Goal: Task Accomplishment & Management: Manage account settings

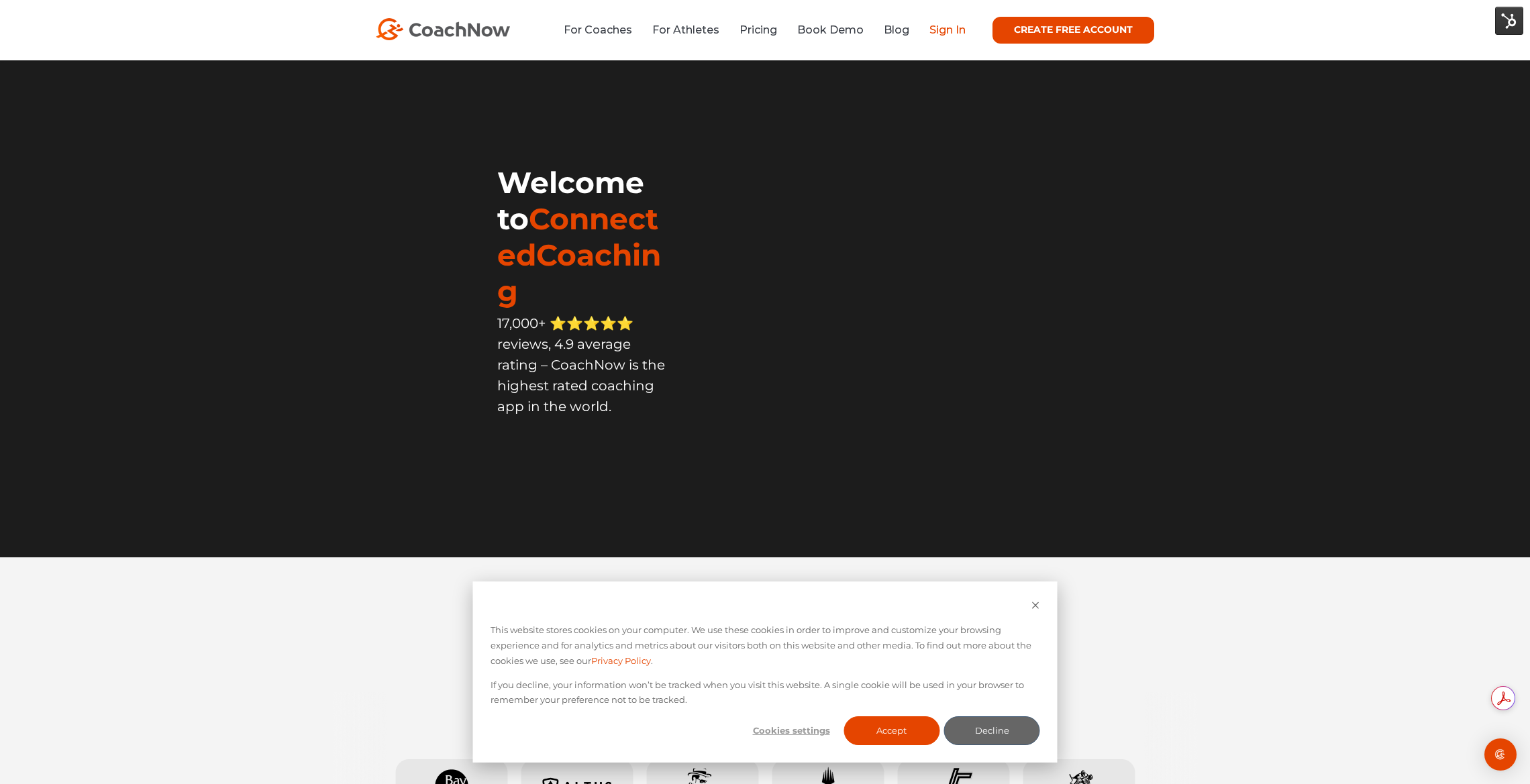
click at [959, 33] on link "Sign In" at bounding box center [948, 30] width 36 height 13
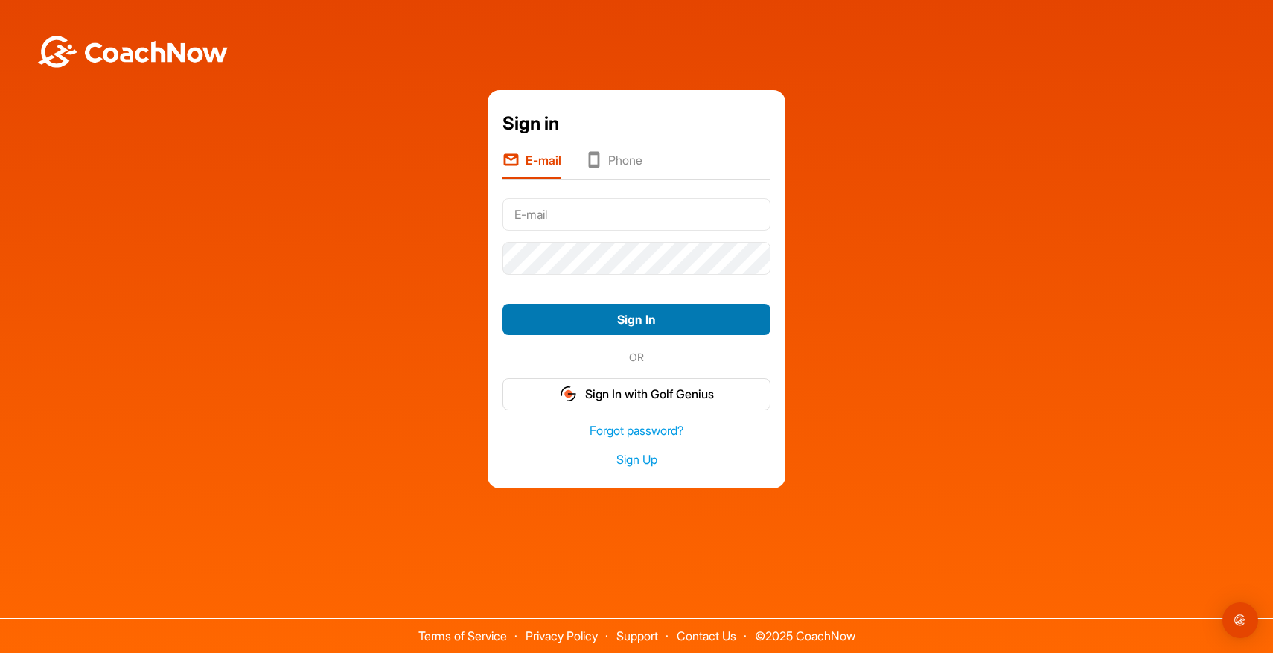
type input "greg.stark@golfgenius.com"
click at [688, 316] on button "Sign In" at bounding box center [636, 320] width 268 height 32
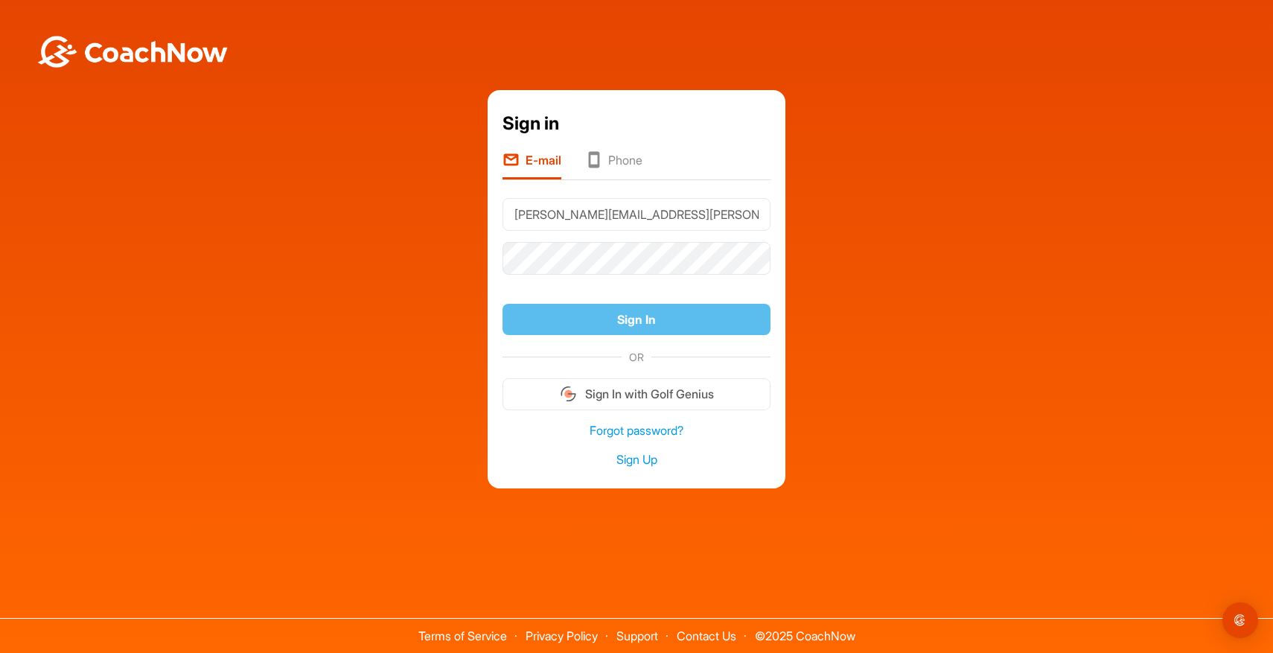
click at [880, 415] on div "Sign in E-mail Phone greg.stark@golfgenius.com Sign In OR Sign In with Golf Gen…" at bounding box center [636, 289] width 1258 height 399
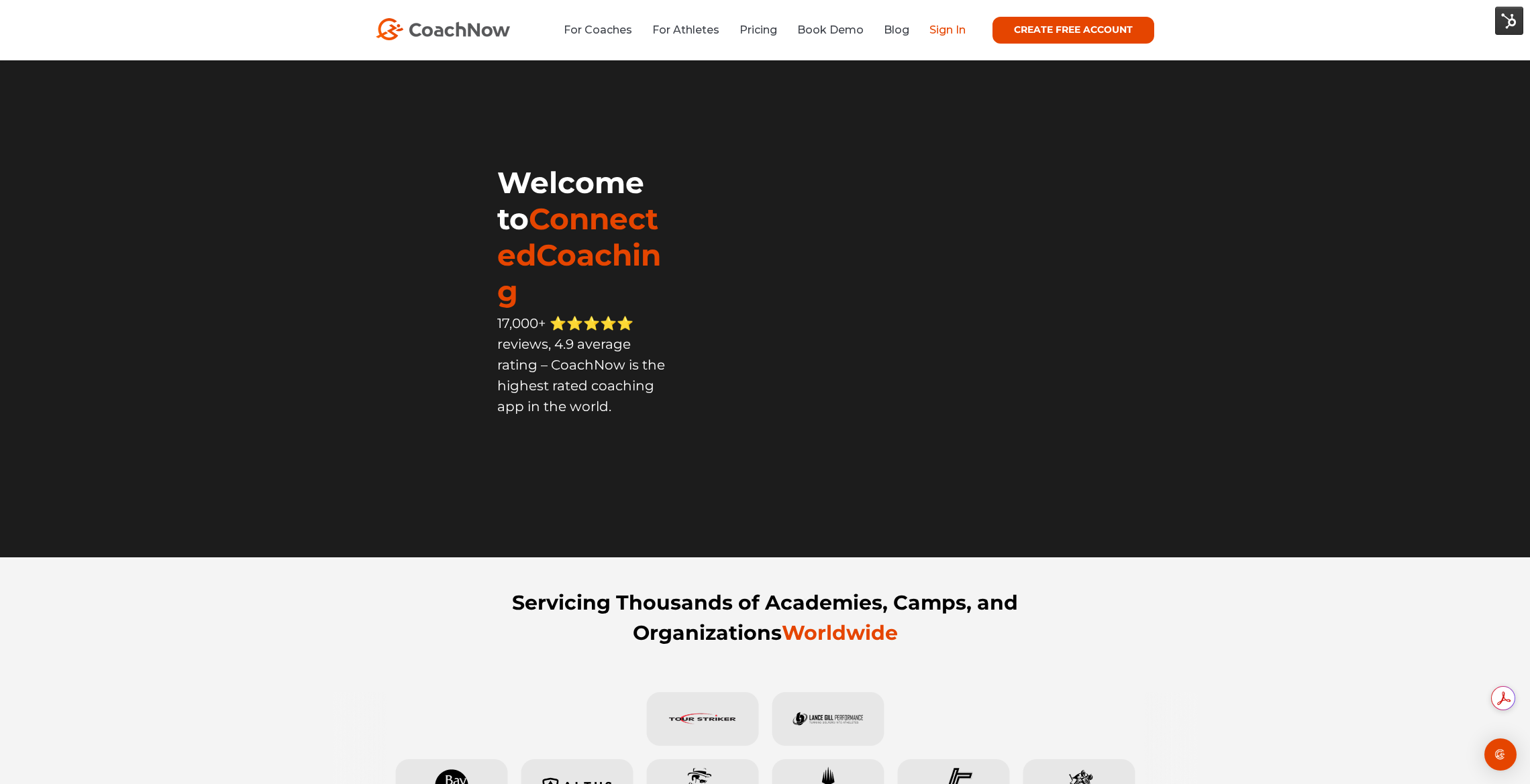
click at [938, 32] on link "Sign In" at bounding box center [948, 30] width 36 height 13
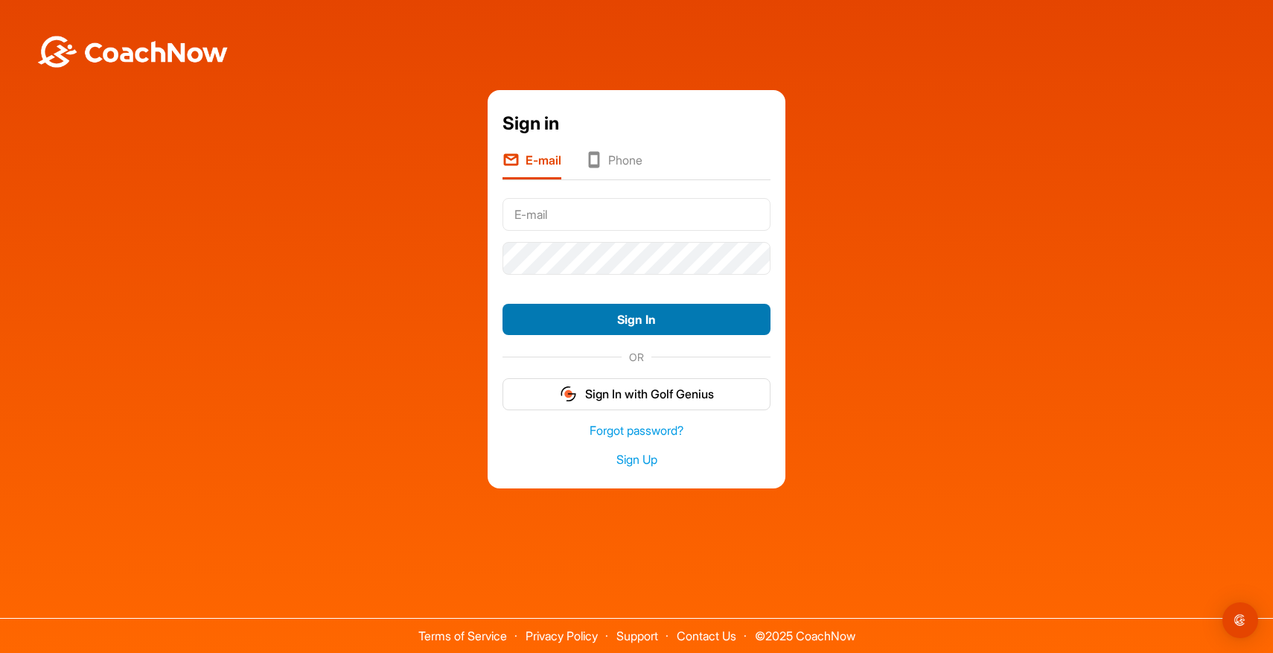
type input "[PERSON_NAME][EMAIL_ADDRESS][PERSON_NAME][DOMAIN_NAME]"
click at [654, 323] on button "Sign In" at bounding box center [636, 320] width 268 height 32
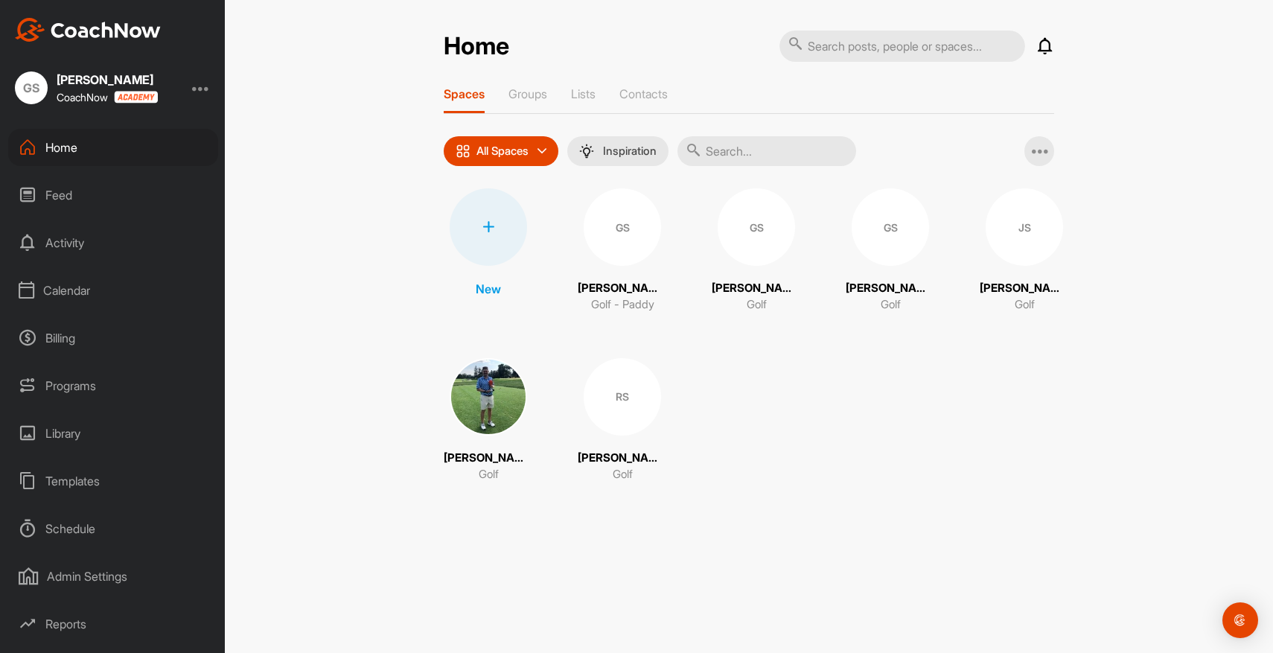
click at [63, 295] on div "Calendar" at bounding box center [113, 290] width 210 height 37
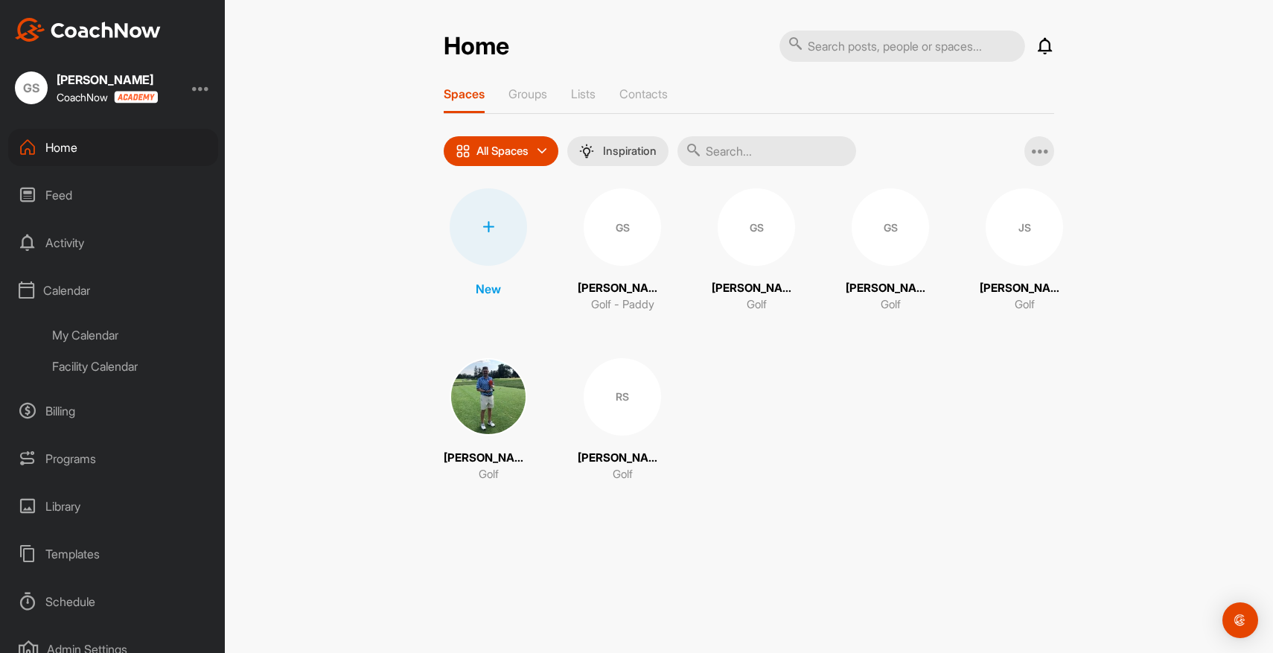
click at [97, 336] on div "My Calendar" at bounding box center [130, 334] width 176 height 31
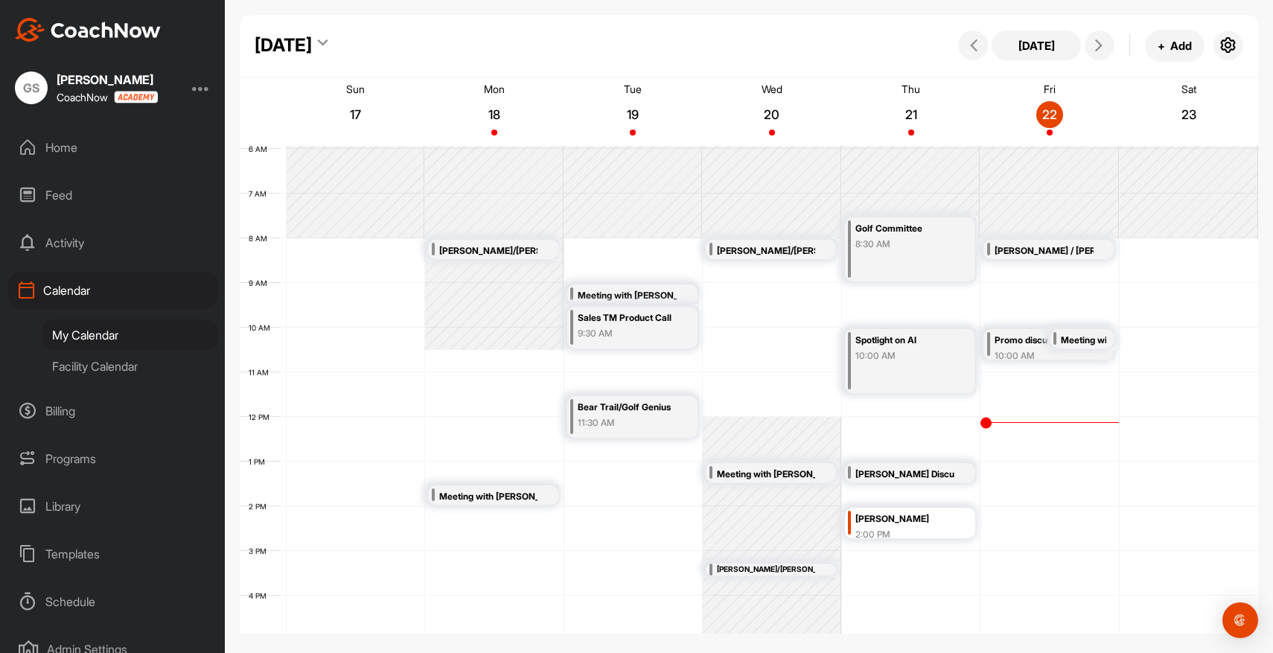
scroll to position [266, 0]
click at [1230, 44] on icon "button" at bounding box center [1228, 45] width 18 height 18
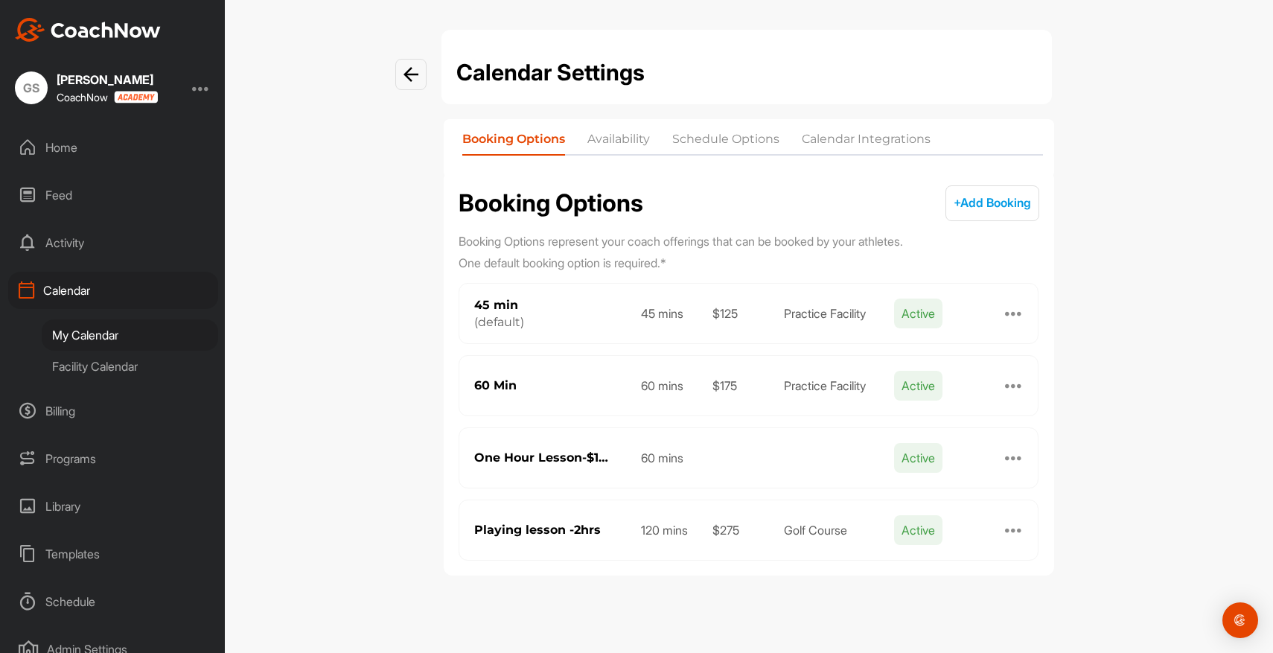
click at [821, 142] on li "Calendar Integrations" at bounding box center [866, 142] width 129 height 24
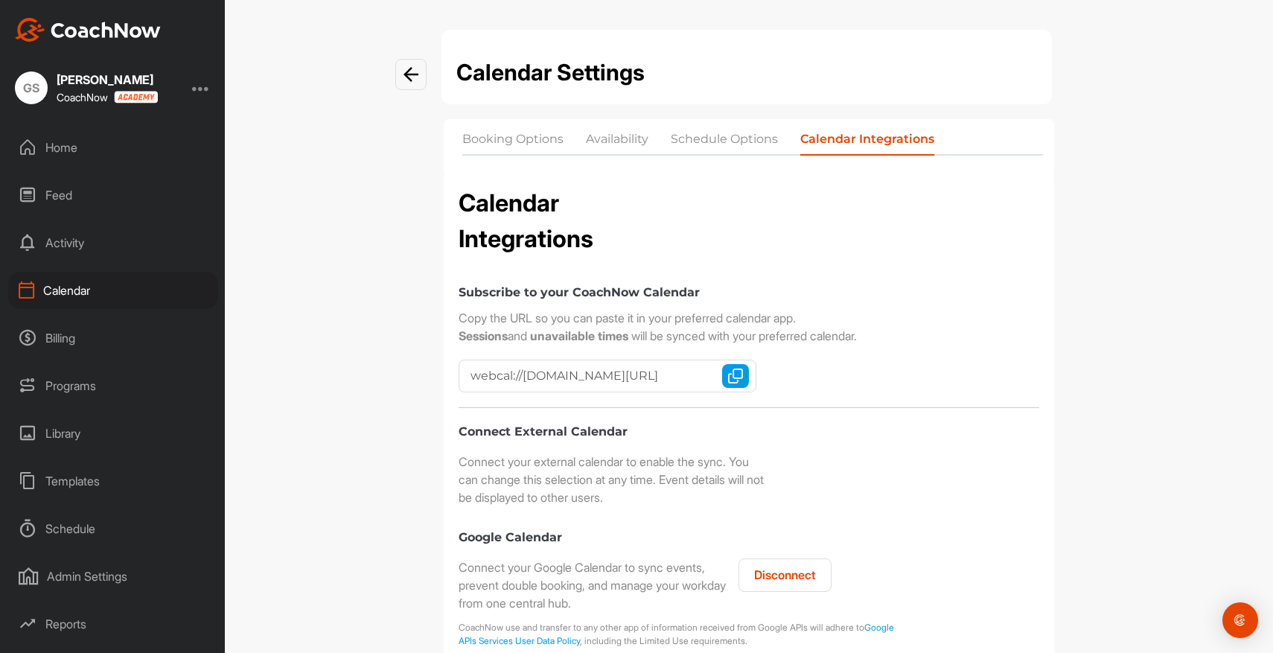
checkbox input "true"
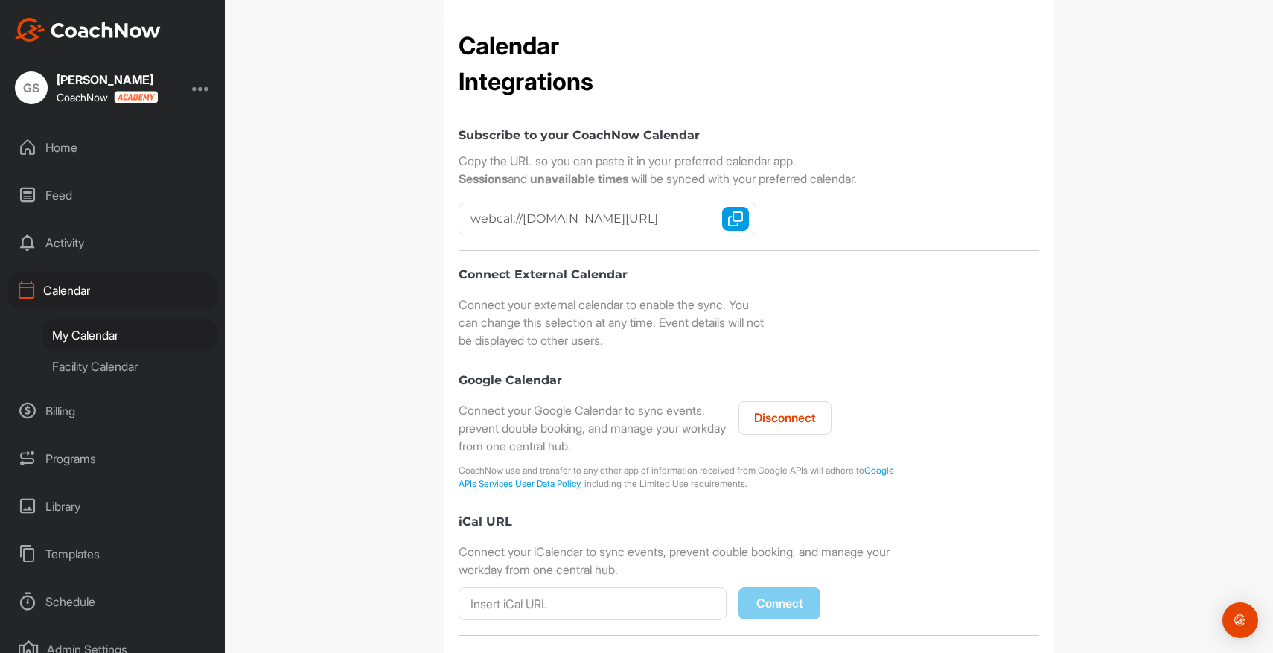
scroll to position [160, 0]
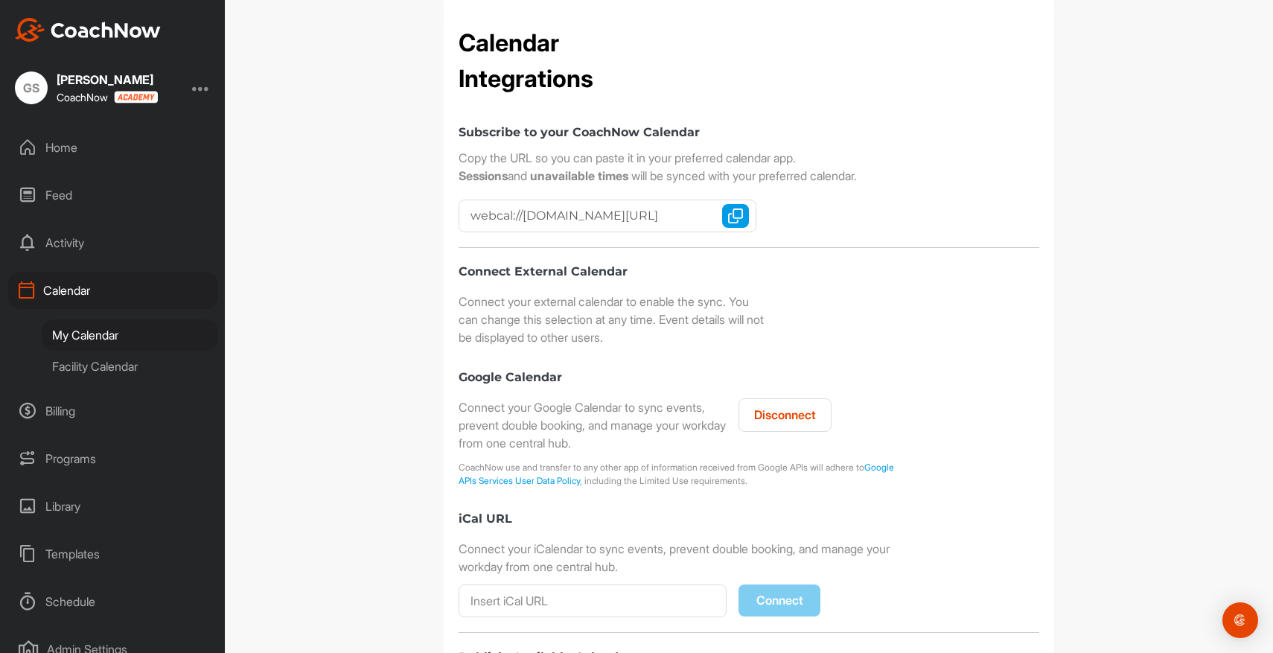
click at [797, 418] on button "Disconnect" at bounding box center [784, 414] width 93 height 33
click at [773, 415] on button "Connect" at bounding box center [779, 414] width 82 height 32
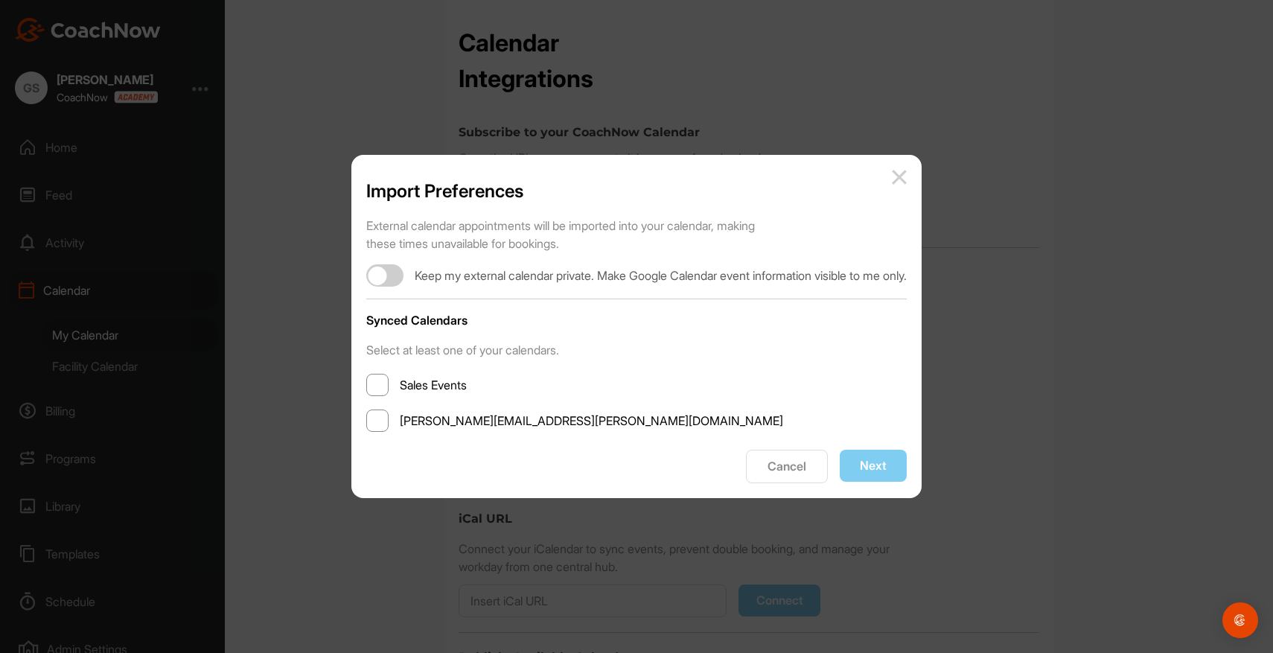
click at [366, 423] on span at bounding box center [377, 420] width 22 height 22
click at [400, 420] on input "greg.stark@golfgenius.com" at bounding box center [400, 420] width 0 height 0
click at [889, 461] on button "Next" at bounding box center [872, 466] width 67 height 32
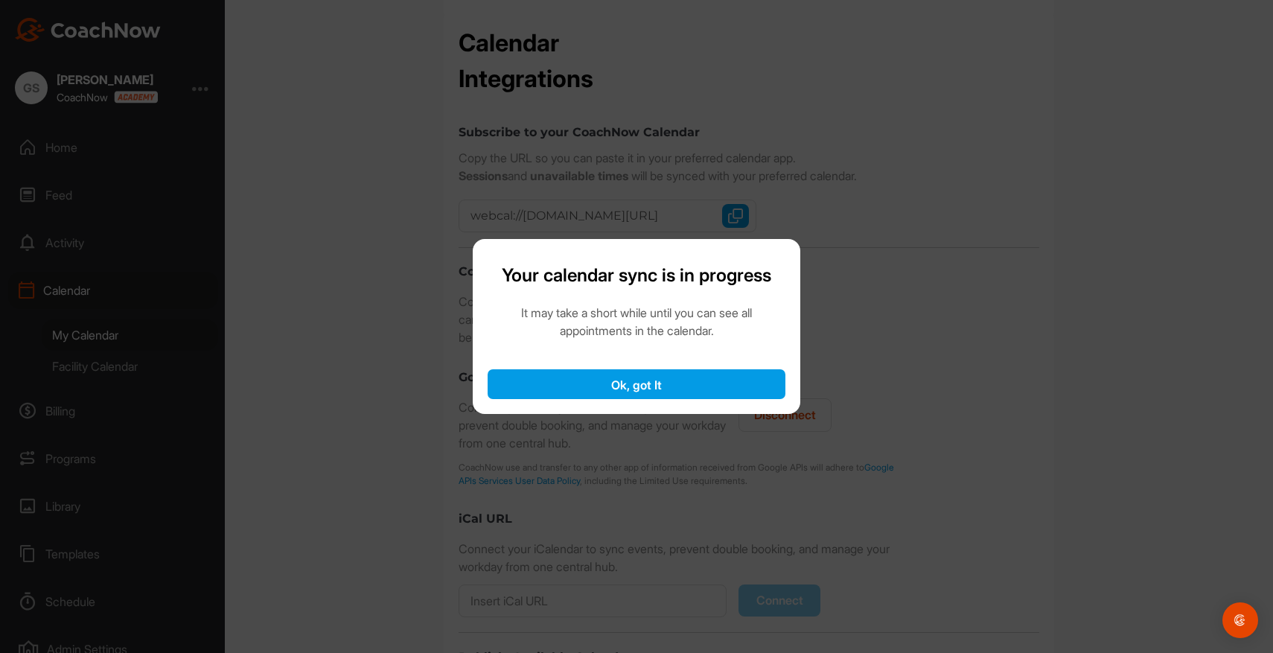
click at [651, 383] on button "Ok, got It" at bounding box center [636, 384] width 298 height 30
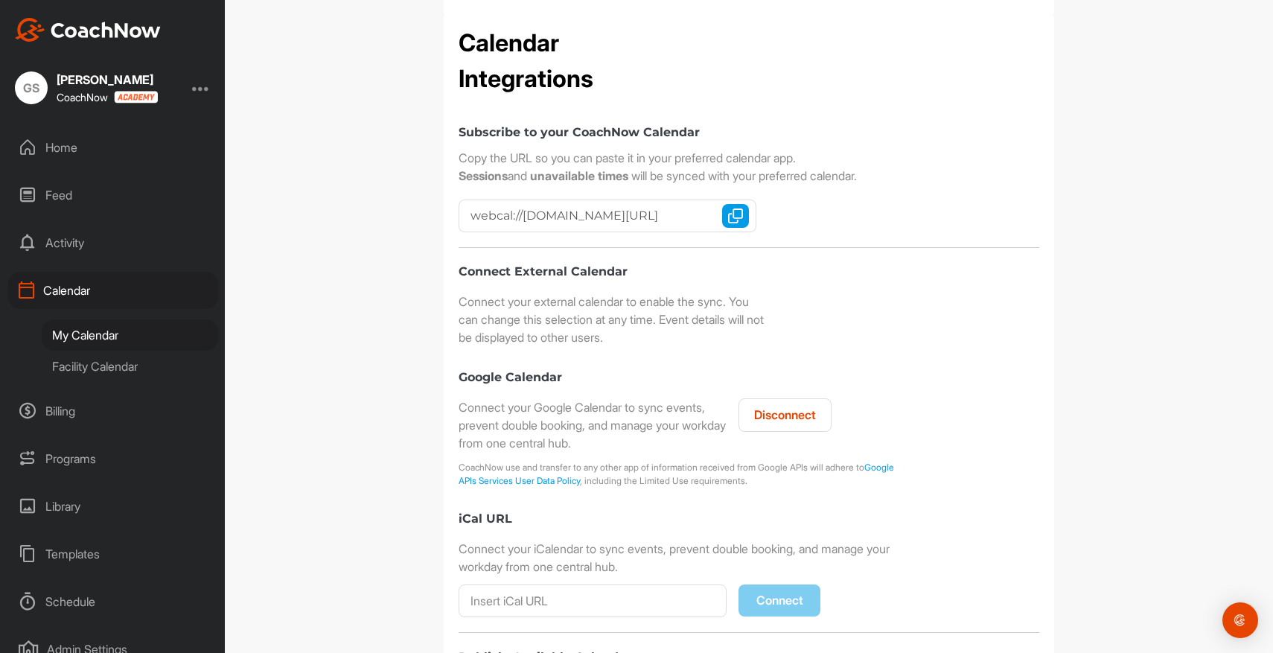
click at [86, 330] on div "My Calendar" at bounding box center [130, 334] width 176 height 31
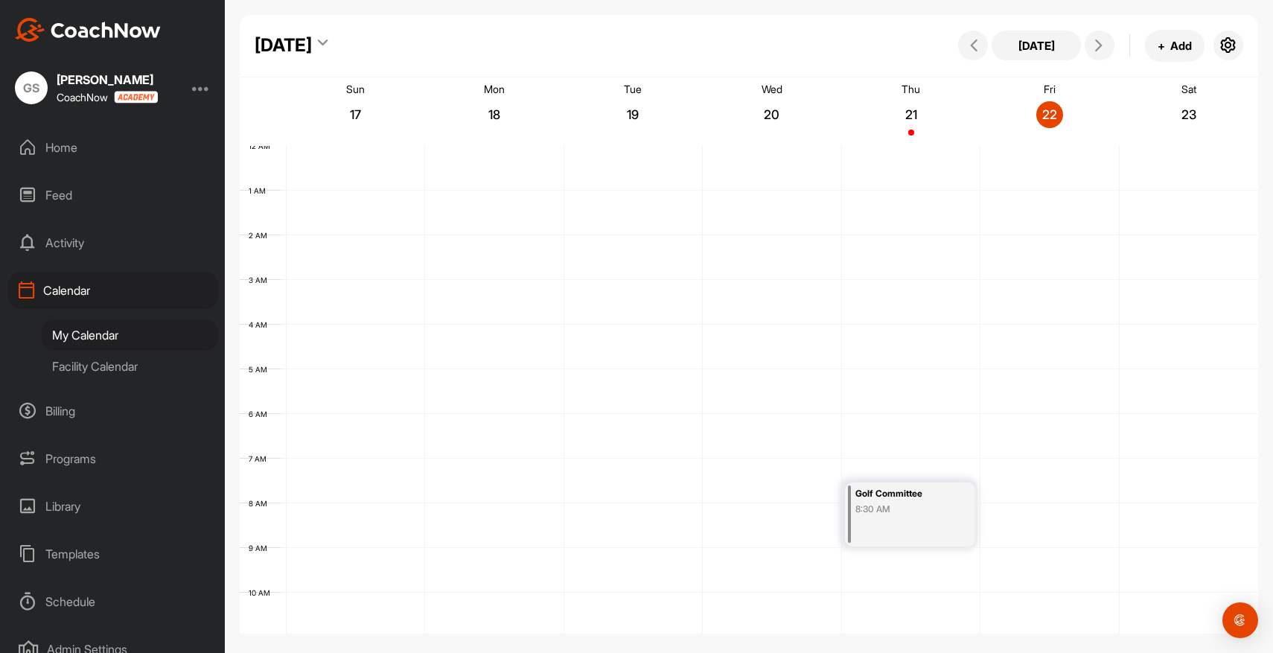
scroll to position [258, 0]
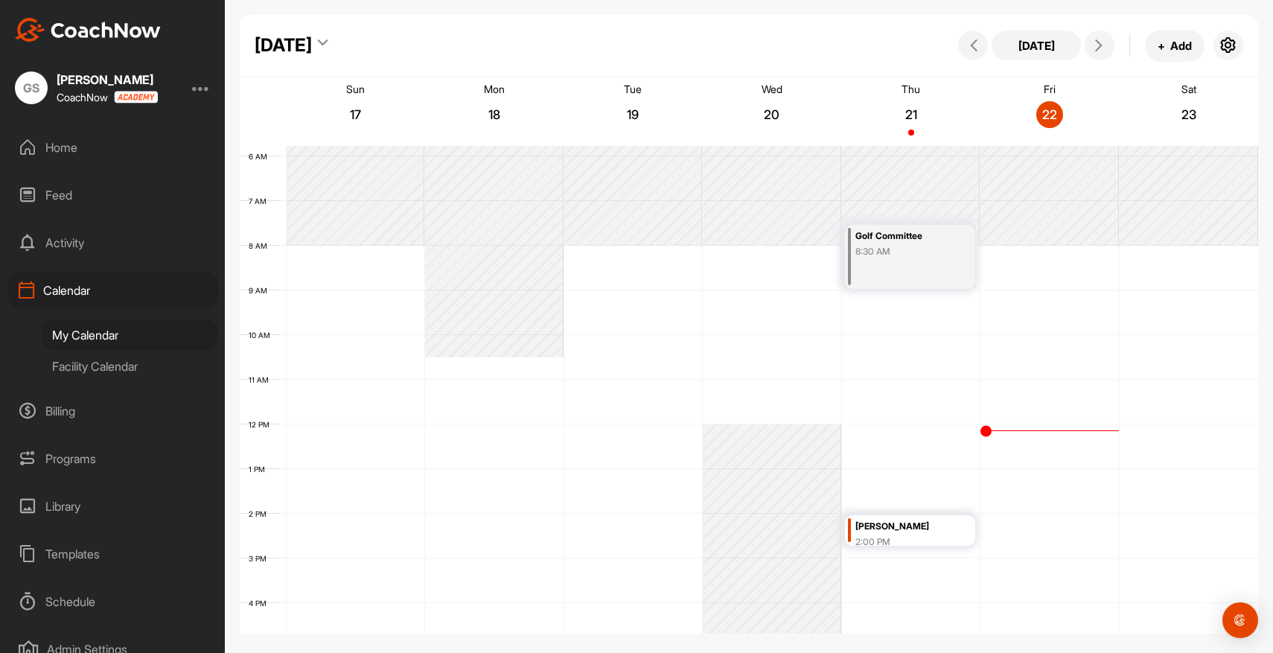
click at [86, 330] on div "My Calendar" at bounding box center [130, 334] width 176 height 31
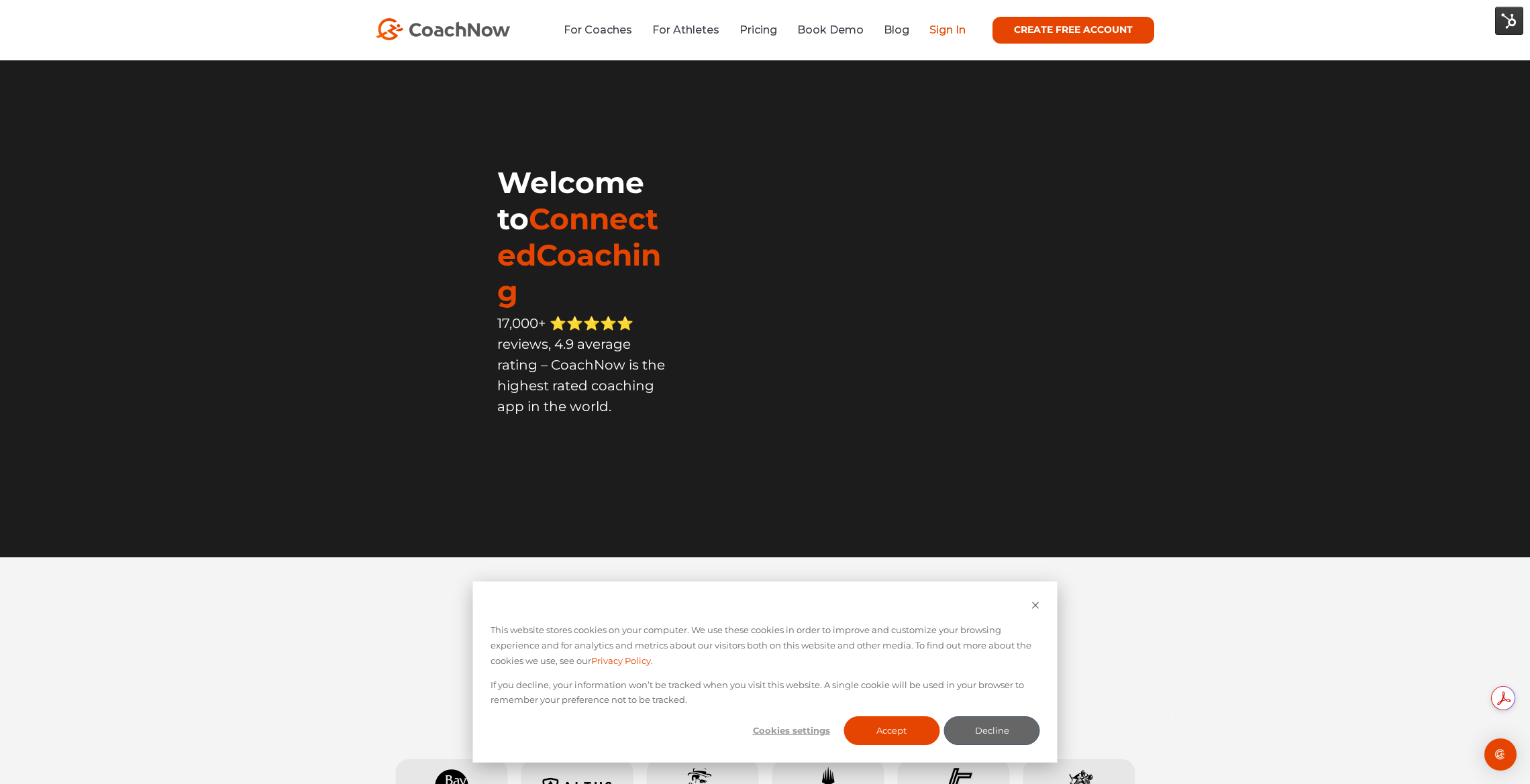
click at [952, 34] on link "Sign In" at bounding box center [948, 30] width 36 height 13
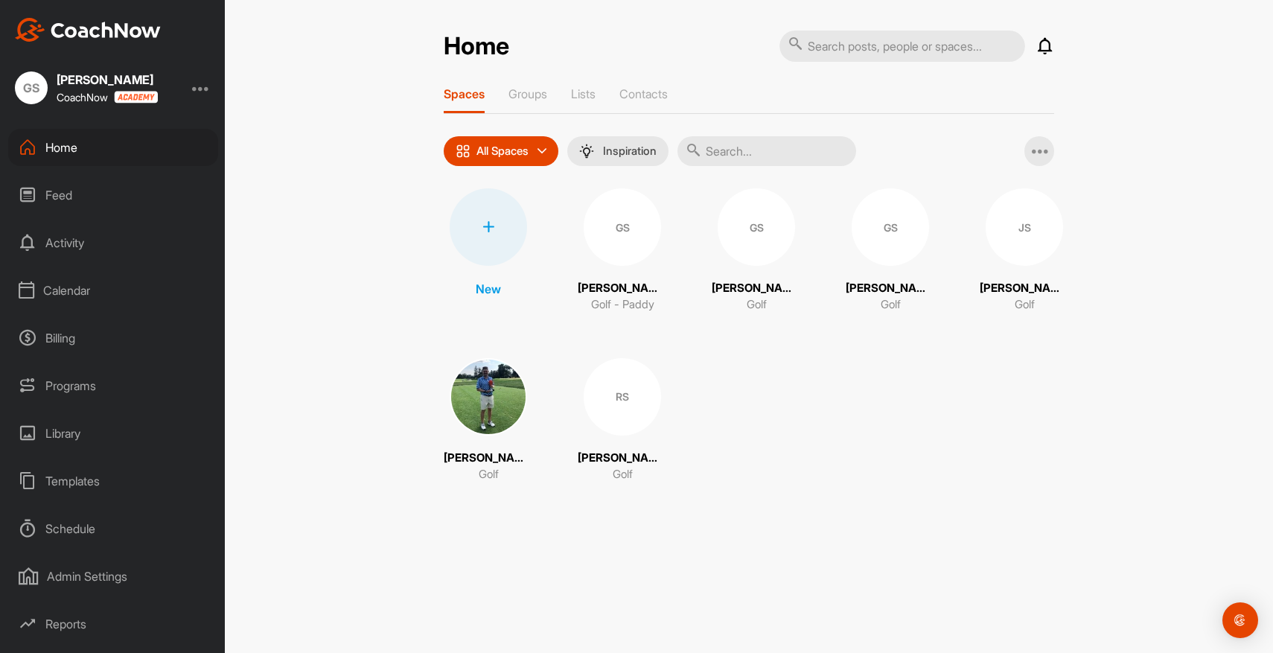
click at [69, 291] on div "Calendar" at bounding box center [113, 290] width 210 height 37
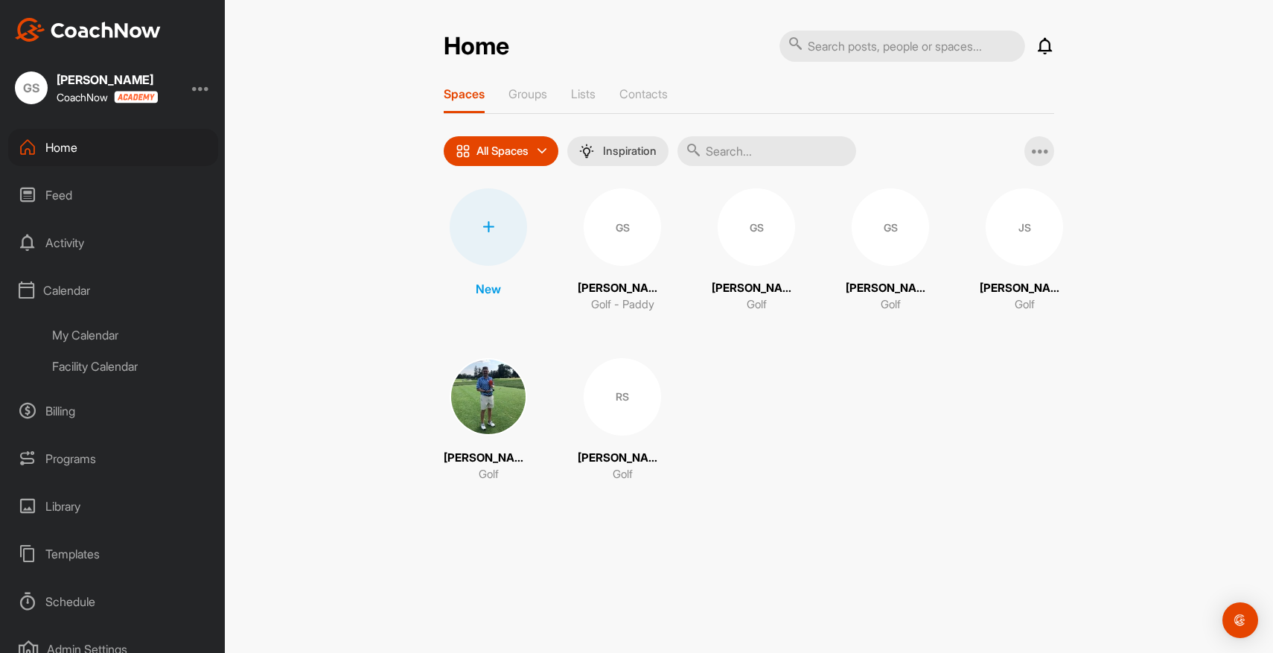
click at [92, 340] on div "My Calendar" at bounding box center [130, 334] width 176 height 31
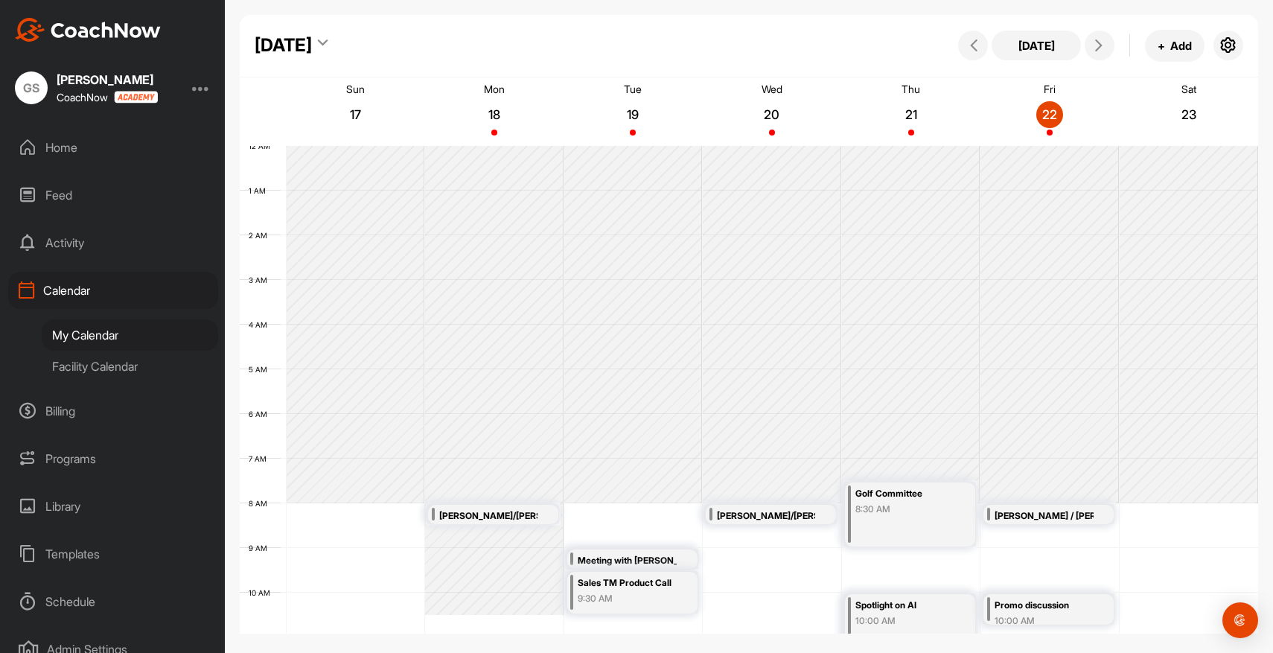
scroll to position [258, 0]
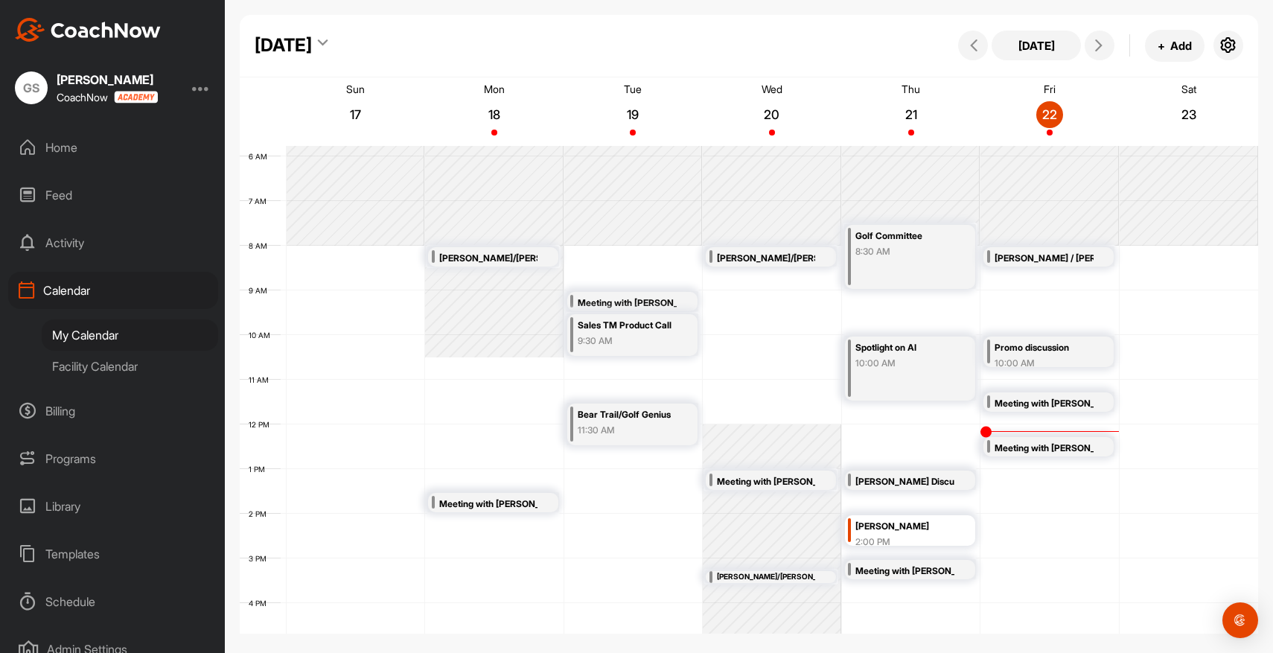
click at [1026, 516] on div "12 AM 1 AM 2 AM 3 AM 4 AM 5 AM 6 AM 7 AM 8 AM 9 AM 10 AM 11 AM 12 PM 1 PM 2 PM …" at bounding box center [749, 424] width 1018 height 1072
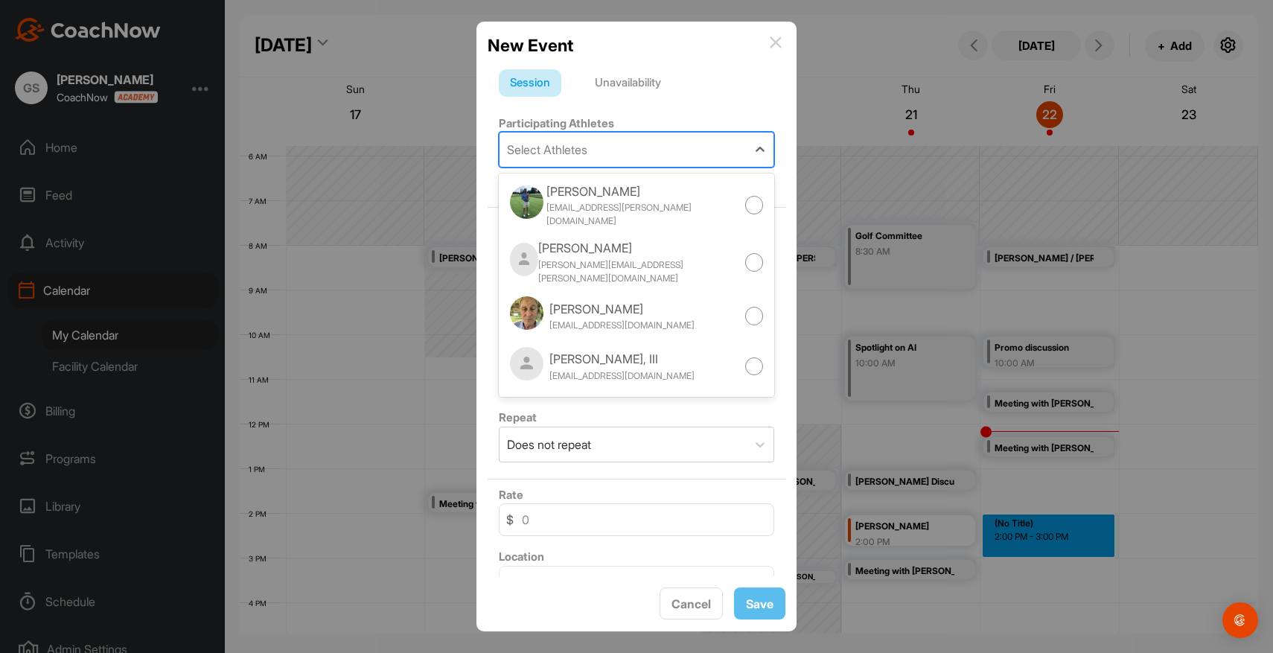
click at [613, 155] on div "Select Athletes" at bounding box center [622, 149] width 247 height 34
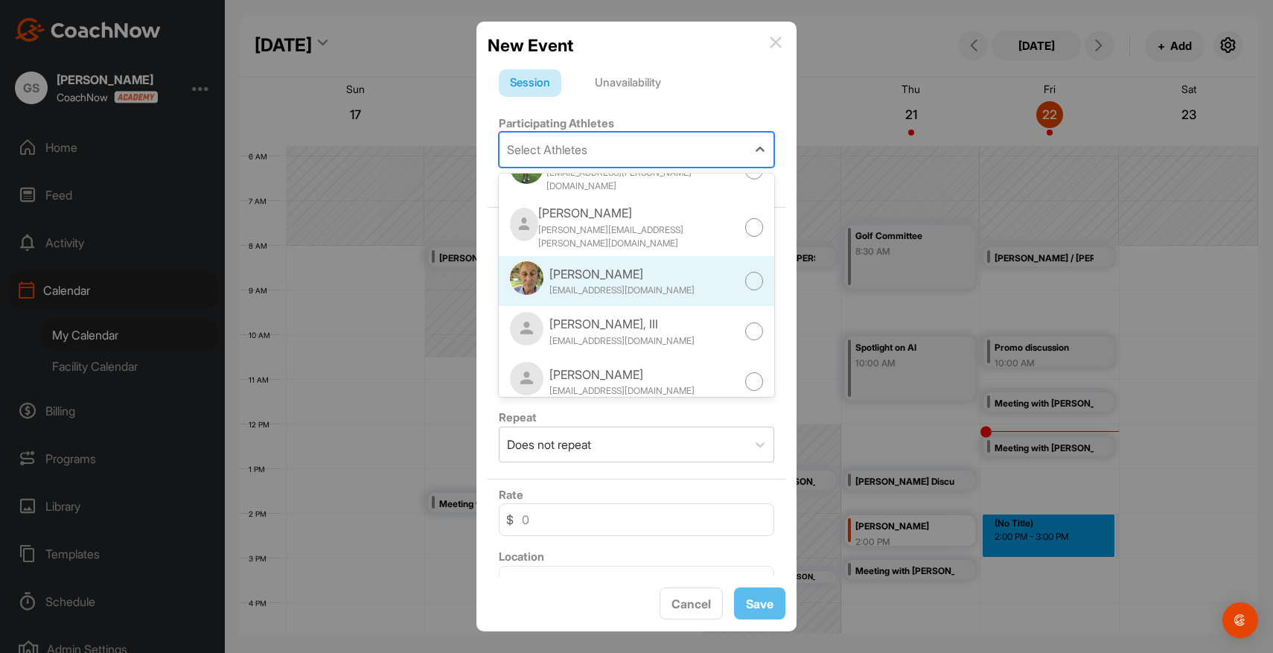
scroll to position [0, 0]
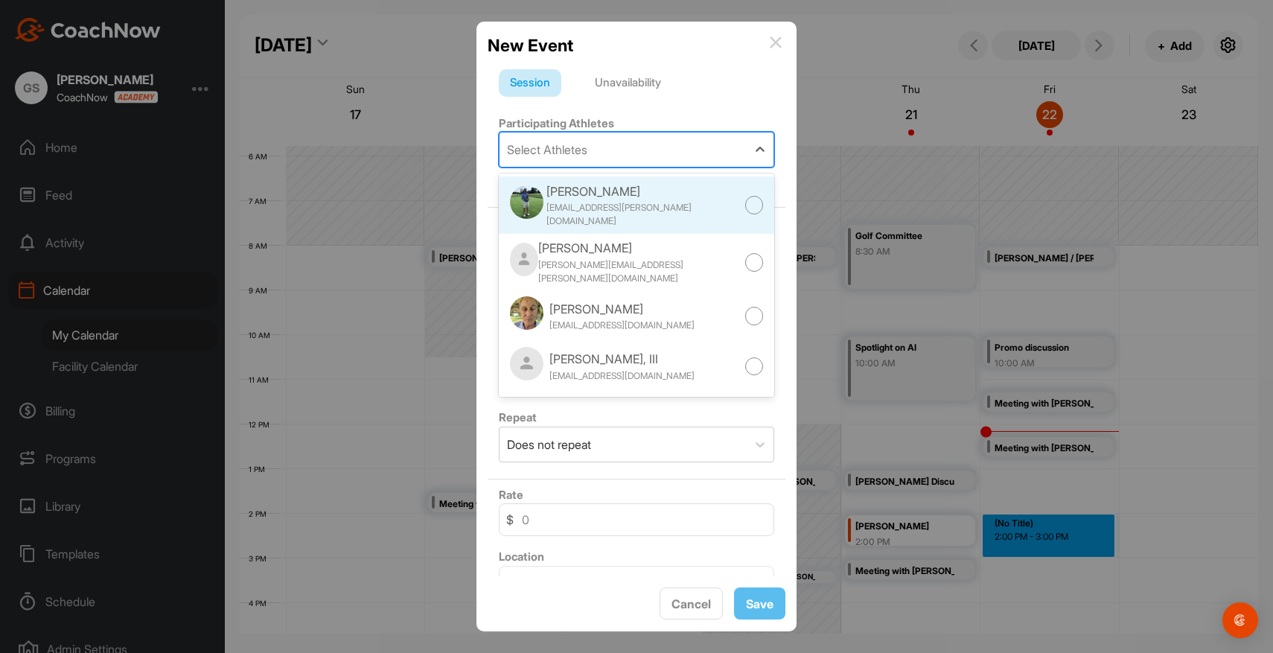
click at [761, 204] on div at bounding box center [754, 205] width 19 height 19
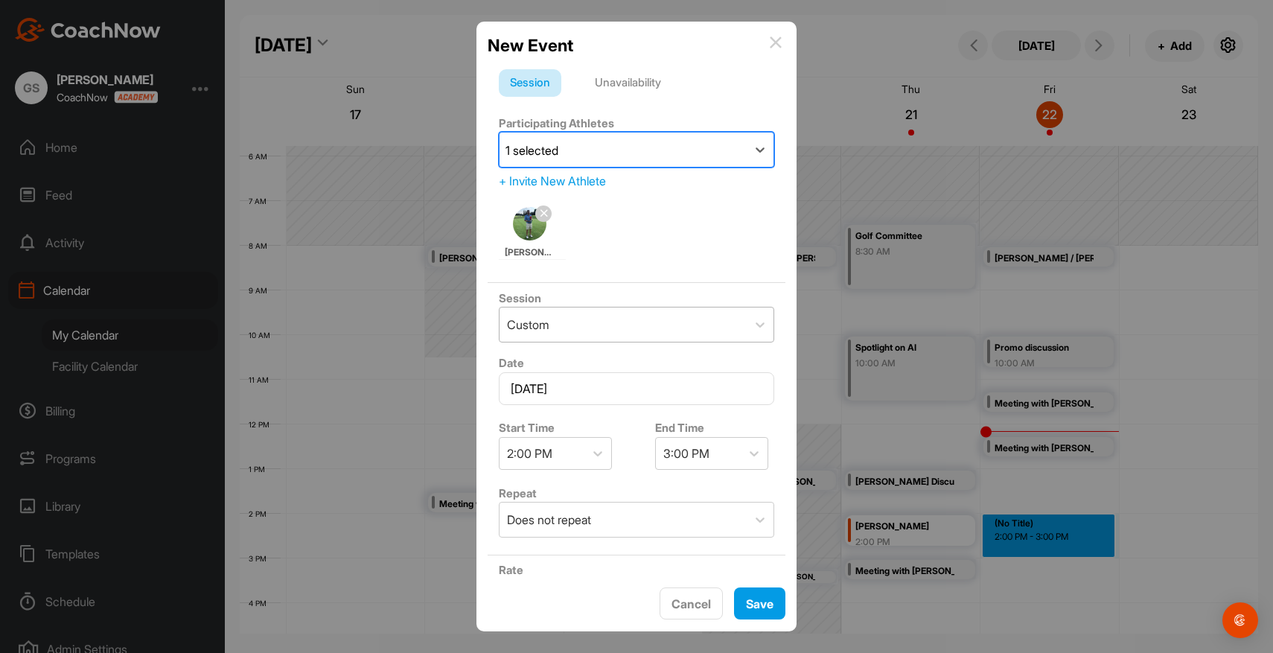
click at [662, 327] on div "Custom" at bounding box center [622, 324] width 247 height 34
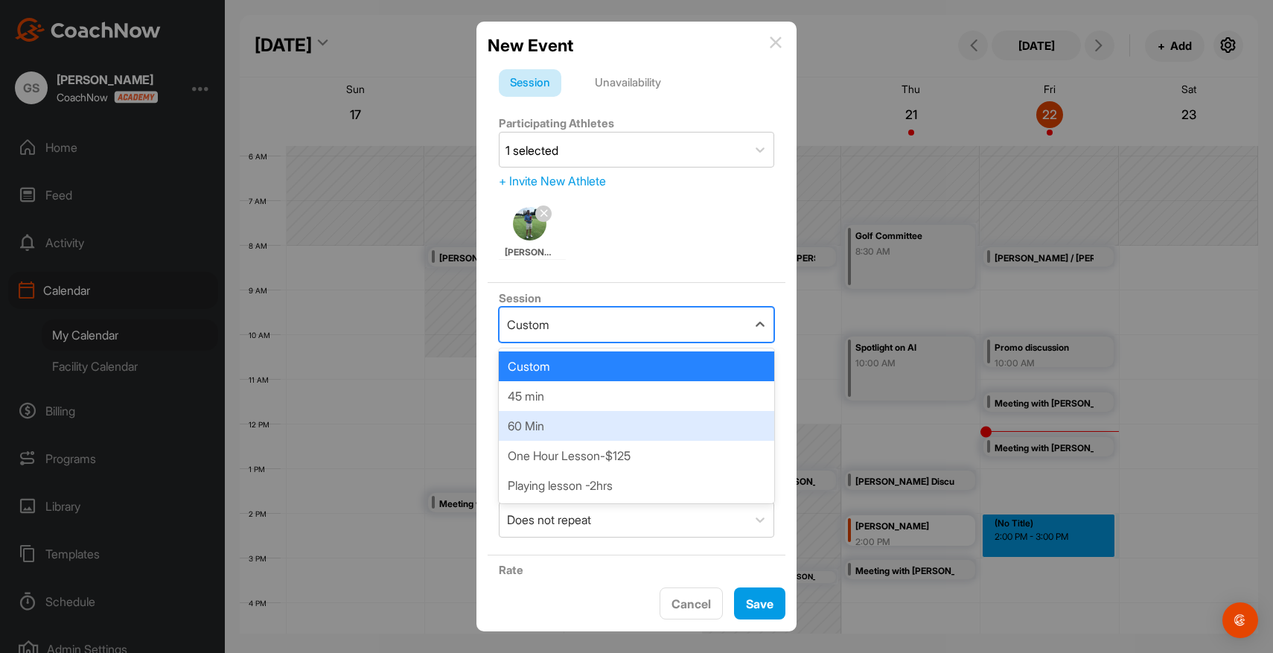
click at [567, 427] on div "60 Min" at bounding box center [636, 426] width 275 height 30
type input "175"
type input "Practice Facility"
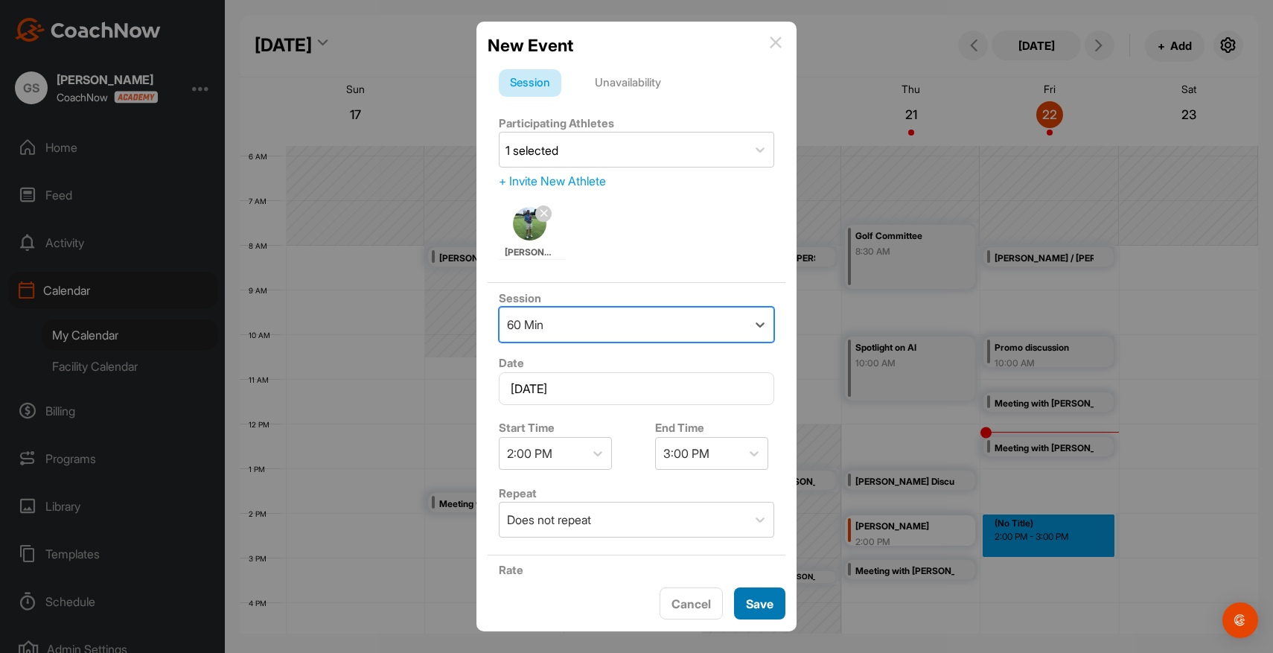
click at [746, 602] on button "Save" at bounding box center [759, 603] width 51 height 32
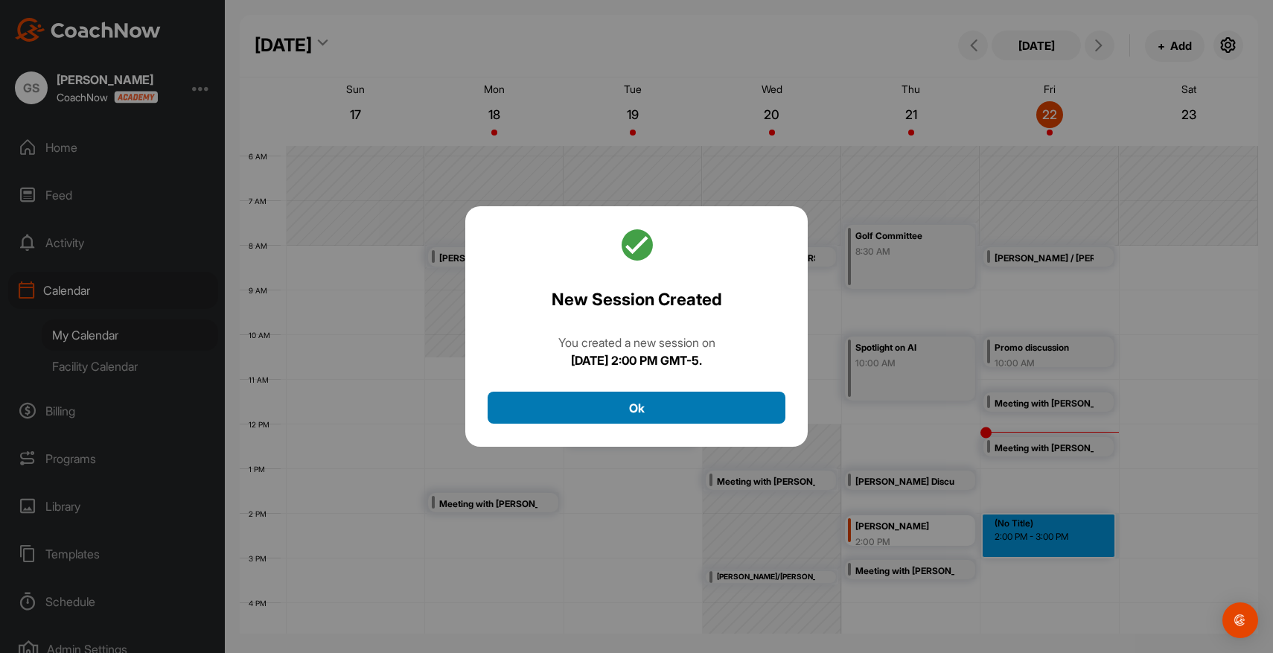
click at [663, 412] on button "Ok" at bounding box center [636, 407] width 298 height 32
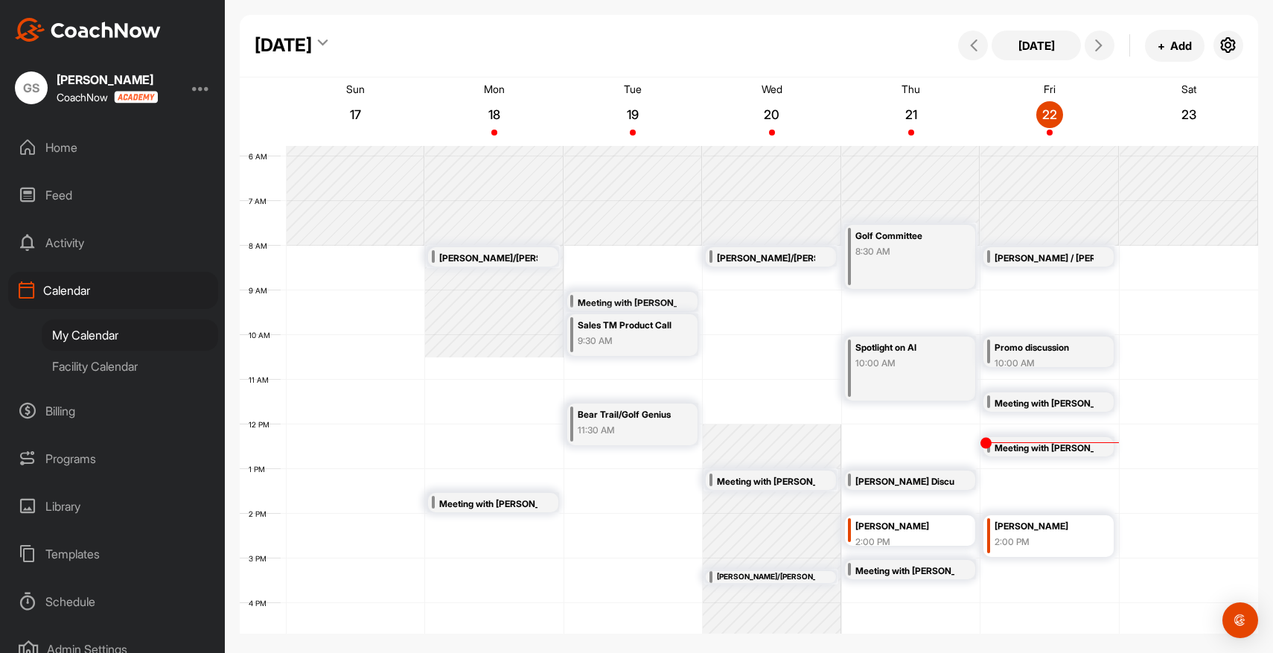
click at [58, 146] on div "Home" at bounding box center [113, 147] width 210 height 37
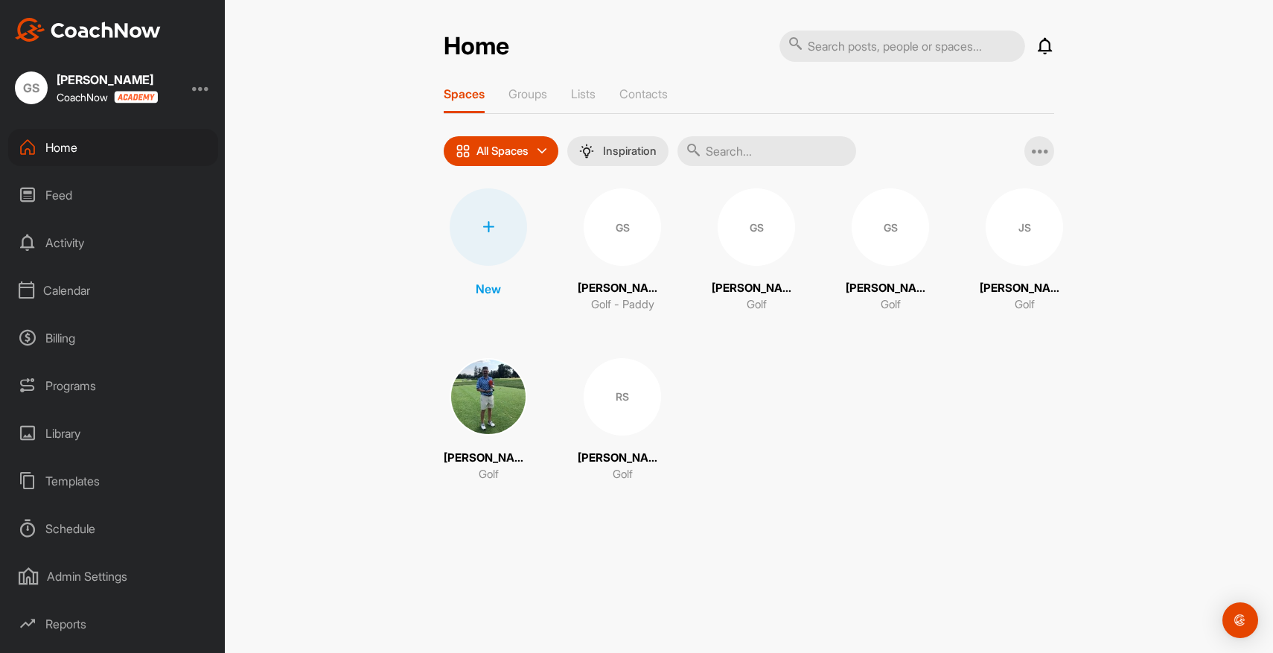
click at [89, 476] on div "Templates" at bounding box center [113, 480] width 210 height 37
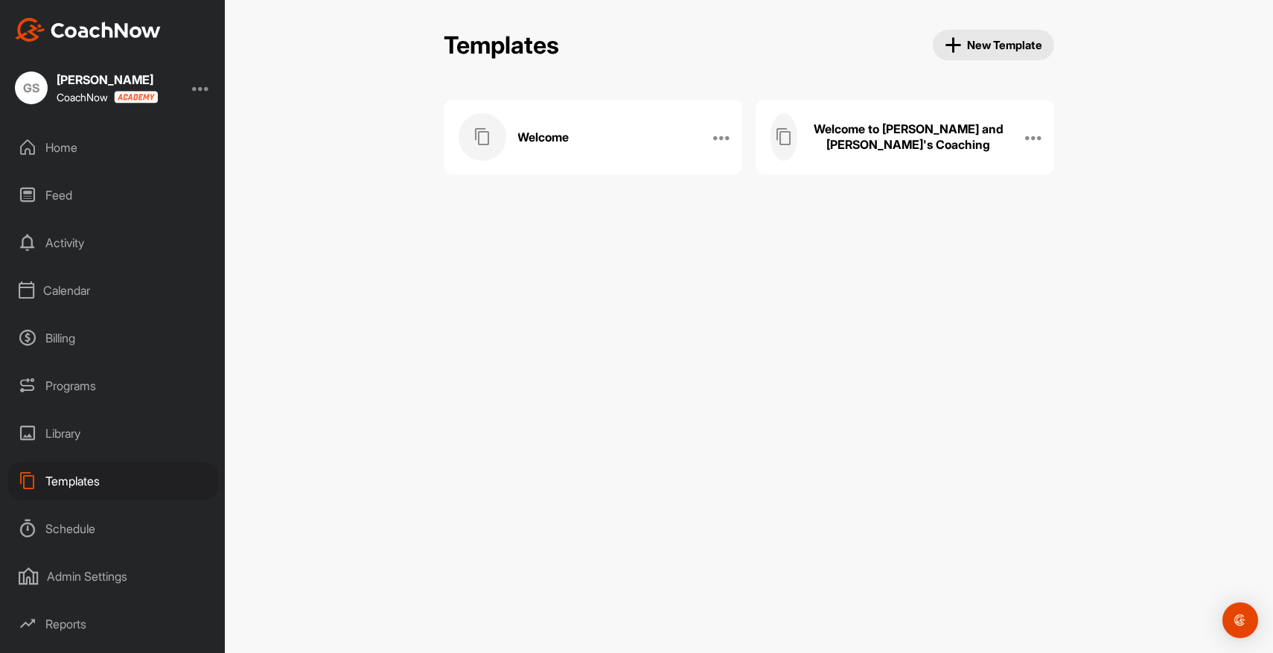
click at [647, 152] on div "Welcome" at bounding box center [576, 137] width 237 height 48
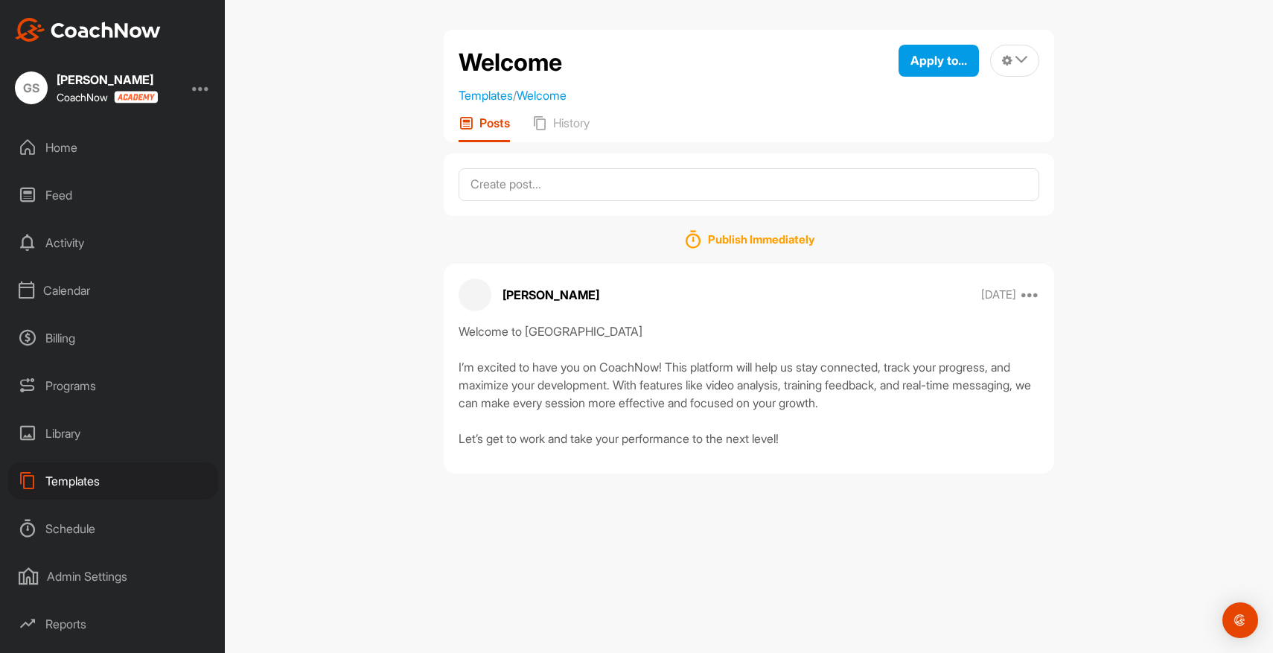
click at [65, 145] on div "Home" at bounding box center [113, 147] width 210 height 37
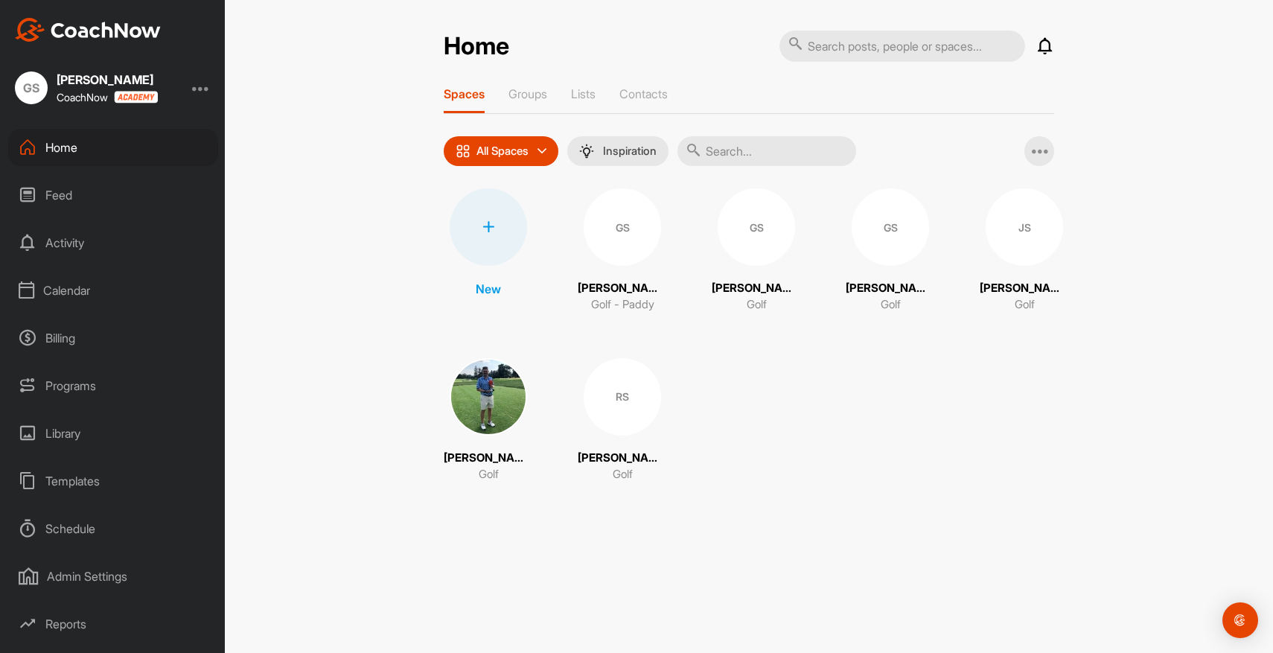
click at [502, 400] on img at bounding box center [488, 396] width 77 height 77
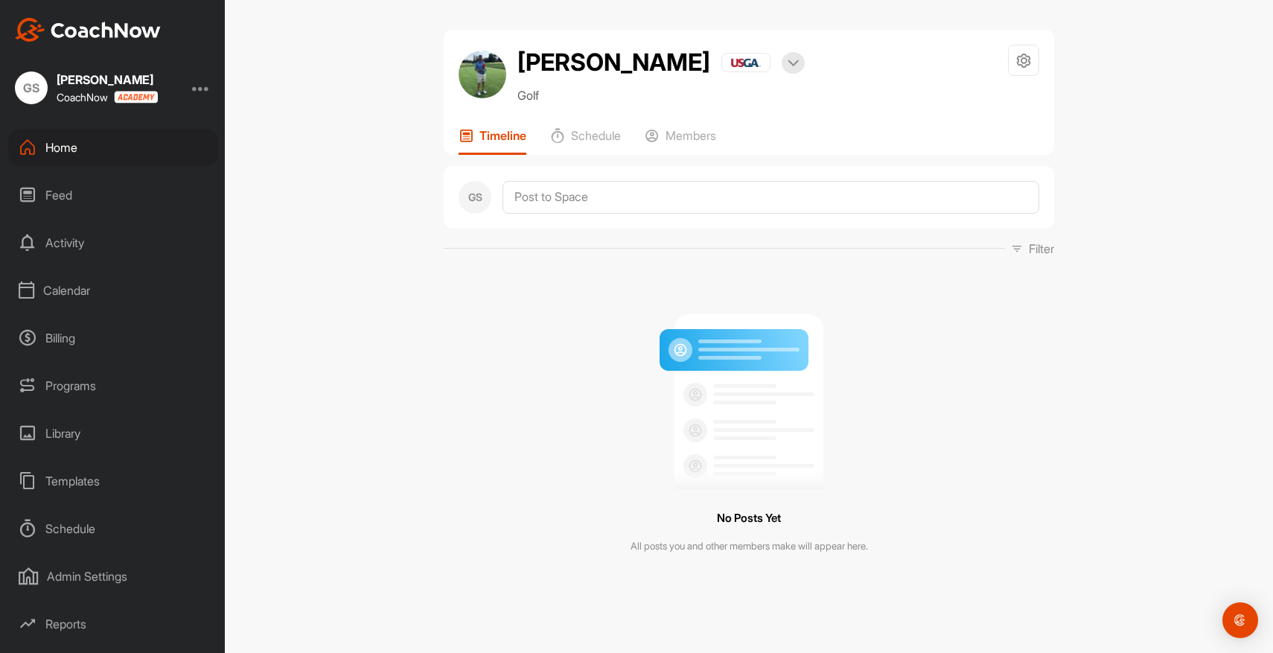
click at [71, 476] on div "Templates" at bounding box center [113, 480] width 210 height 37
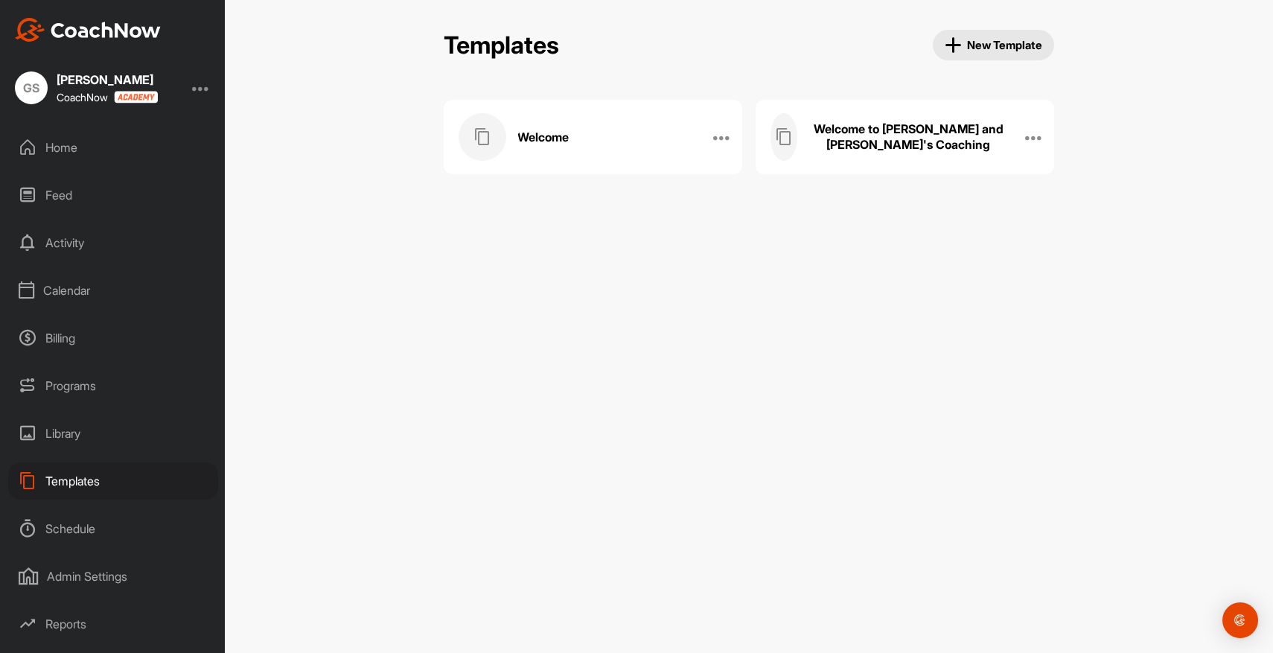
click at [662, 132] on div "Welcome" at bounding box center [576, 137] width 237 height 48
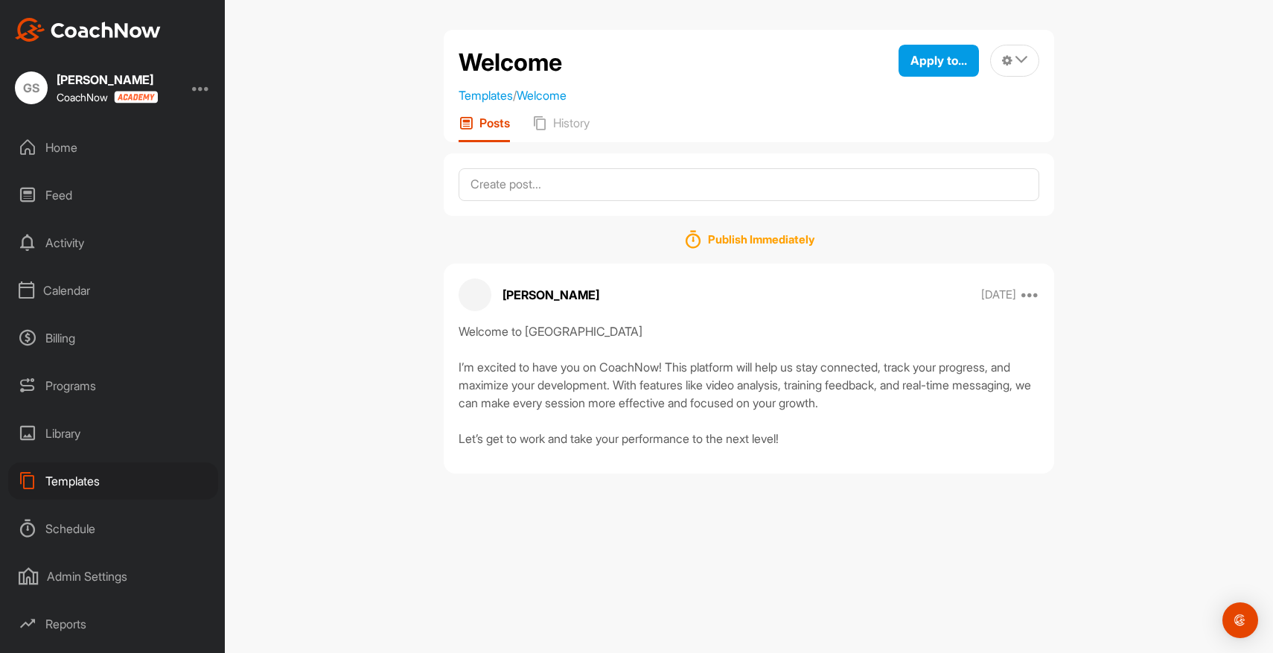
click at [63, 149] on div "Home" at bounding box center [113, 147] width 210 height 37
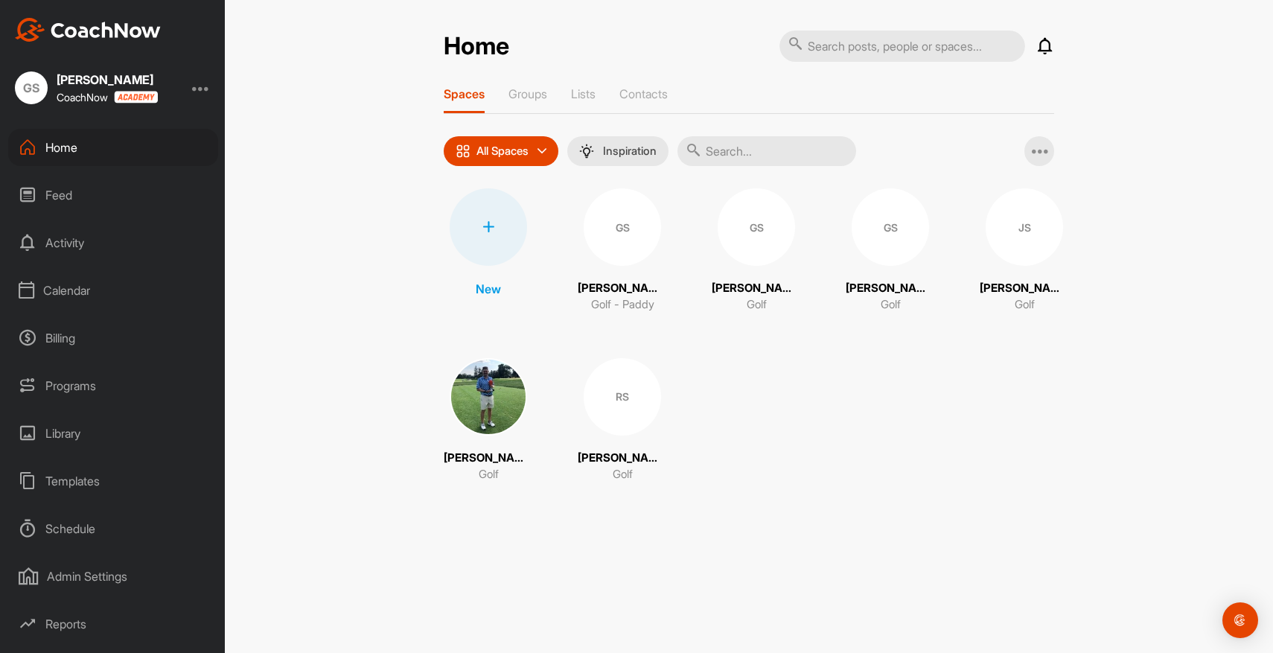
click at [491, 236] on div at bounding box center [488, 226] width 77 height 77
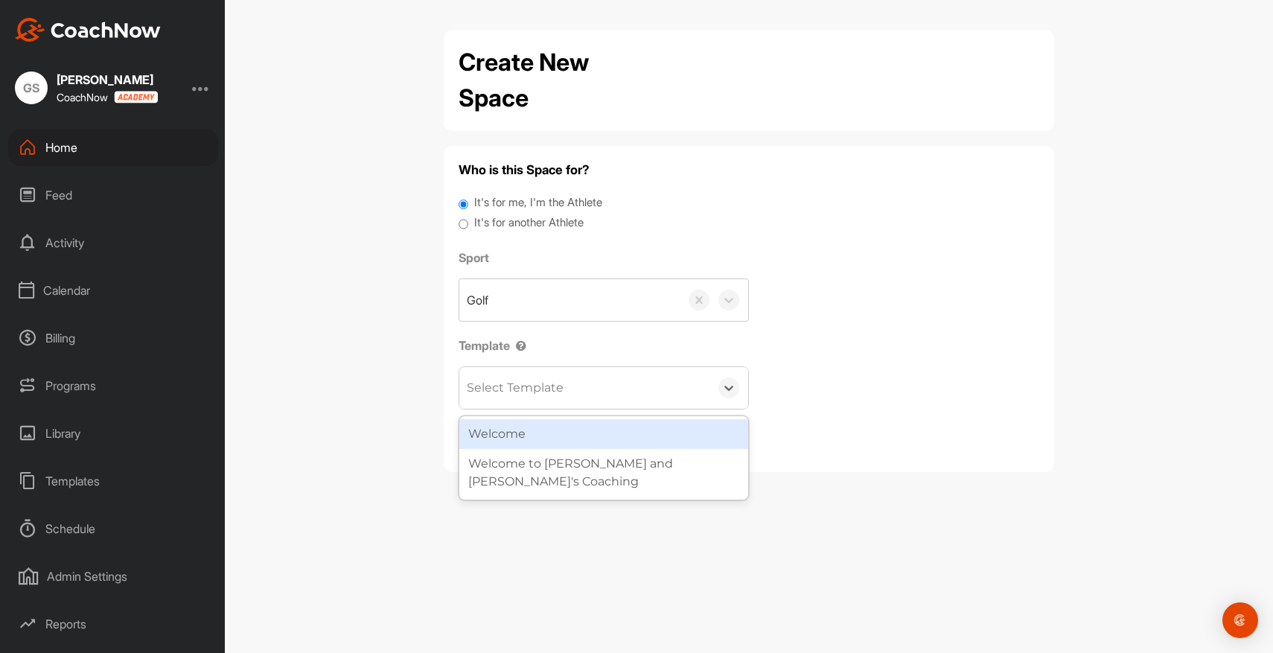
click at [587, 388] on div "Select Template" at bounding box center [584, 388] width 250 height 42
click at [583, 430] on div "Welcome" at bounding box center [603, 434] width 289 height 30
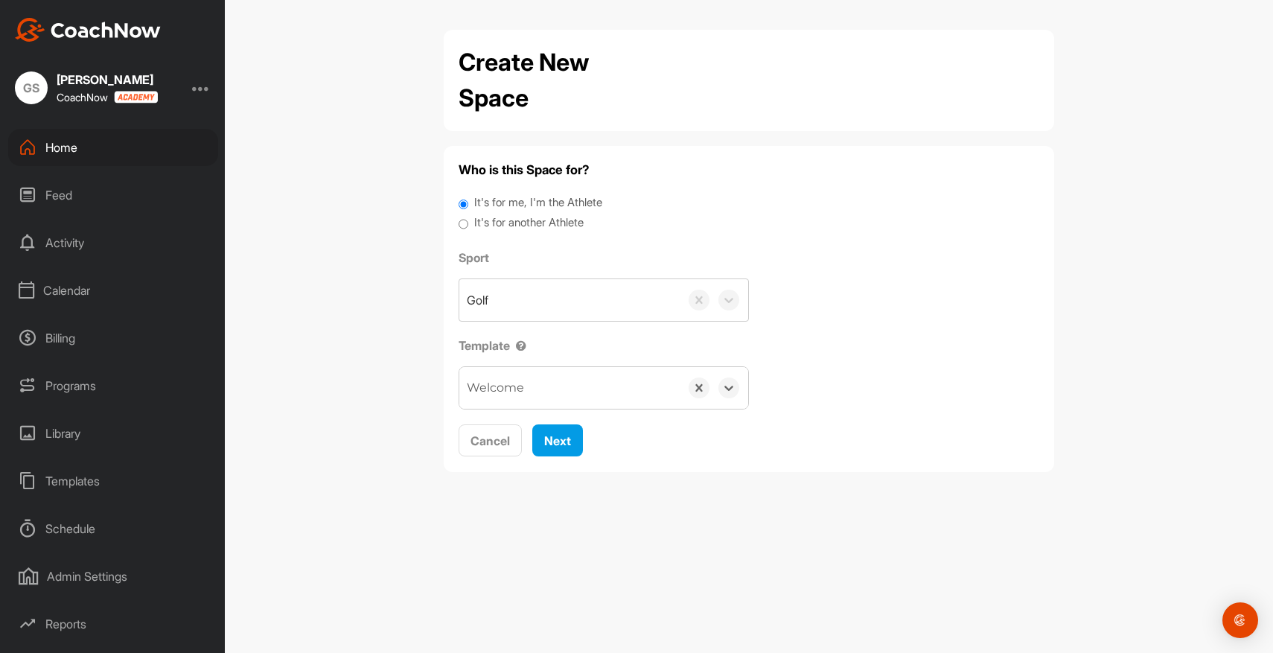
click at [465, 226] on input "It's for another Athlete" at bounding box center [463, 224] width 10 height 20
radio input "true"
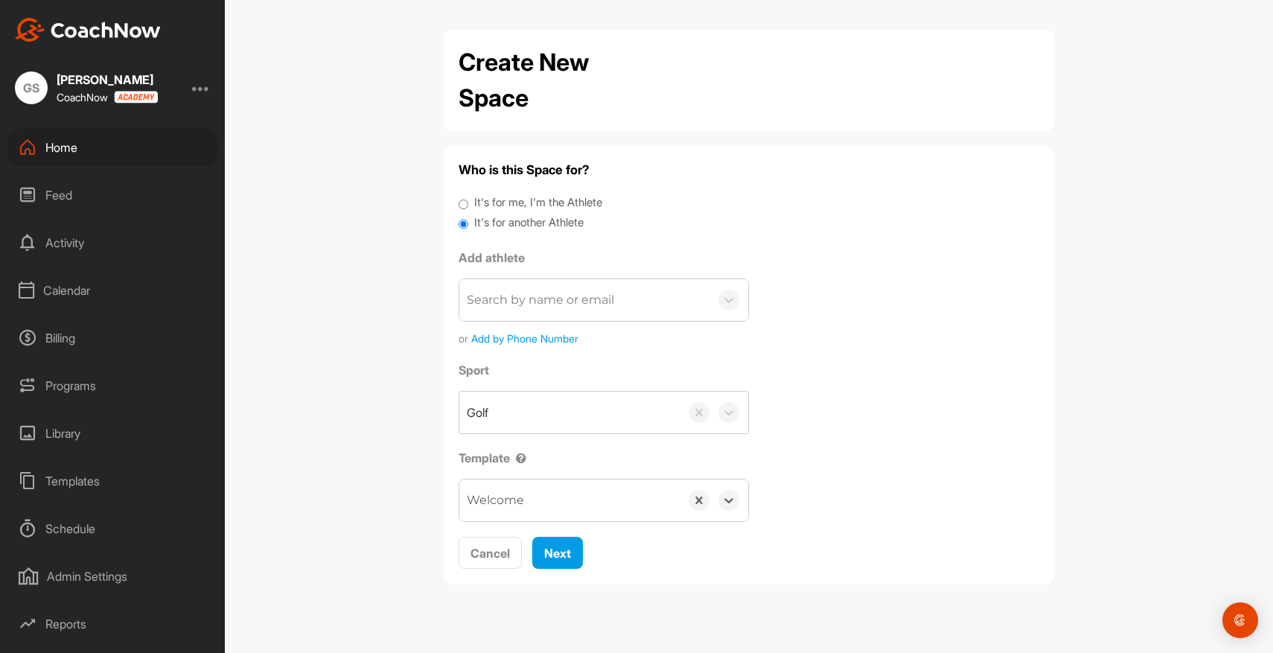
click at [50, 144] on div "Home" at bounding box center [113, 147] width 210 height 37
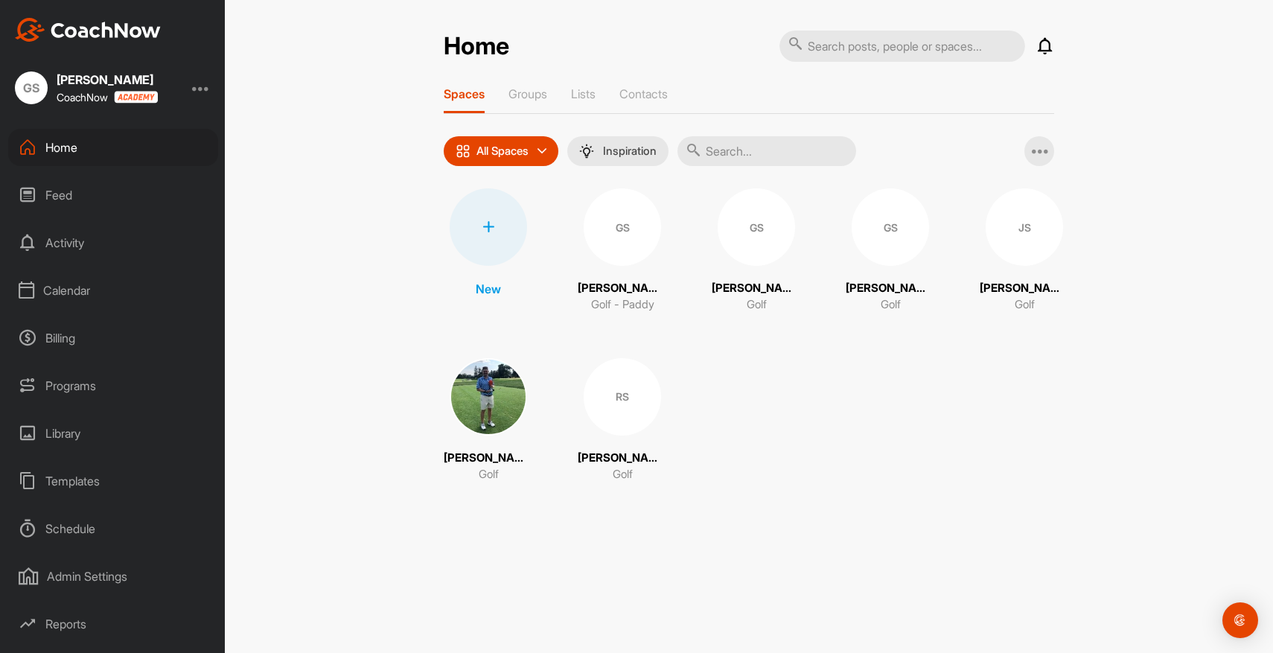
click at [503, 398] on img at bounding box center [488, 396] width 77 height 77
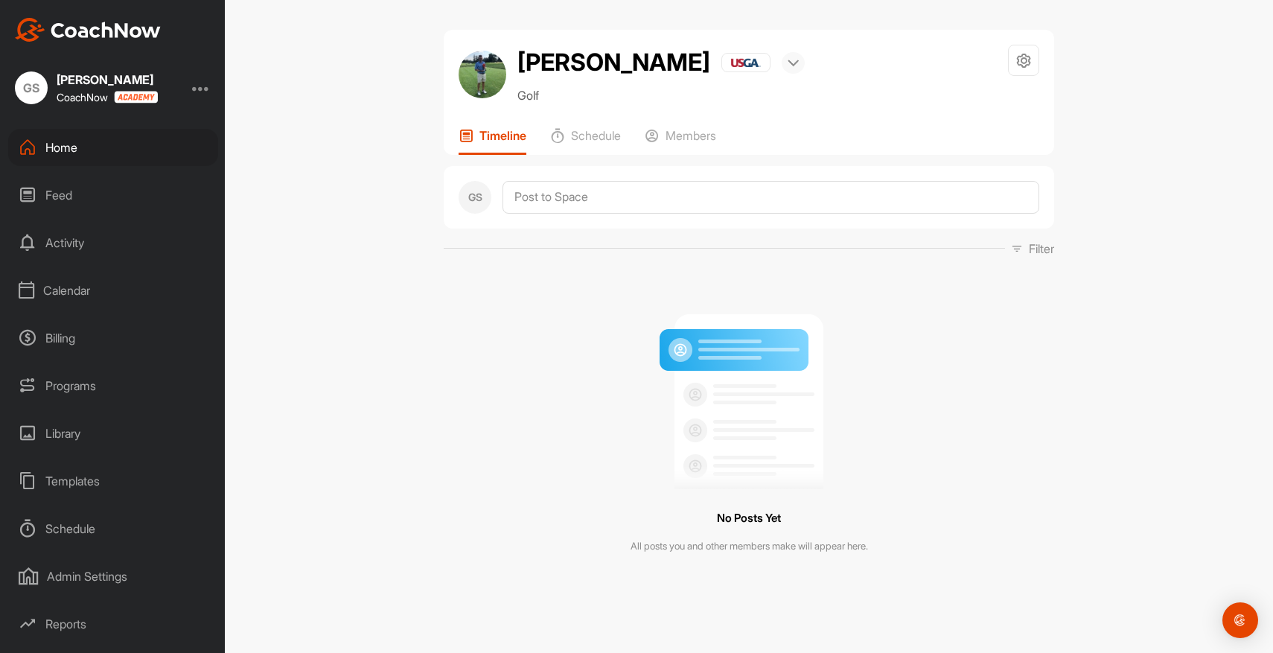
click at [787, 63] on img at bounding box center [792, 63] width 11 height 7
click at [704, 109] on li "Scores & Stats" at bounding box center [741, 110] width 129 height 48
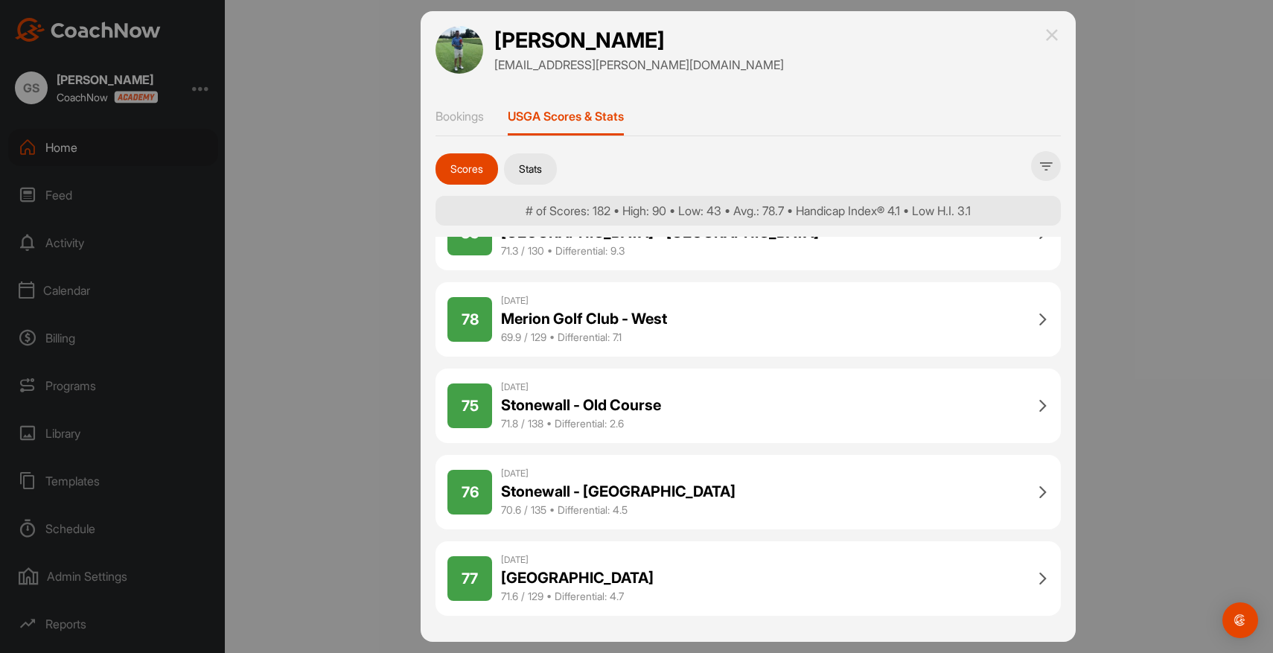
scroll to position [41, 0]
click at [541, 171] on button "Stats" at bounding box center [530, 168] width 53 height 31
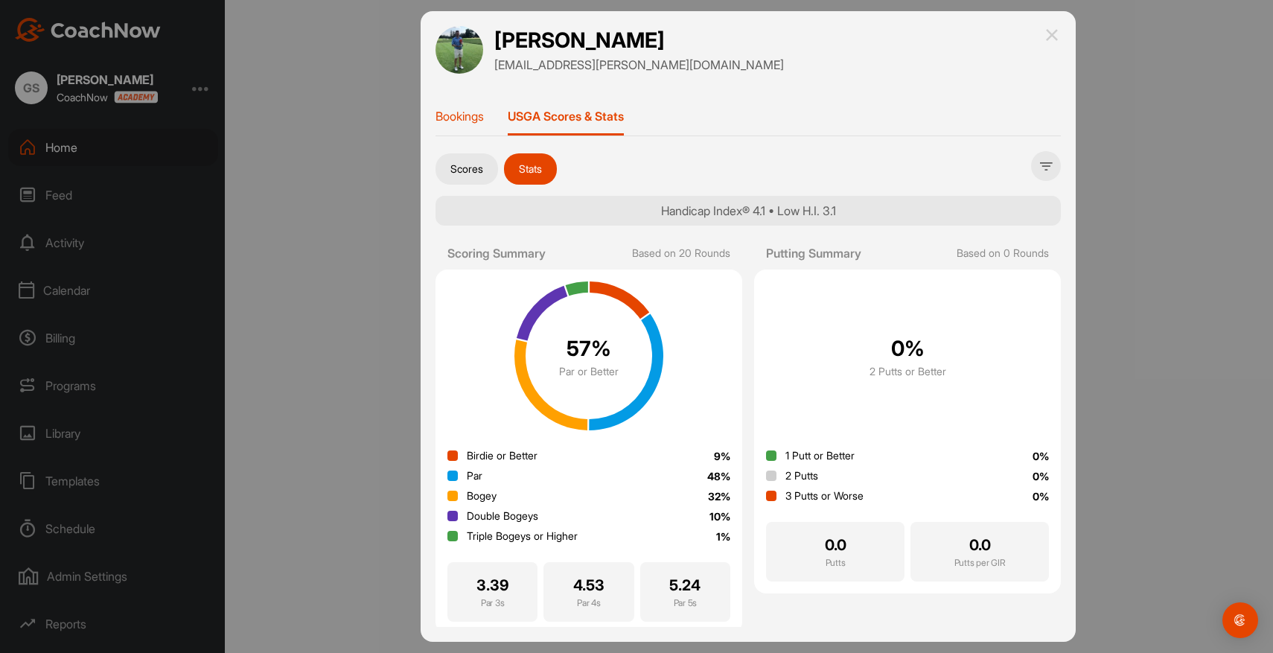
click at [469, 115] on p "Bookings" at bounding box center [459, 116] width 48 height 15
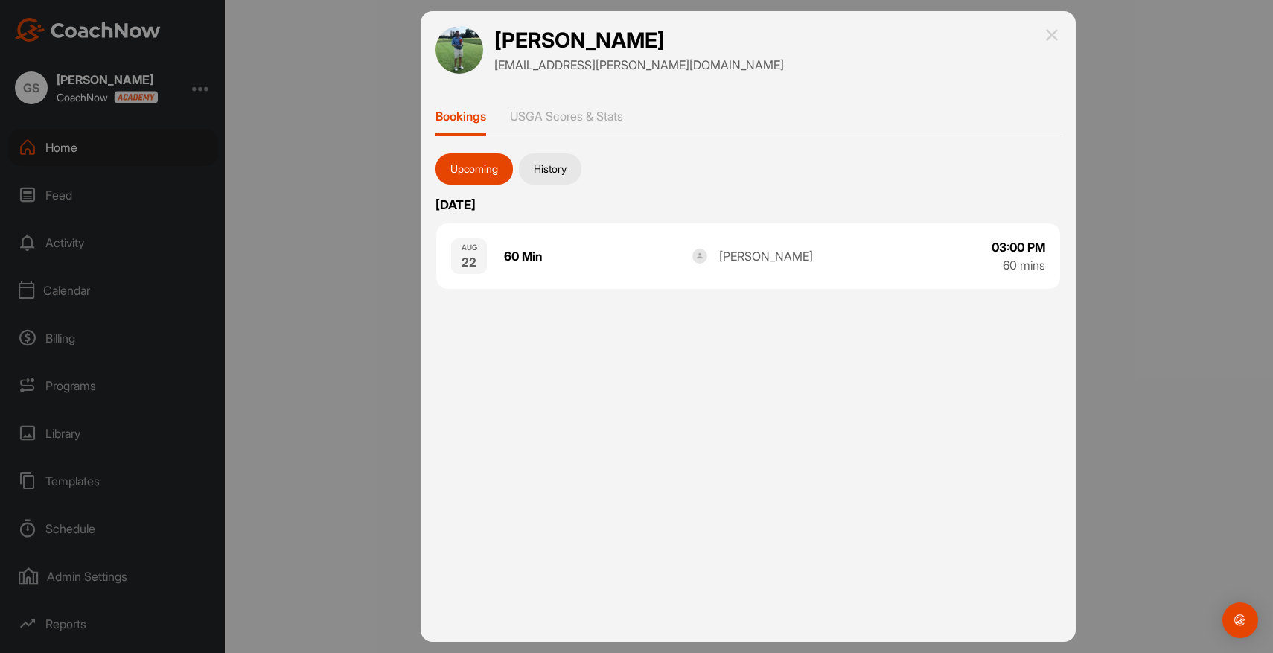
click at [556, 173] on button "History" at bounding box center [550, 168] width 63 height 31
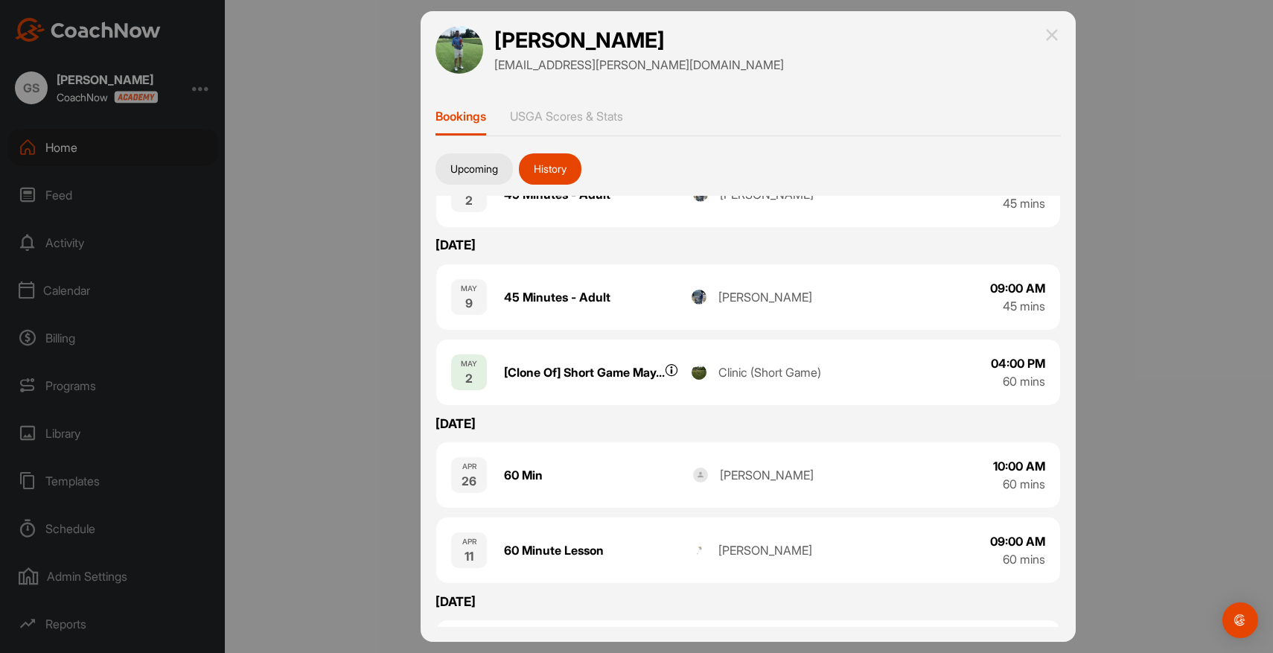
scroll to position [0, 0]
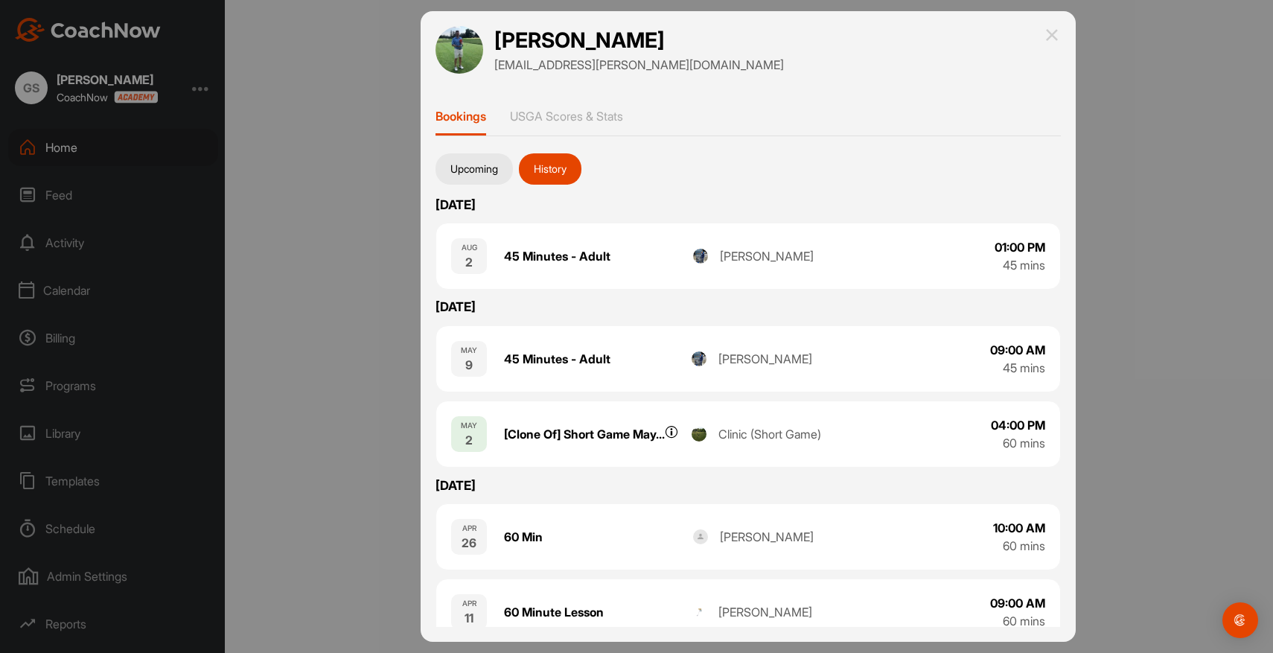
click at [68, 147] on div at bounding box center [636, 326] width 1273 height 653
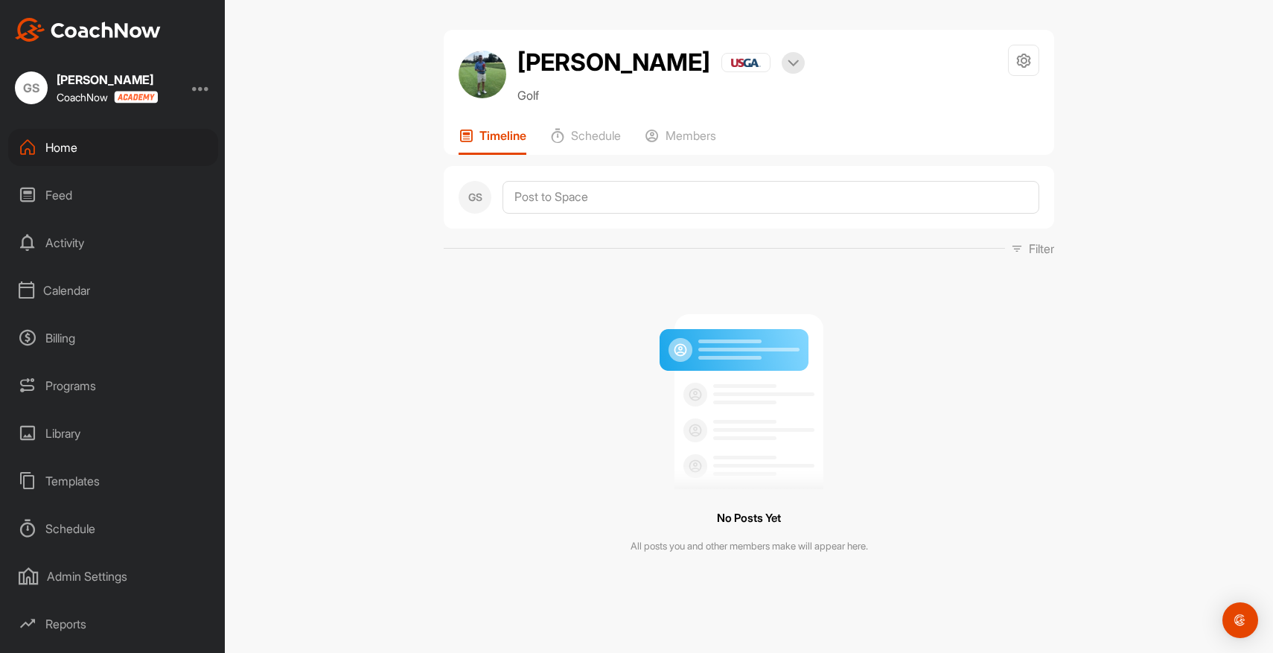
click at [64, 135] on div "Home" at bounding box center [113, 147] width 210 height 37
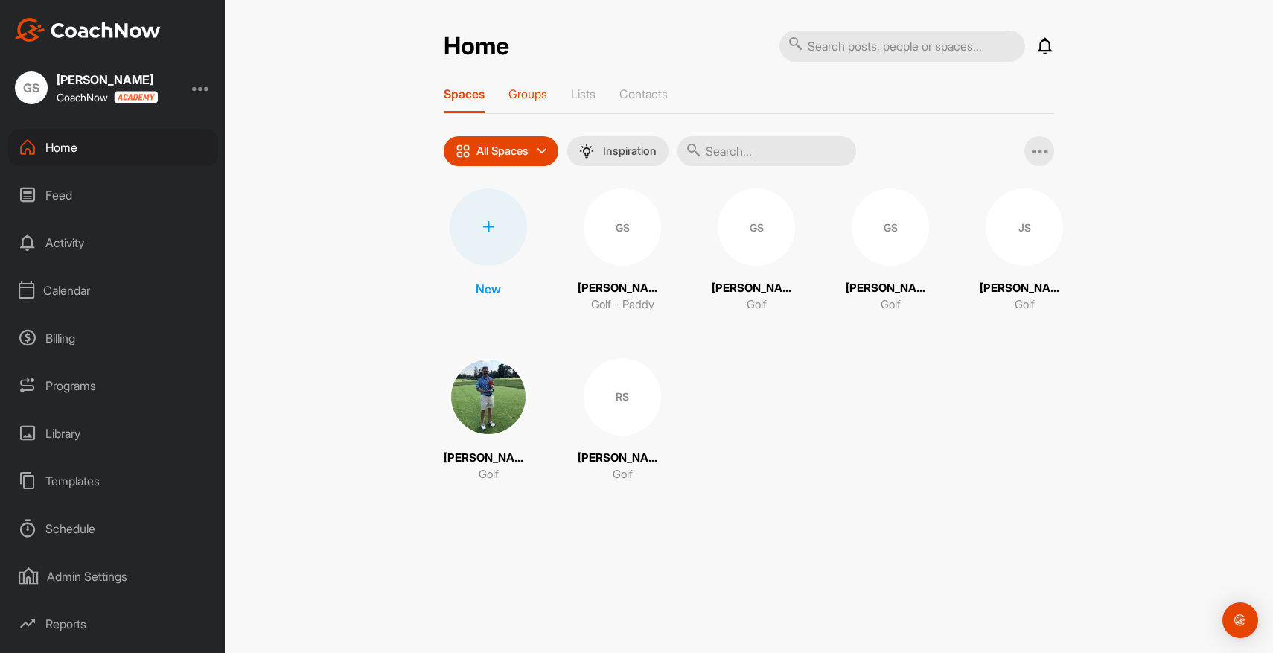
click at [536, 97] on p "Groups" at bounding box center [527, 93] width 39 height 15
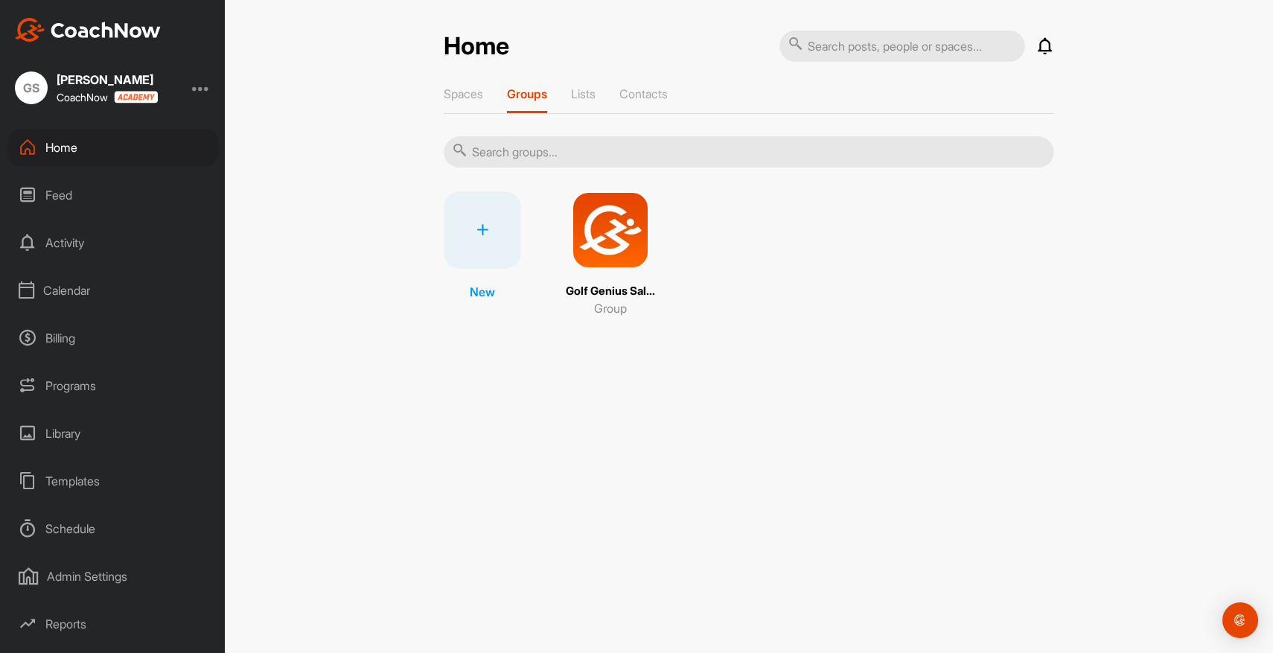
click at [618, 229] on img at bounding box center [610, 229] width 77 height 77
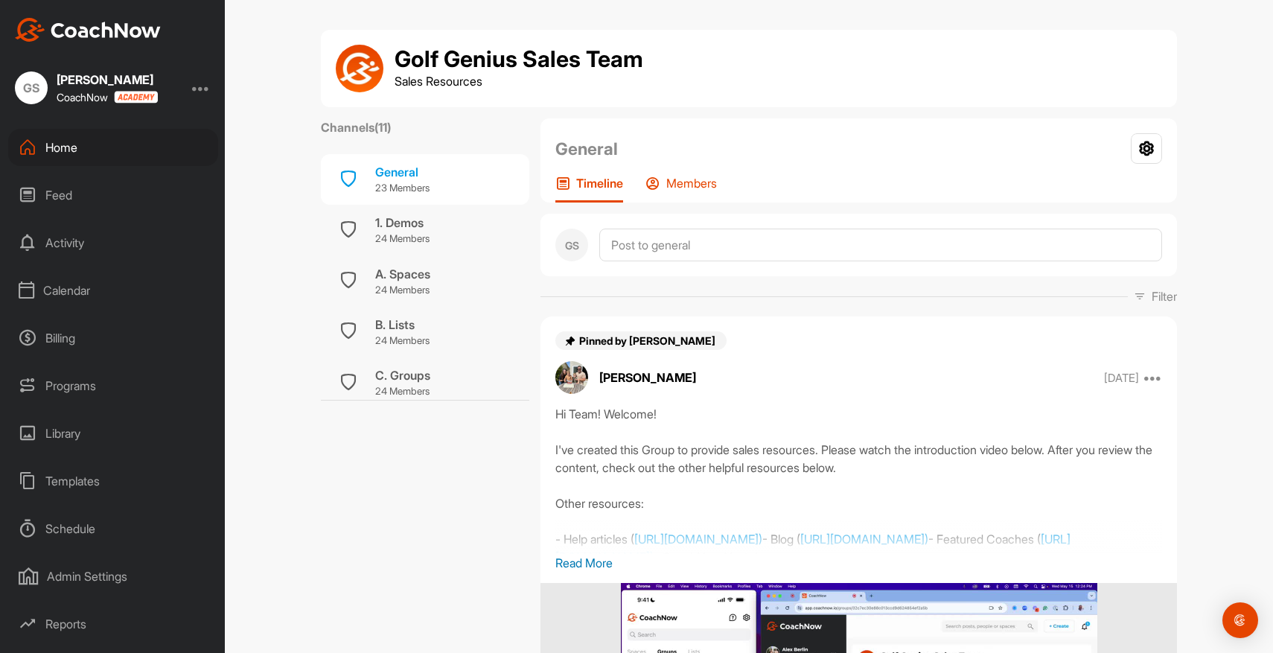
click at [700, 183] on p "Members" at bounding box center [691, 183] width 51 height 15
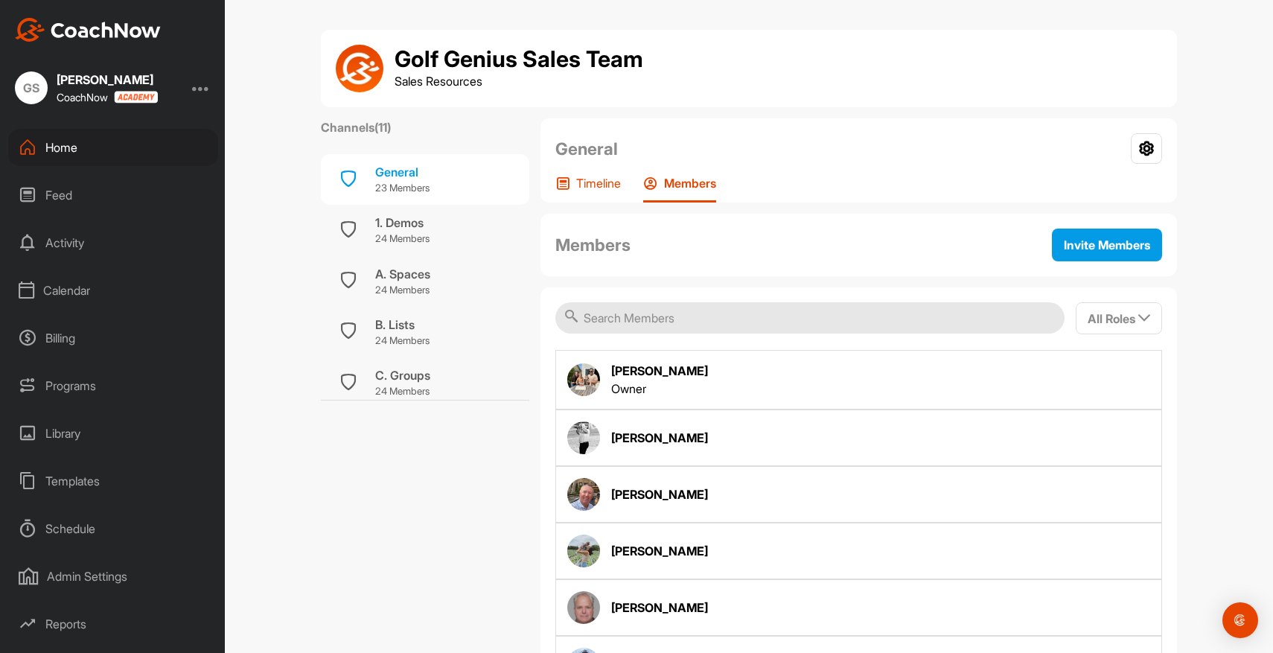
click at [596, 185] on p "Timeline" at bounding box center [598, 183] width 45 height 15
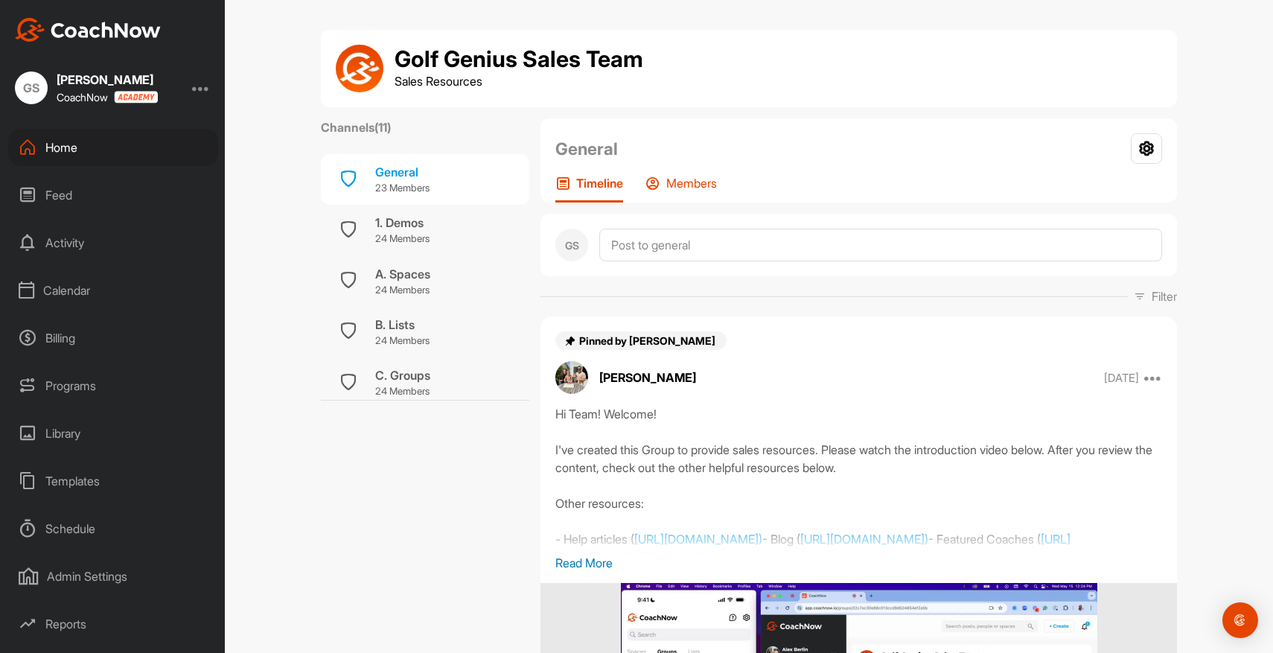
click at [703, 179] on p "Members" at bounding box center [691, 183] width 51 height 15
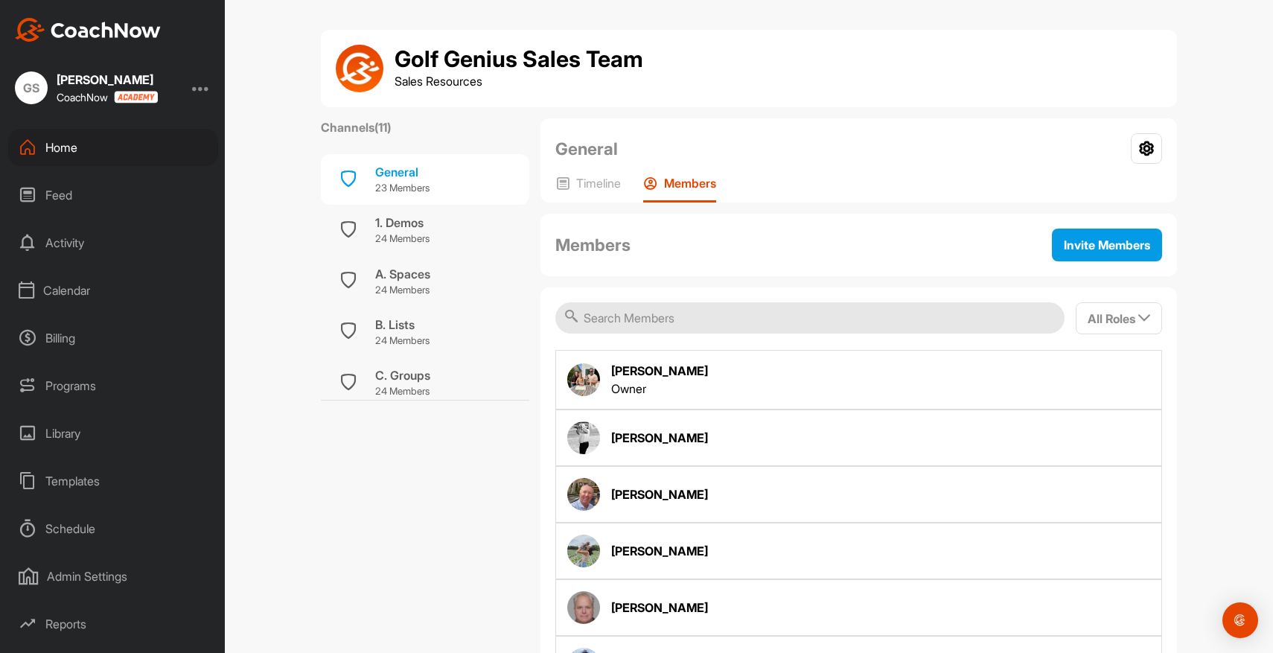
click at [71, 149] on div "Home" at bounding box center [113, 147] width 210 height 37
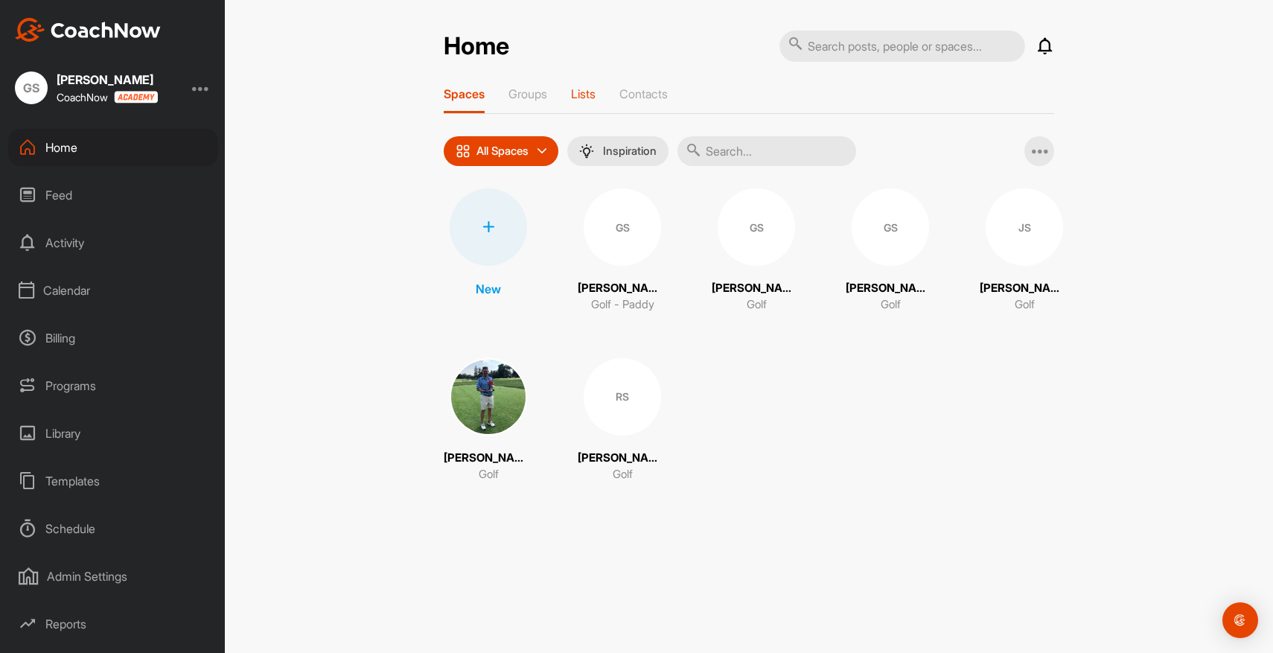
click at [581, 92] on p "Lists" at bounding box center [583, 93] width 25 height 15
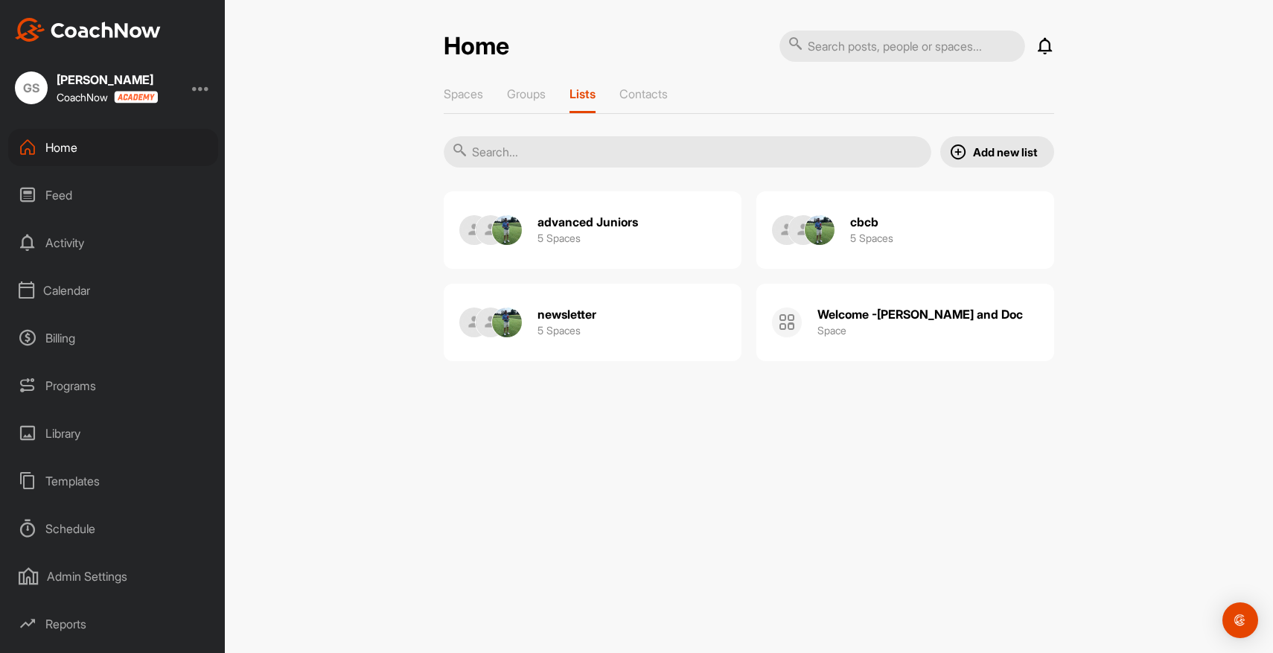
click at [604, 218] on h2 "advanced Juniors" at bounding box center [587, 222] width 100 height 16
click at [622, 214] on h2 "advanced Juniors" at bounding box center [587, 222] width 100 height 16
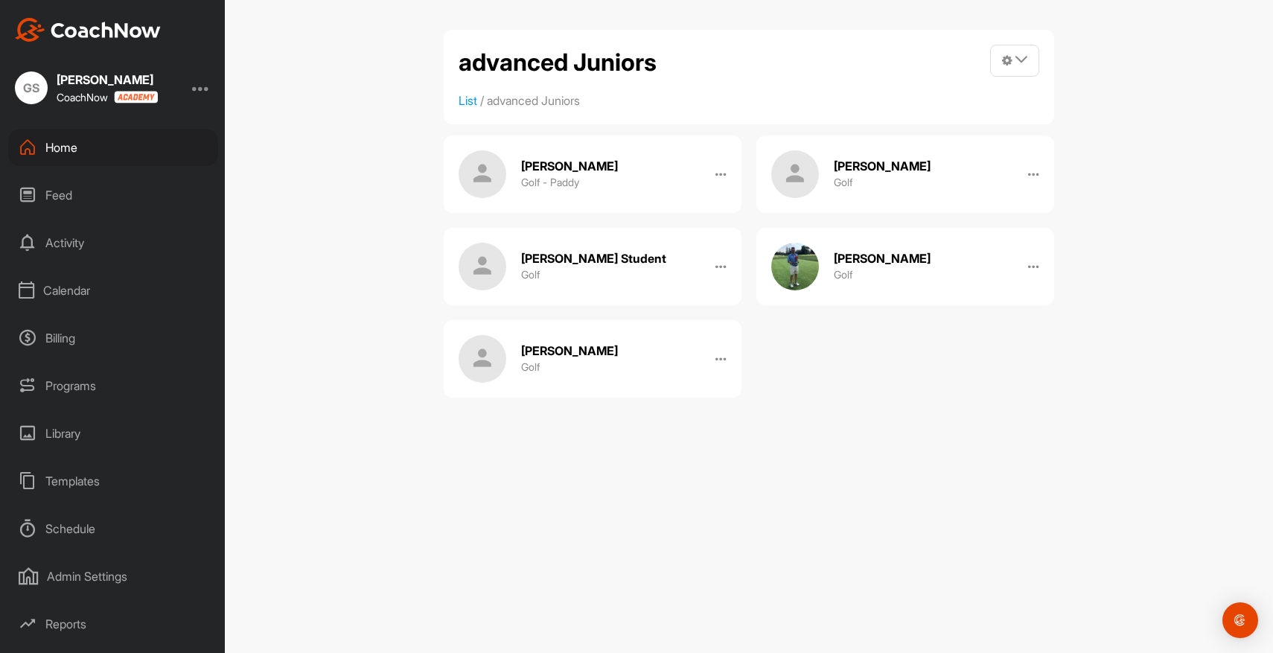
click at [86, 143] on div "Home" at bounding box center [113, 147] width 210 height 37
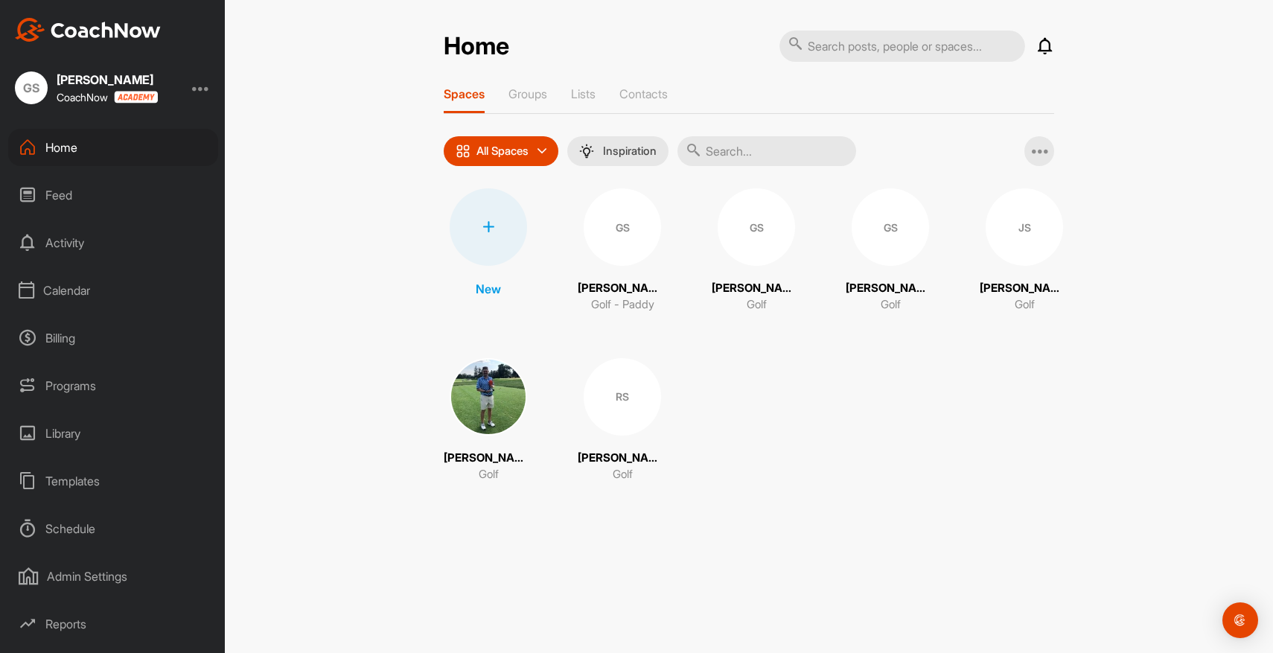
click at [744, 241] on div "GS" at bounding box center [755, 226] width 77 height 77
click at [877, 237] on div "GS" at bounding box center [889, 226] width 77 height 77
click at [1001, 217] on div "JS" at bounding box center [1023, 226] width 77 height 77
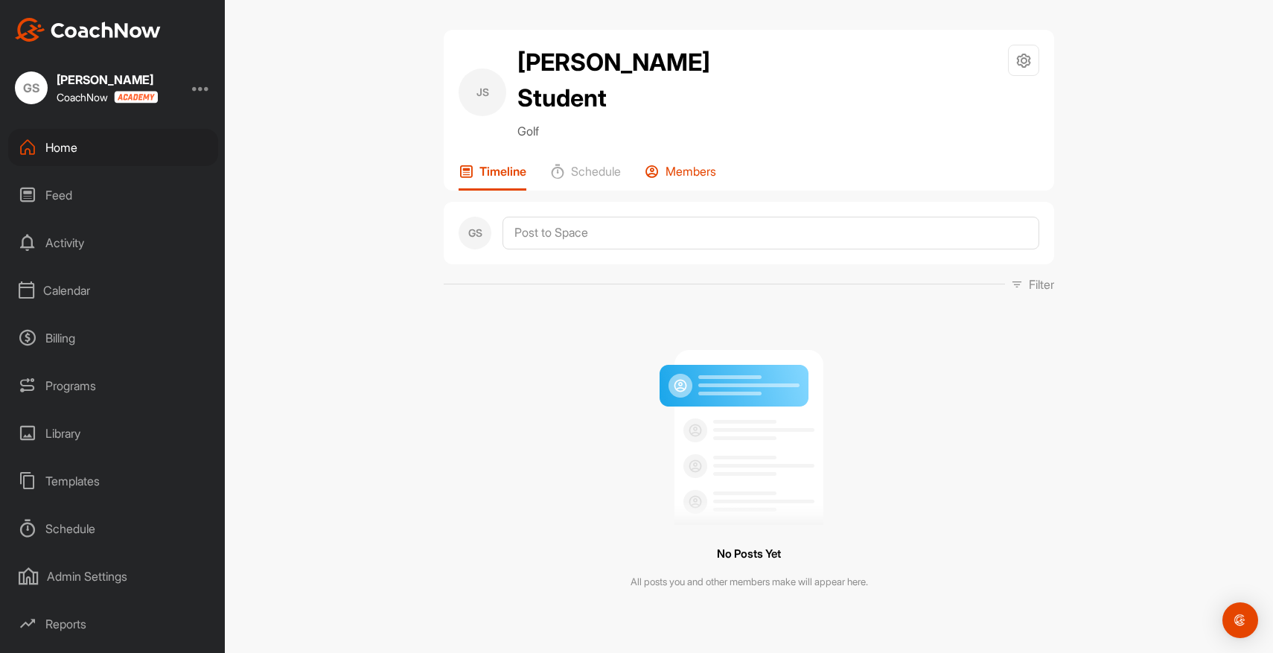
click at [689, 172] on p "Members" at bounding box center [690, 171] width 51 height 15
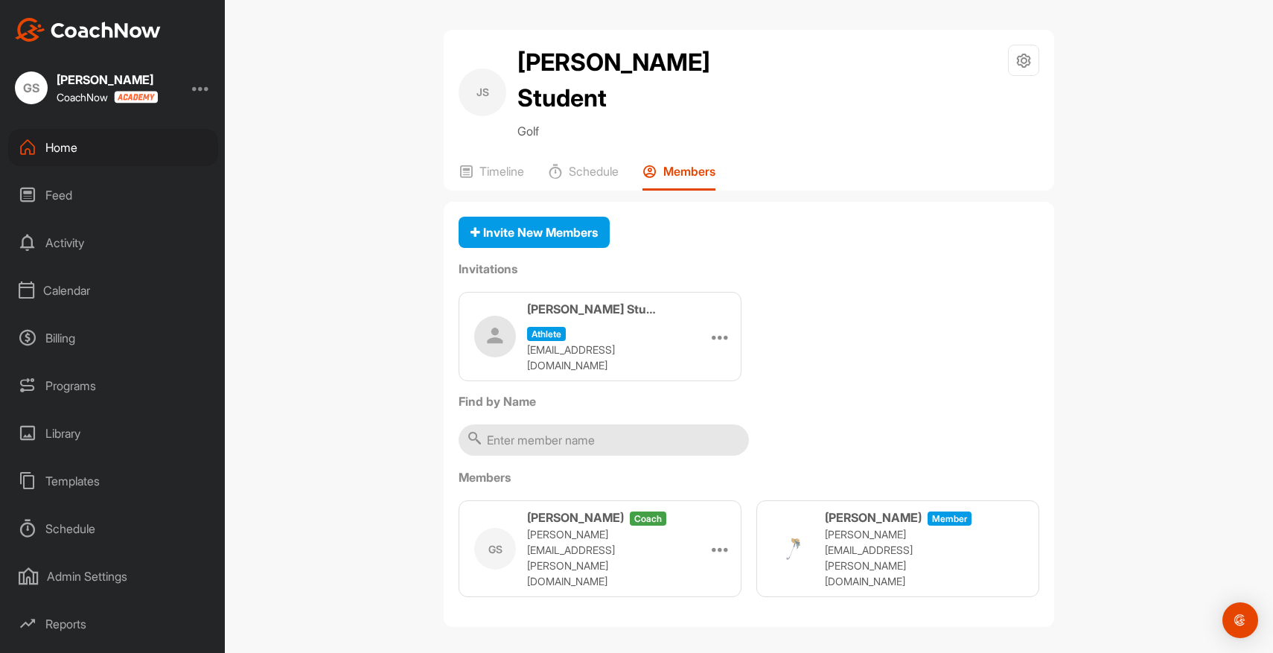
click at [92, 150] on div "Home" at bounding box center [113, 147] width 210 height 37
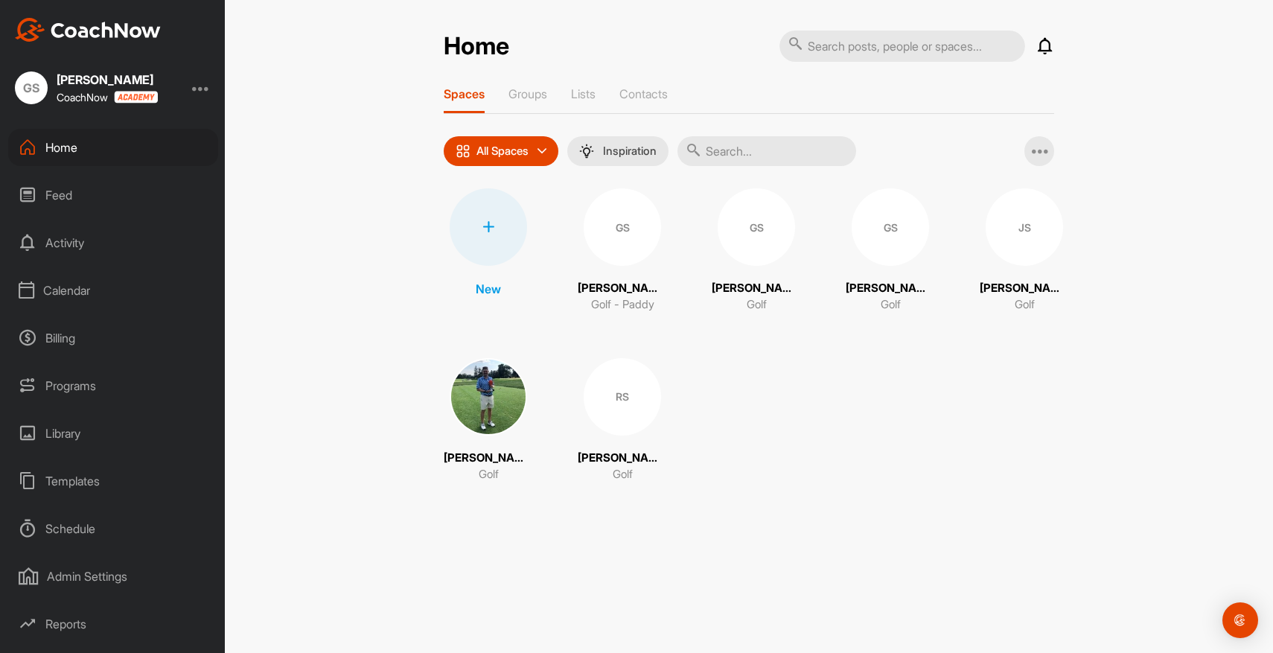
click at [69, 148] on div "Home" at bounding box center [113, 147] width 210 height 37
click at [630, 161] on div "Inspiration" at bounding box center [617, 151] width 101 height 30
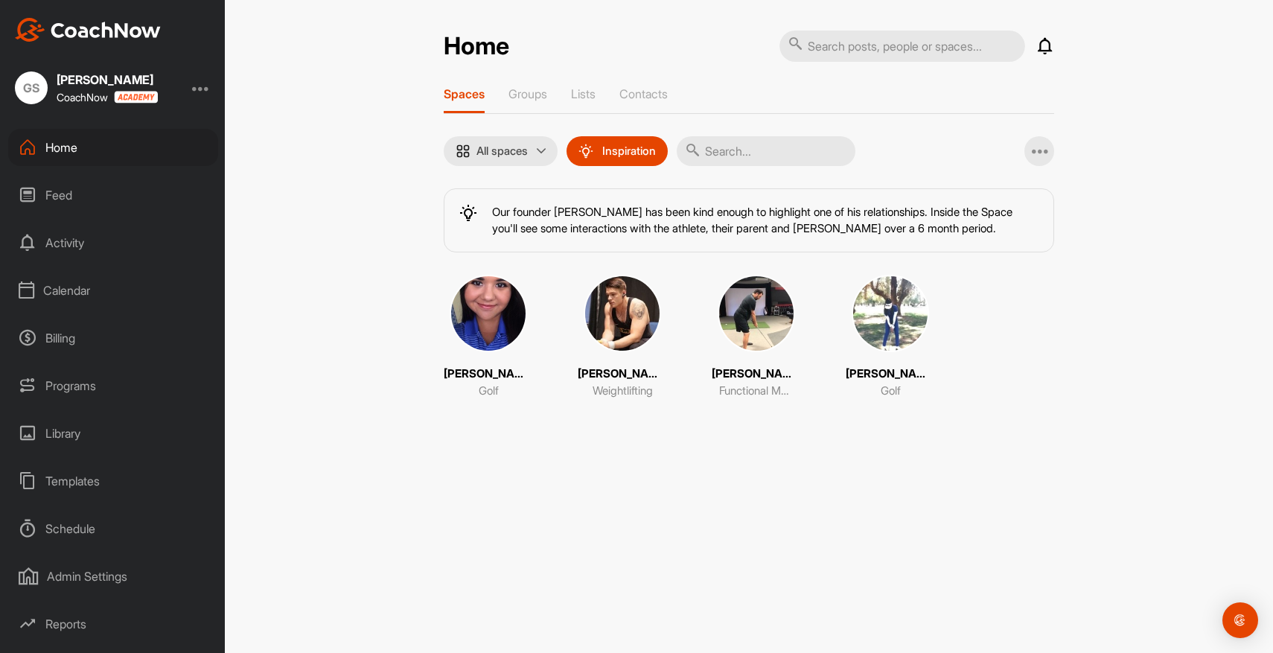
click at [851, 333] on img at bounding box center [889, 313] width 77 height 77
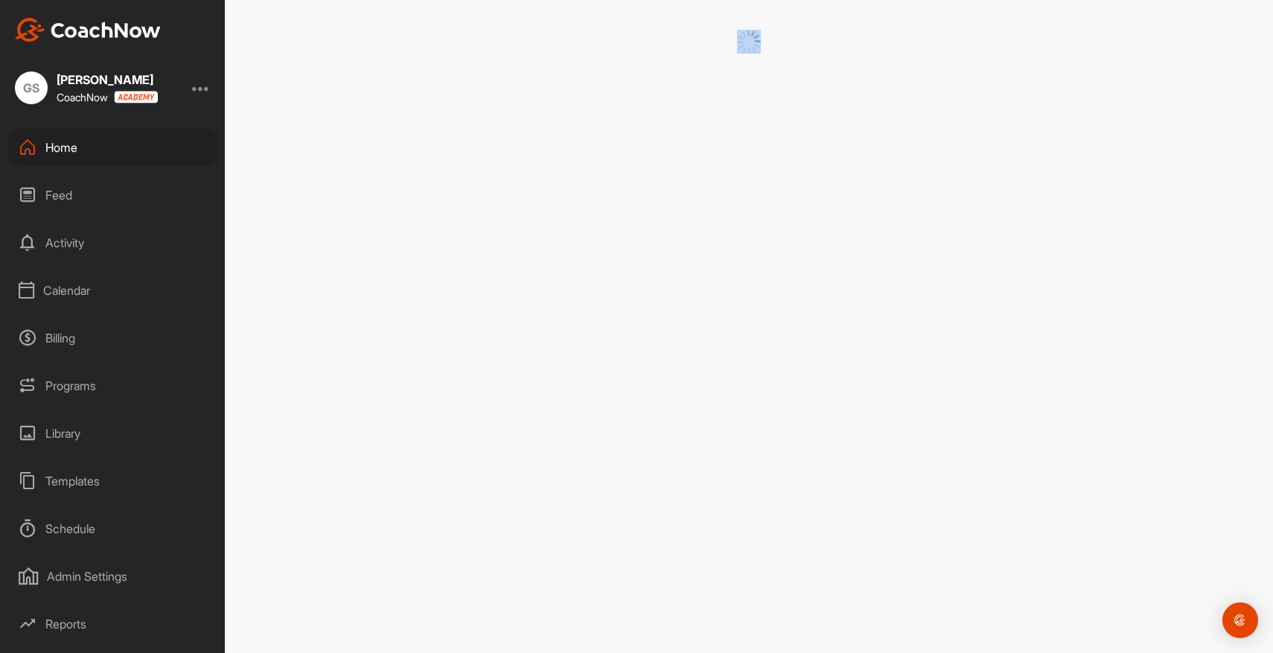
click at [837, 333] on div at bounding box center [749, 326] width 1048 height 653
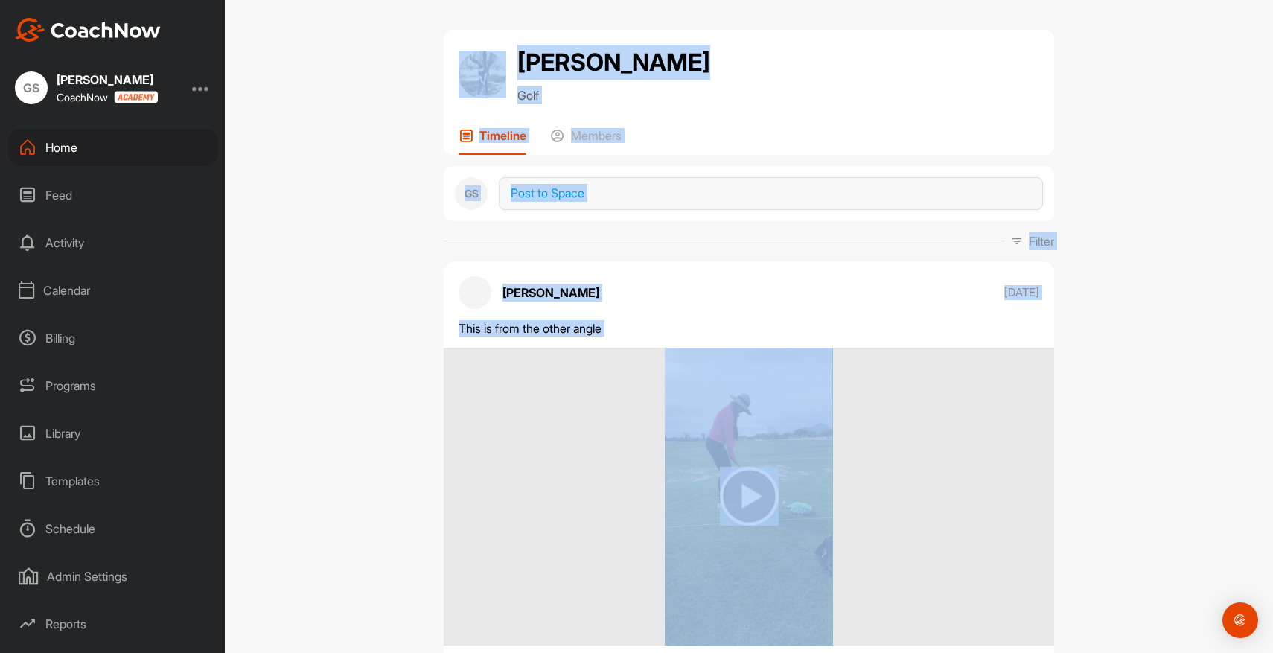
click at [365, 339] on div "Brittany Golf Timeline Members GS Post to Space Filter Brittany Dec 14 2022 Thi…" at bounding box center [749, 326] width 1048 height 653
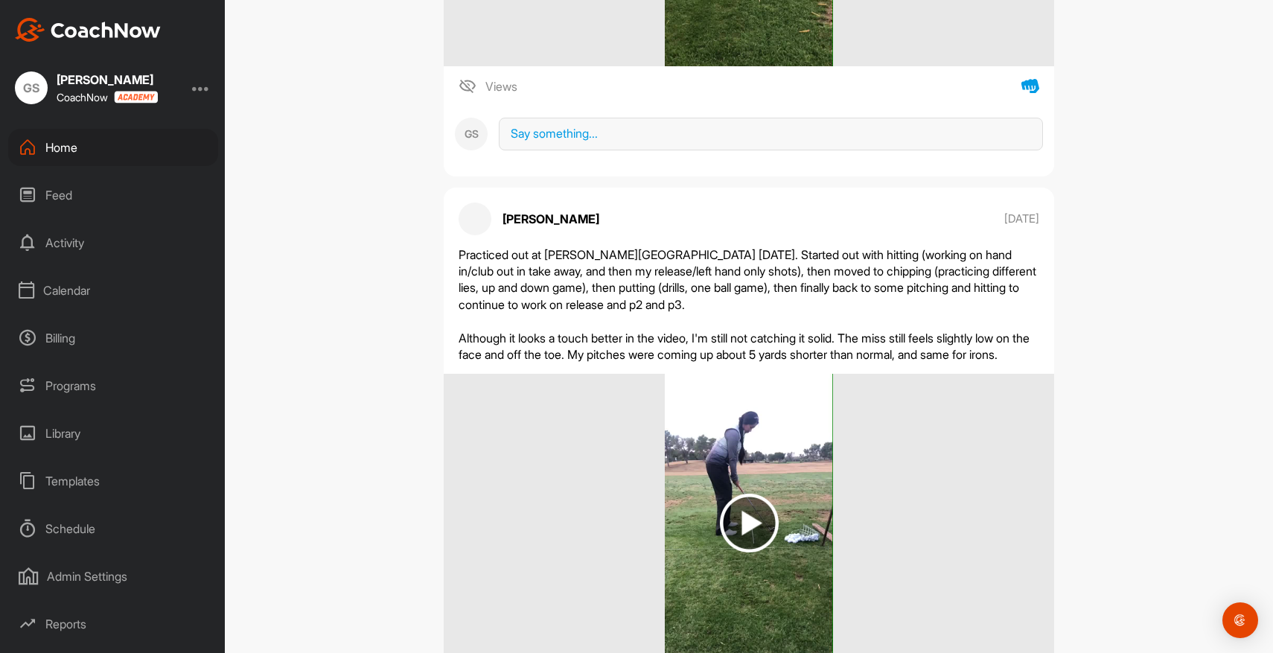
scroll to position [2197, 0]
click at [78, 237] on div "Activity" at bounding box center [113, 242] width 210 height 37
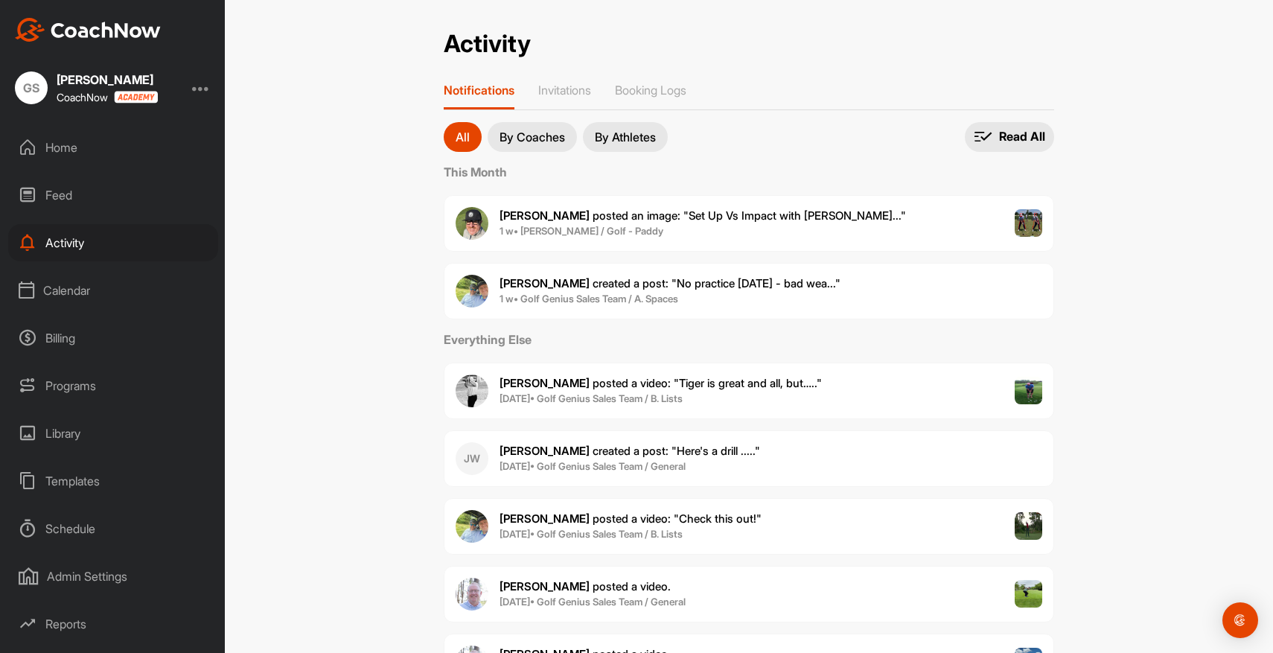
click at [65, 286] on div "Calendar" at bounding box center [113, 290] width 210 height 37
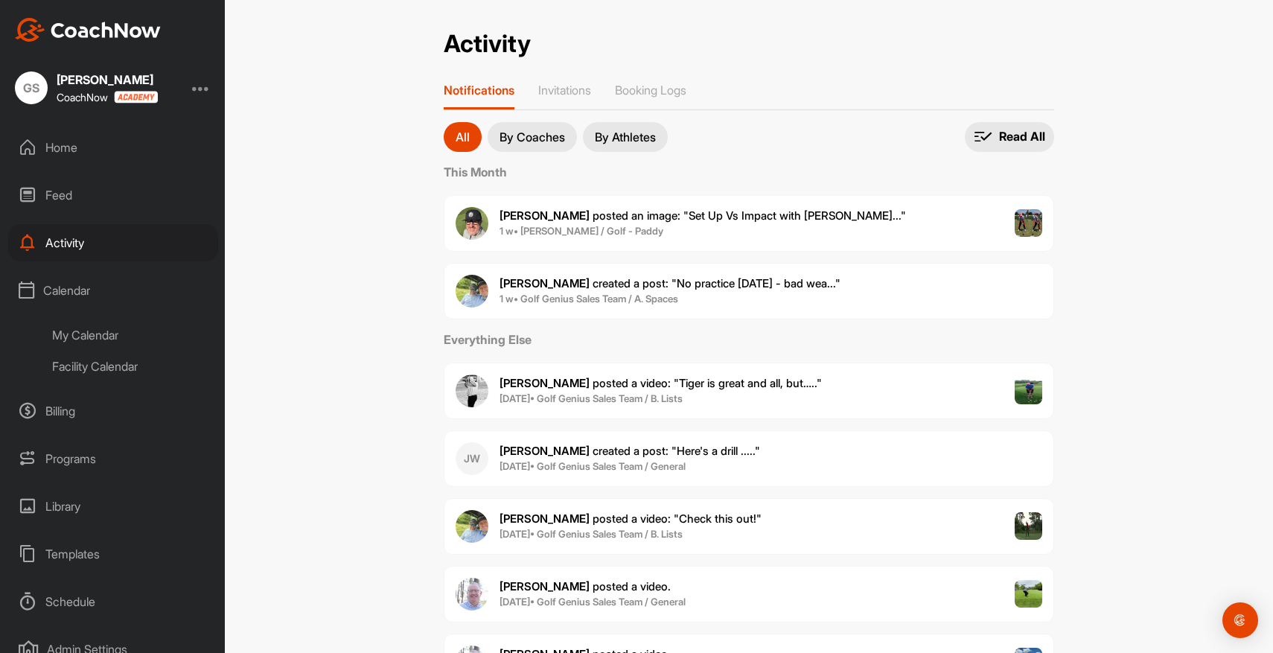
click at [103, 333] on div "My Calendar" at bounding box center [130, 334] width 176 height 31
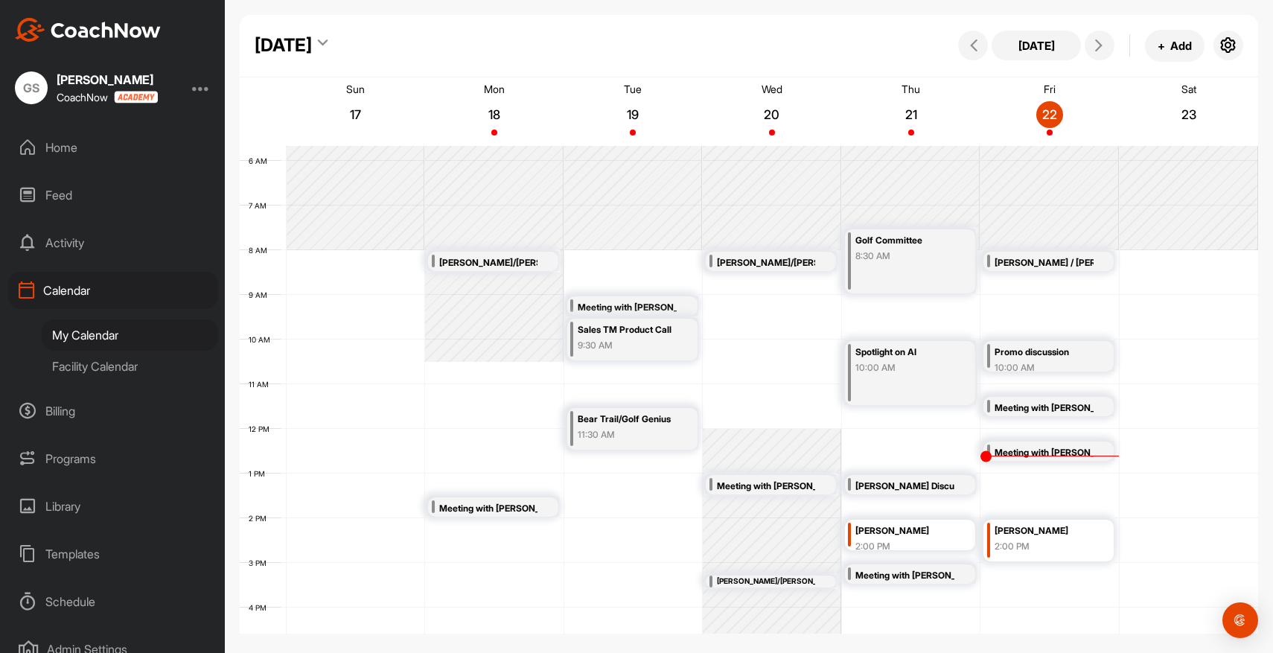
scroll to position [252, 0]
click at [1232, 45] on icon "button" at bounding box center [1228, 45] width 18 height 18
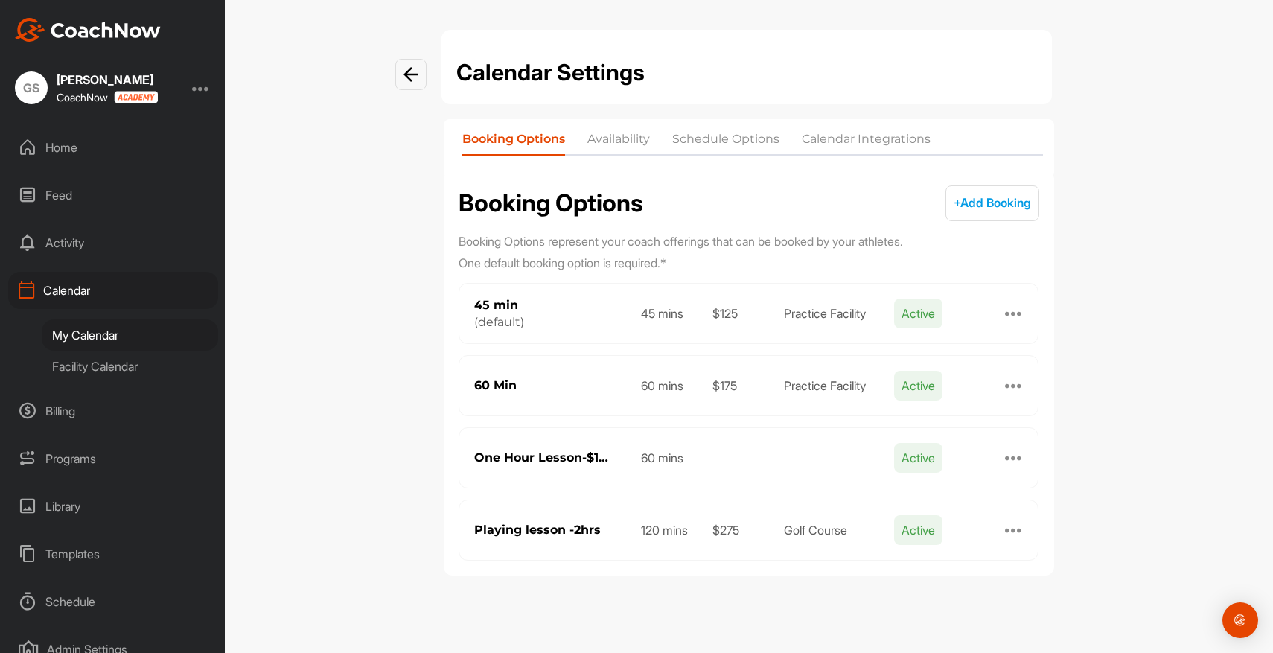
click at [618, 144] on li "Availability" at bounding box center [618, 142] width 63 height 24
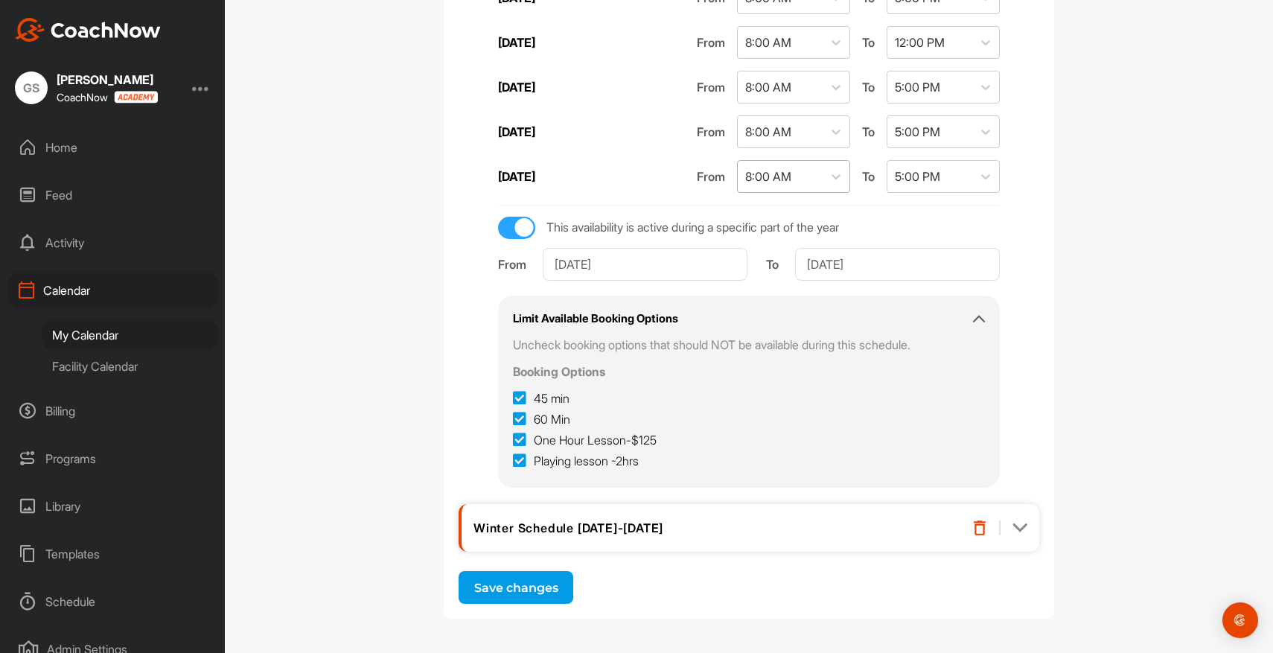
scroll to position [525, 0]
click at [773, 534] on div "Winter Schedule 2024-2025" at bounding box center [708, 529] width 470 height 15
click at [1014, 531] on img at bounding box center [1019, 529] width 15 height 15
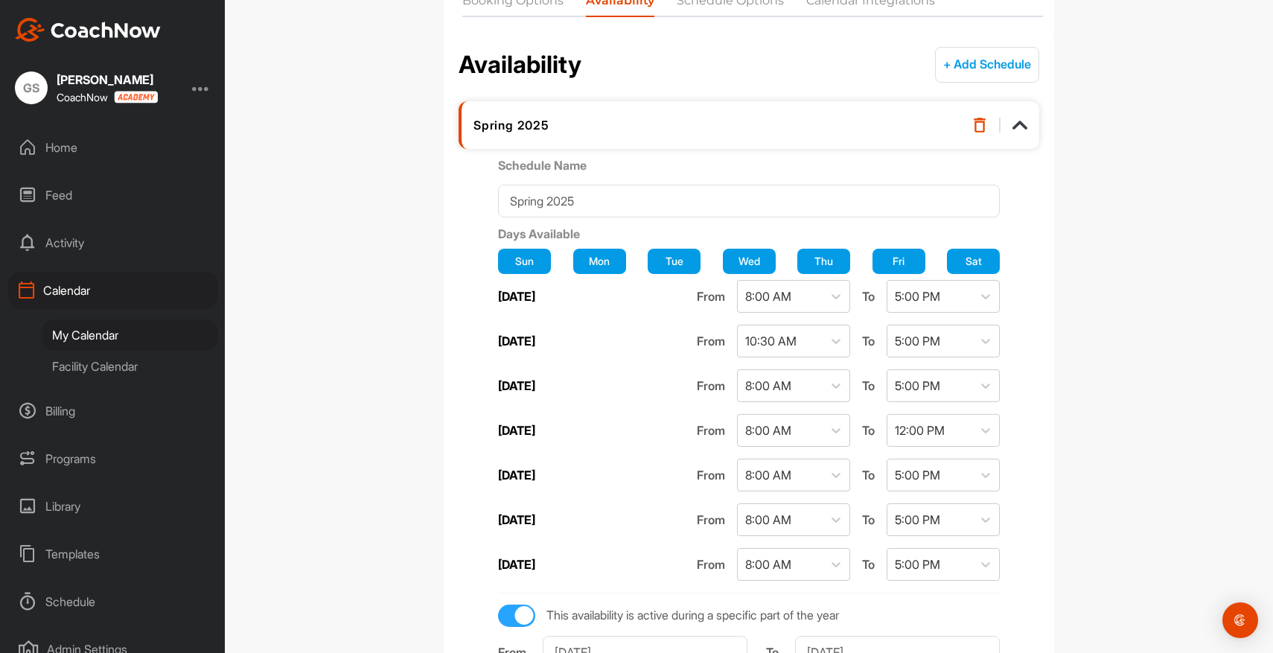
scroll to position [0, 0]
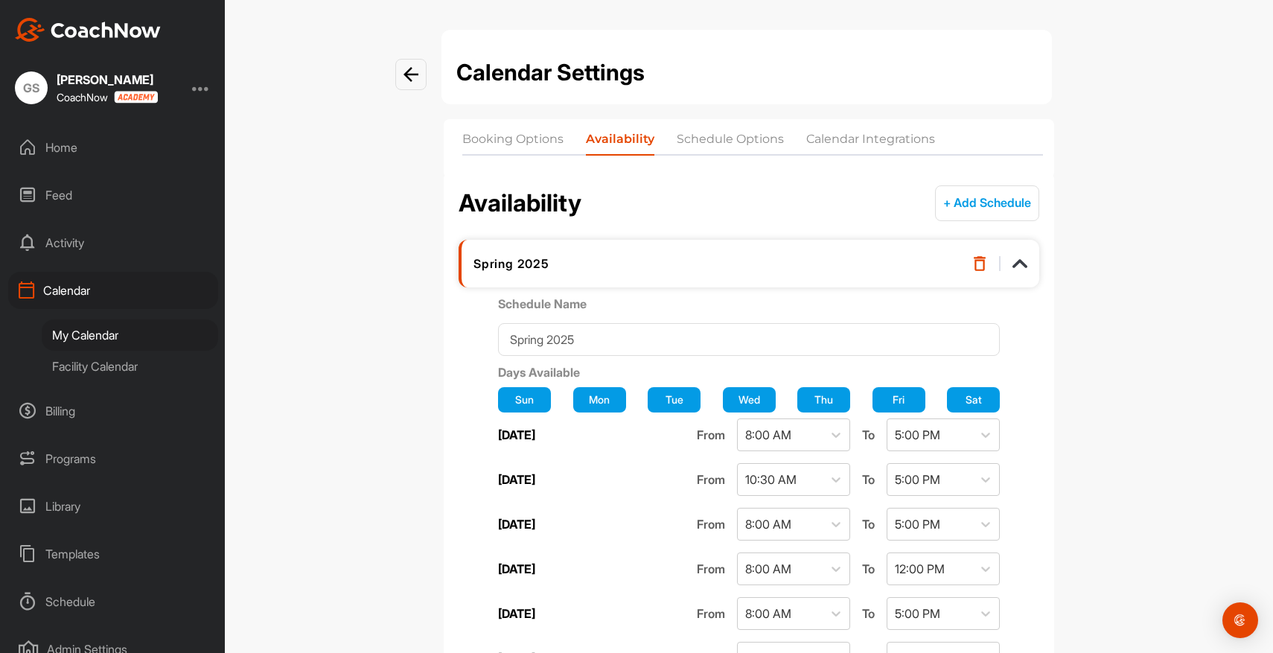
click at [730, 138] on li "Schedule Options" at bounding box center [730, 142] width 107 height 24
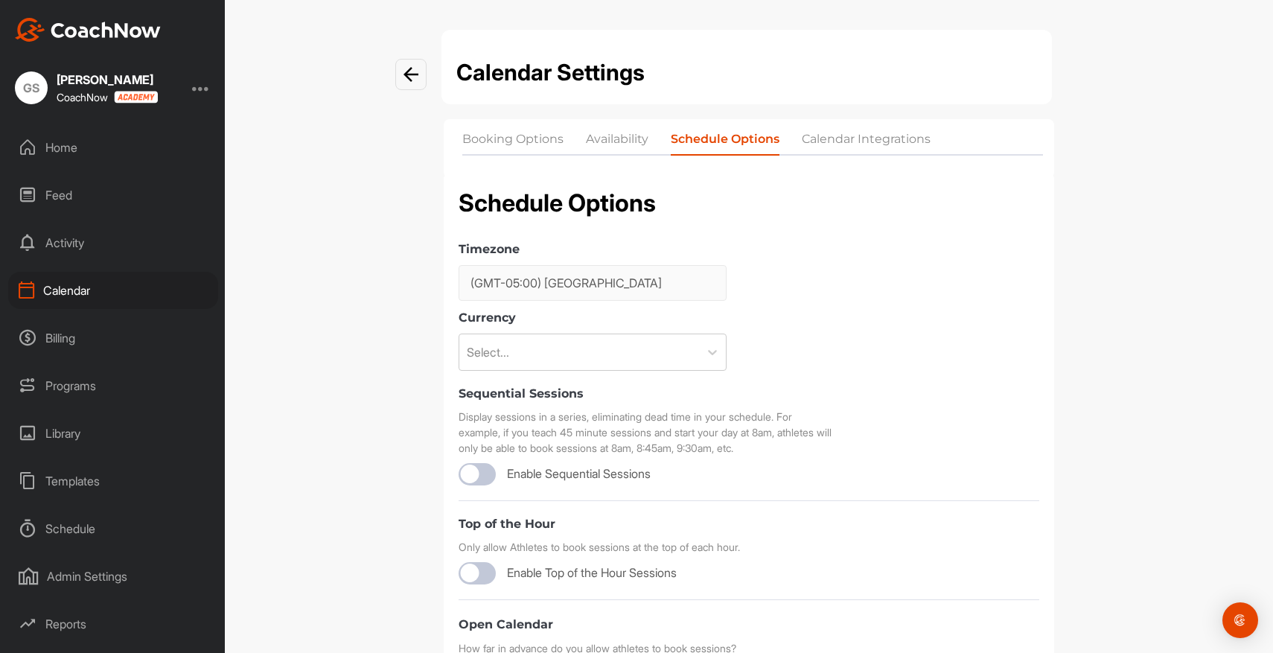
checkbox input "true"
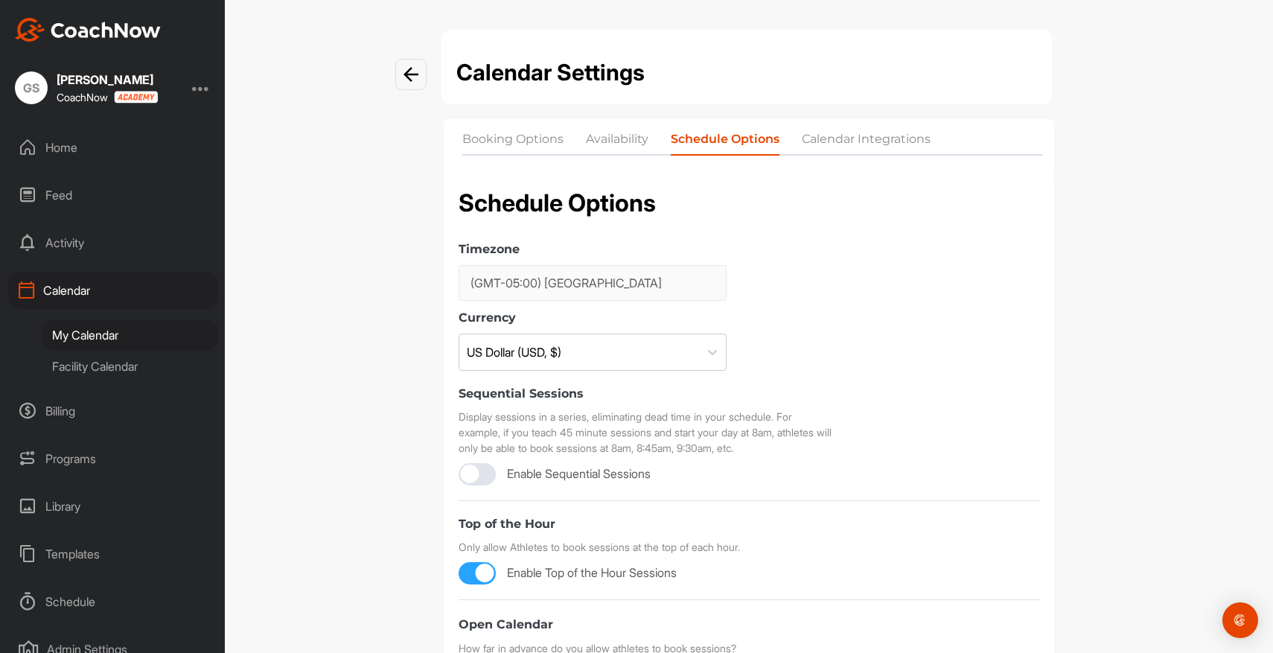
click at [864, 140] on li "Calendar Integrations" at bounding box center [866, 142] width 129 height 24
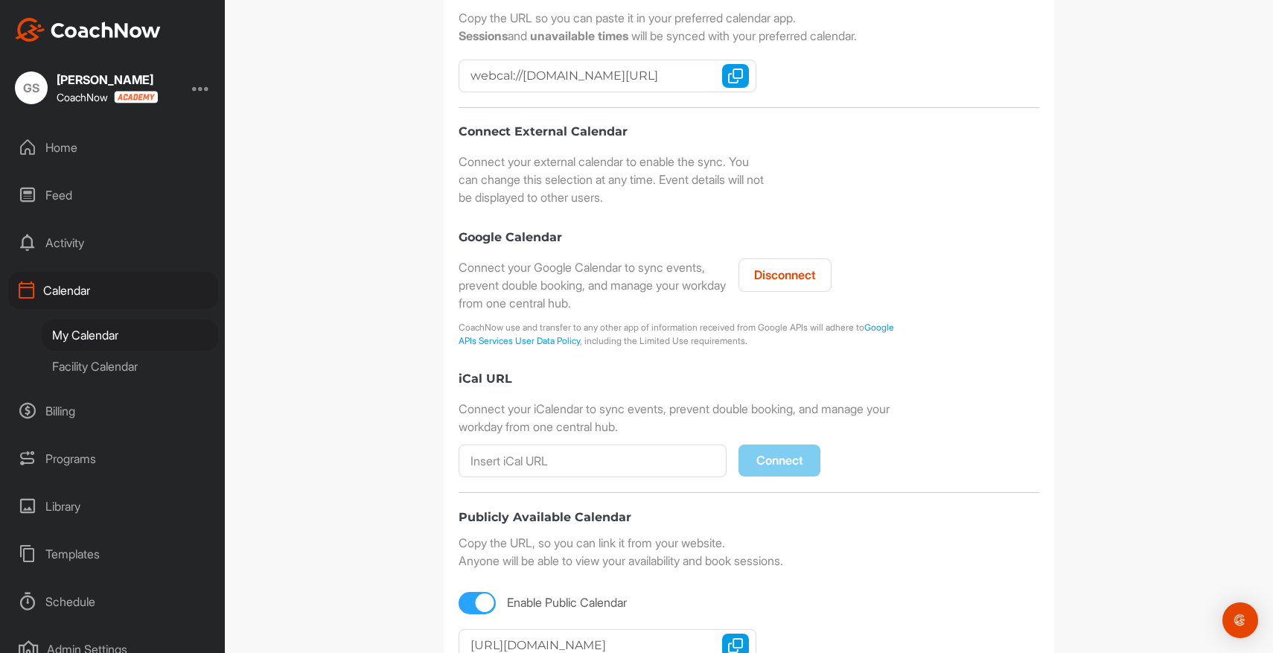
scroll to position [278, 0]
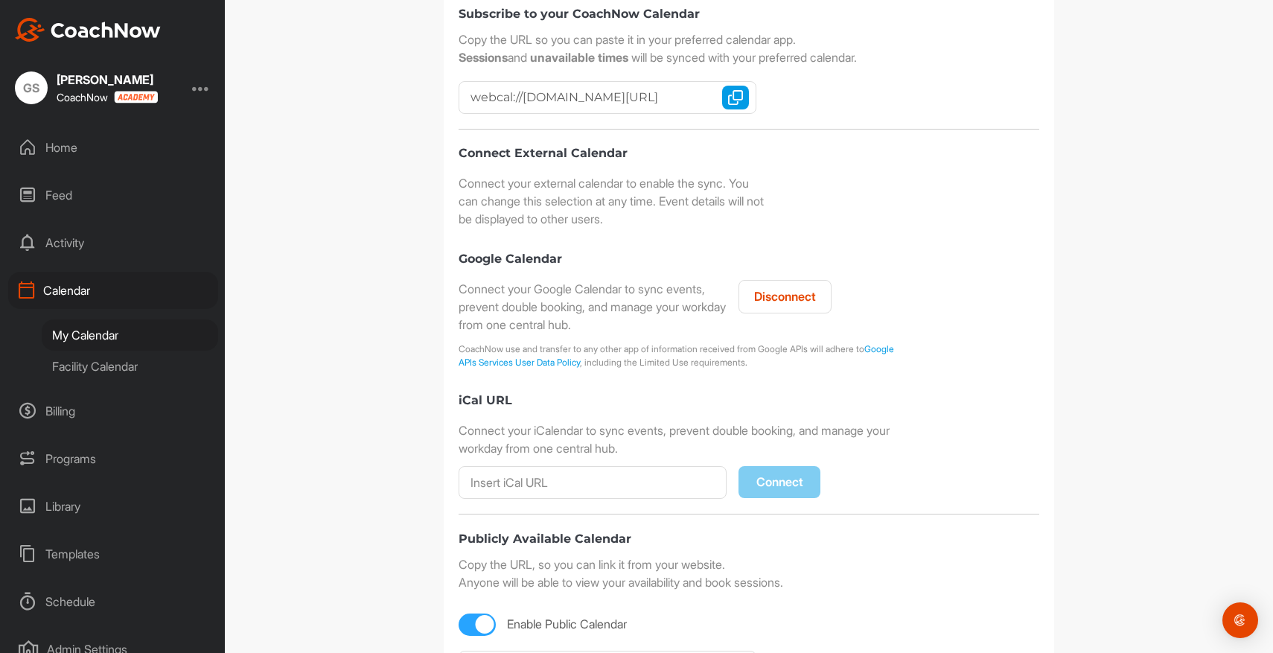
click at [104, 332] on div "My Calendar" at bounding box center [130, 334] width 176 height 31
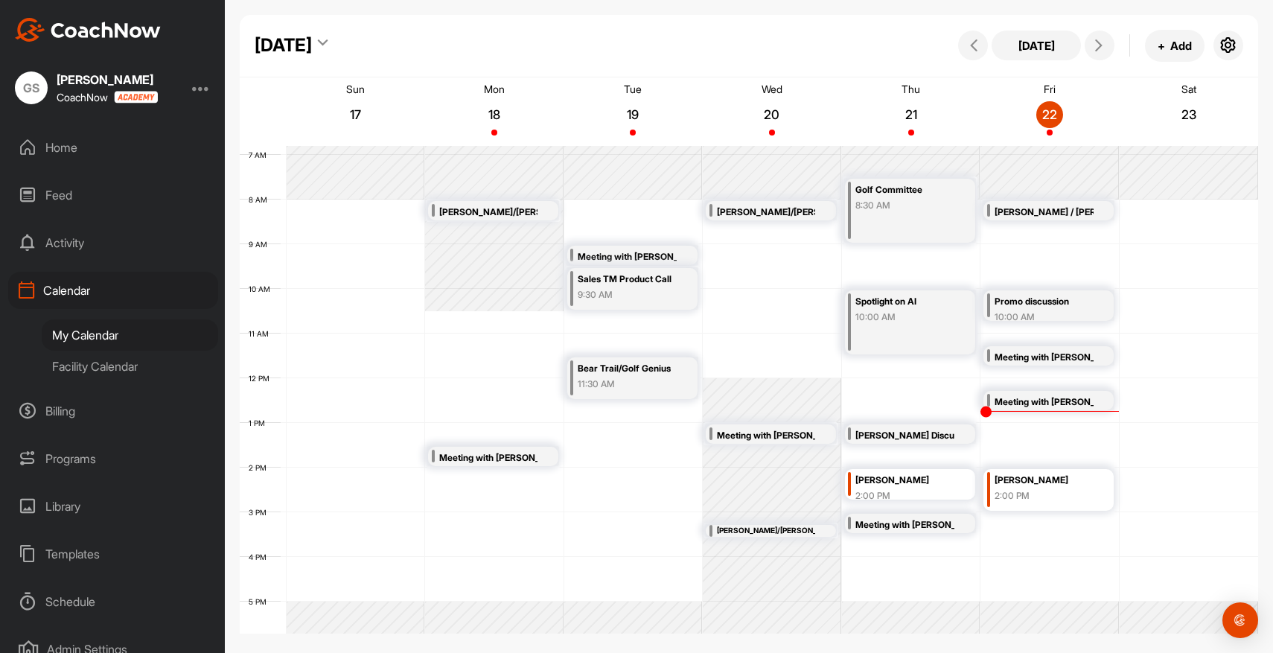
scroll to position [282, 0]
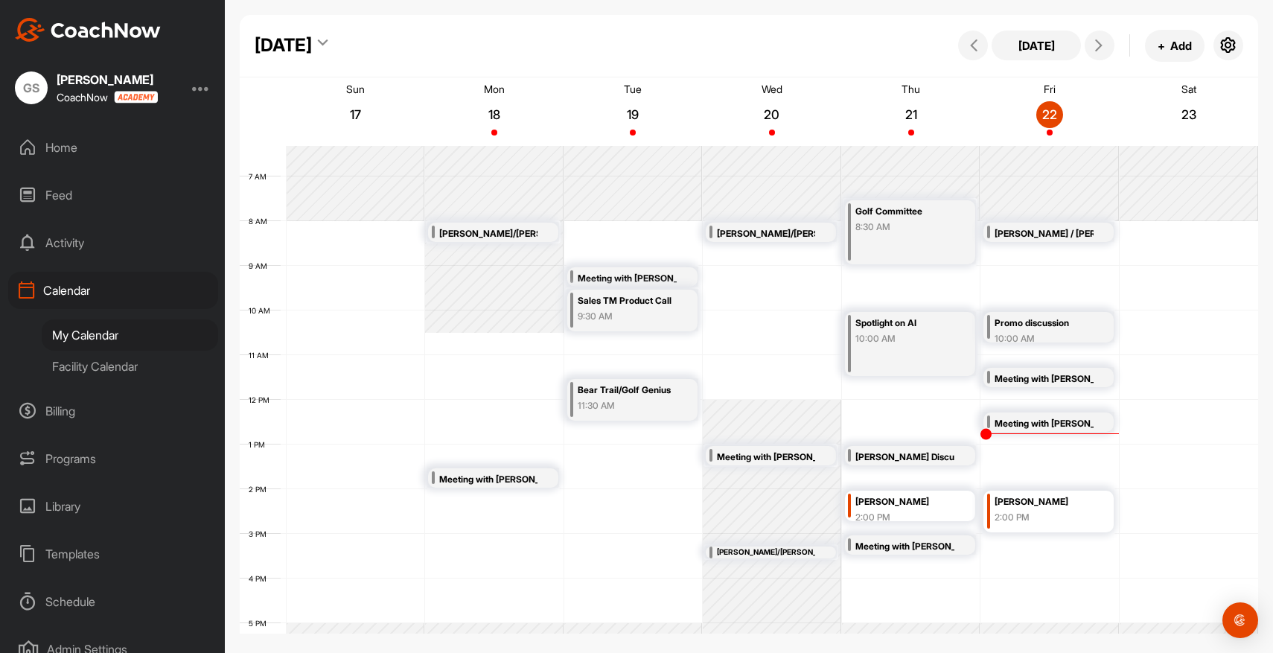
click at [126, 368] on div "Facility Calendar" at bounding box center [130, 366] width 176 height 31
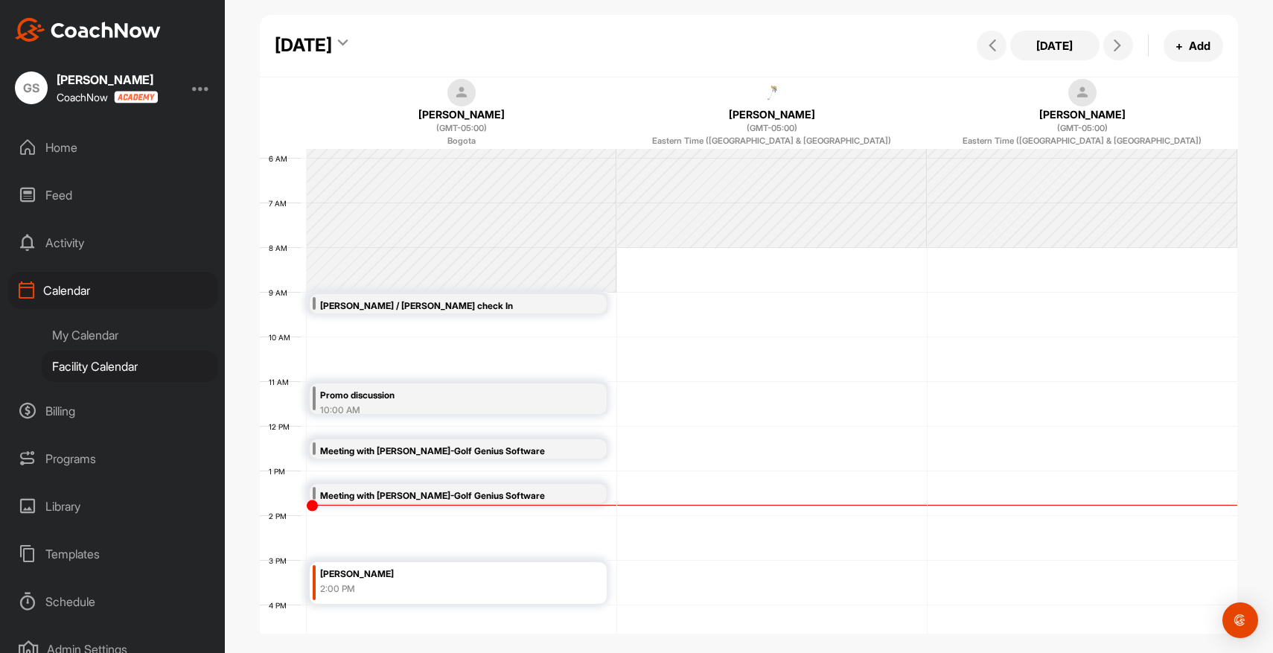
scroll to position [248, 0]
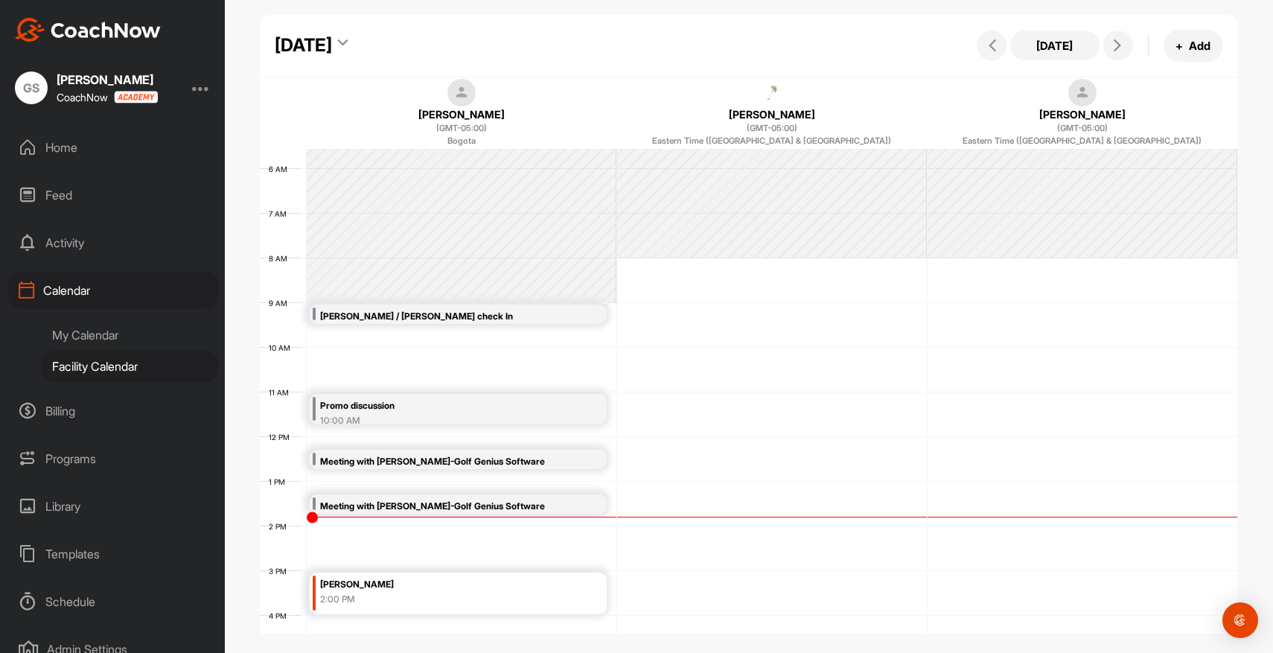
click at [60, 146] on div "Home" at bounding box center [113, 147] width 210 height 37
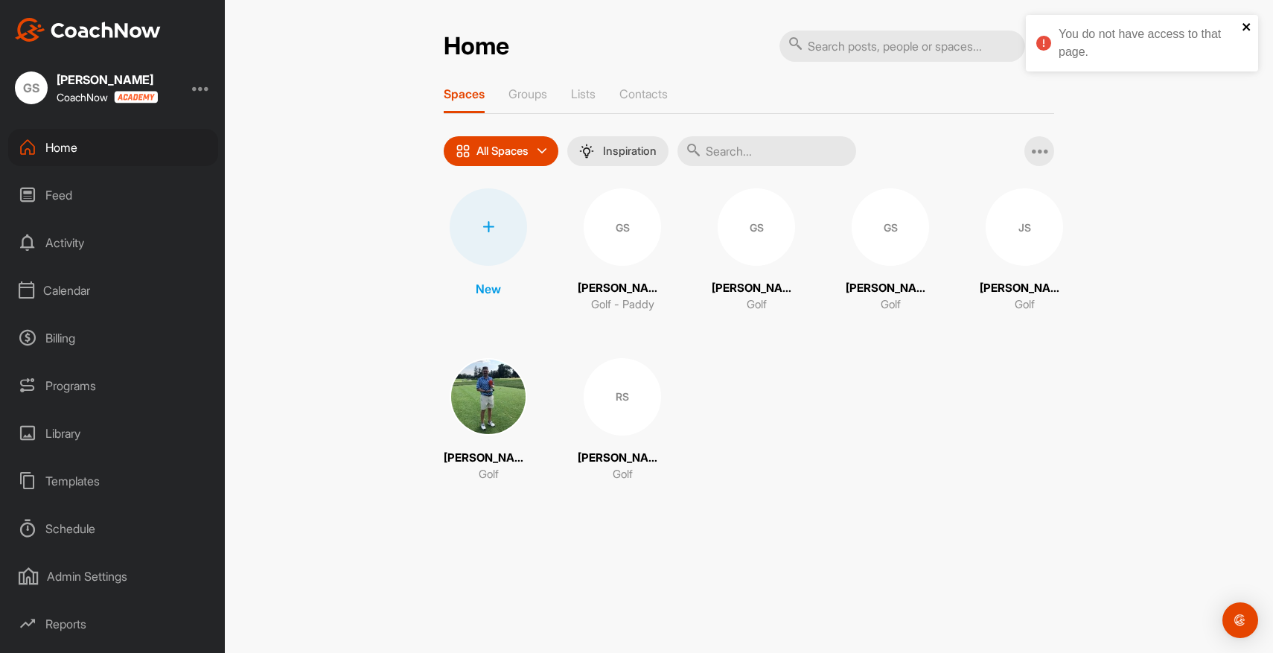
click at [1247, 30] on icon "close" at bounding box center [1246, 27] width 10 height 12
